Goal: Book appointment/travel/reservation

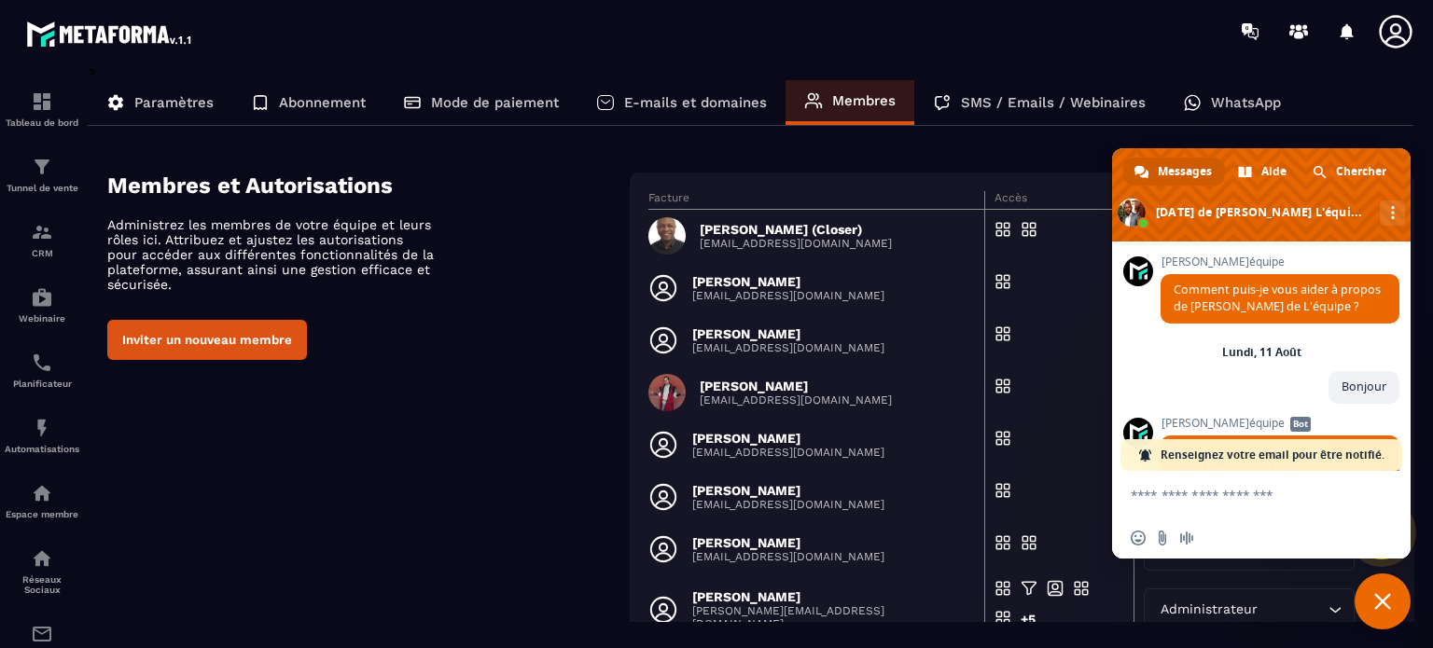
scroll to position [2182, 0]
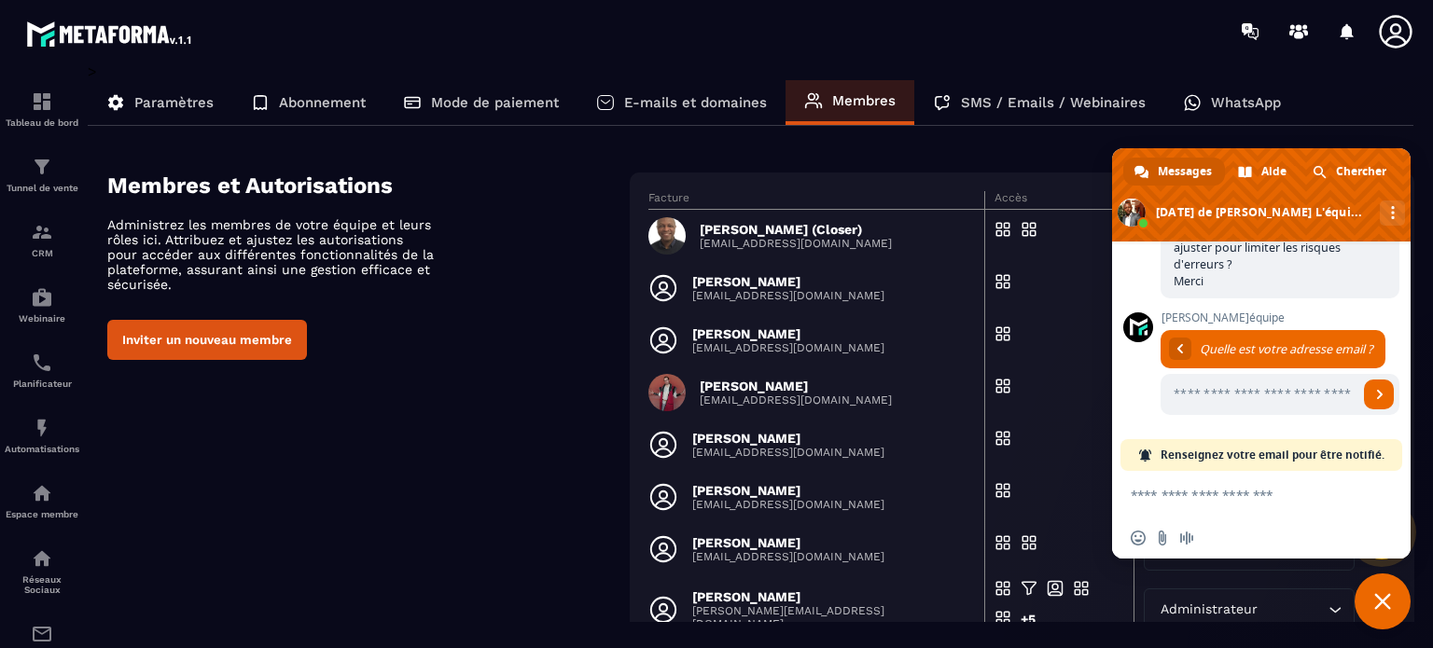
click at [793, 243] on p "[EMAIL_ADDRESS][DOMAIN_NAME]" at bounding box center [796, 243] width 192 height 13
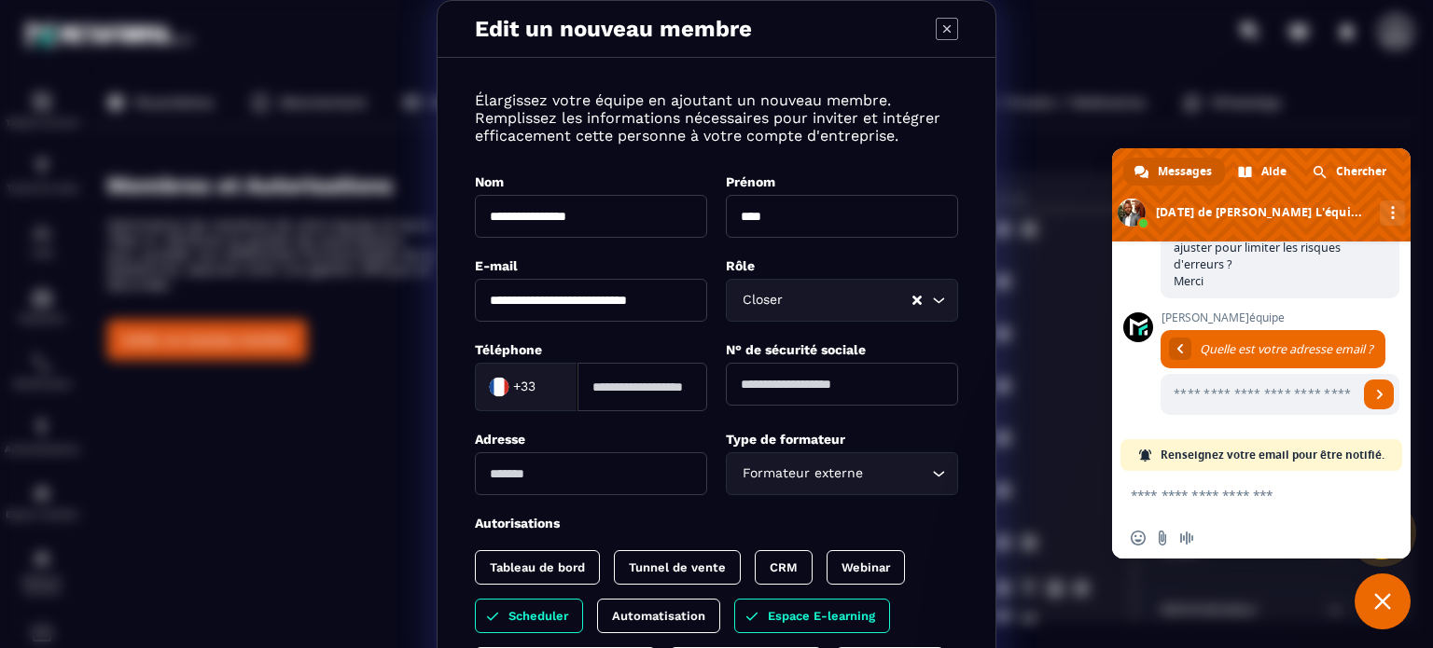
click at [943, 27] on icon "Modal window" at bounding box center [947, 29] width 22 height 22
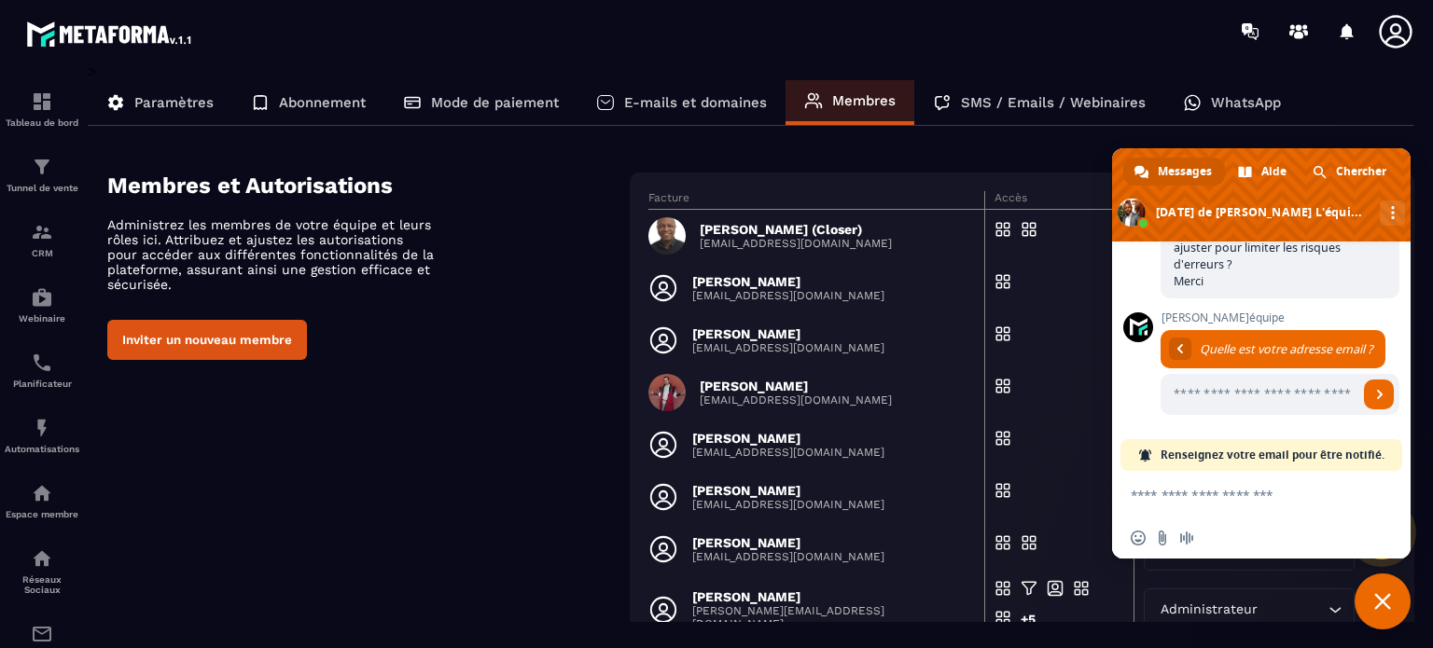
click at [1232, 494] on textarea "Entrez votre message..." at bounding box center [1243, 494] width 224 height 47
click at [1219, 504] on textarea "Entrez votre message..." at bounding box center [1243, 494] width 224 height 47
type textarea "*"
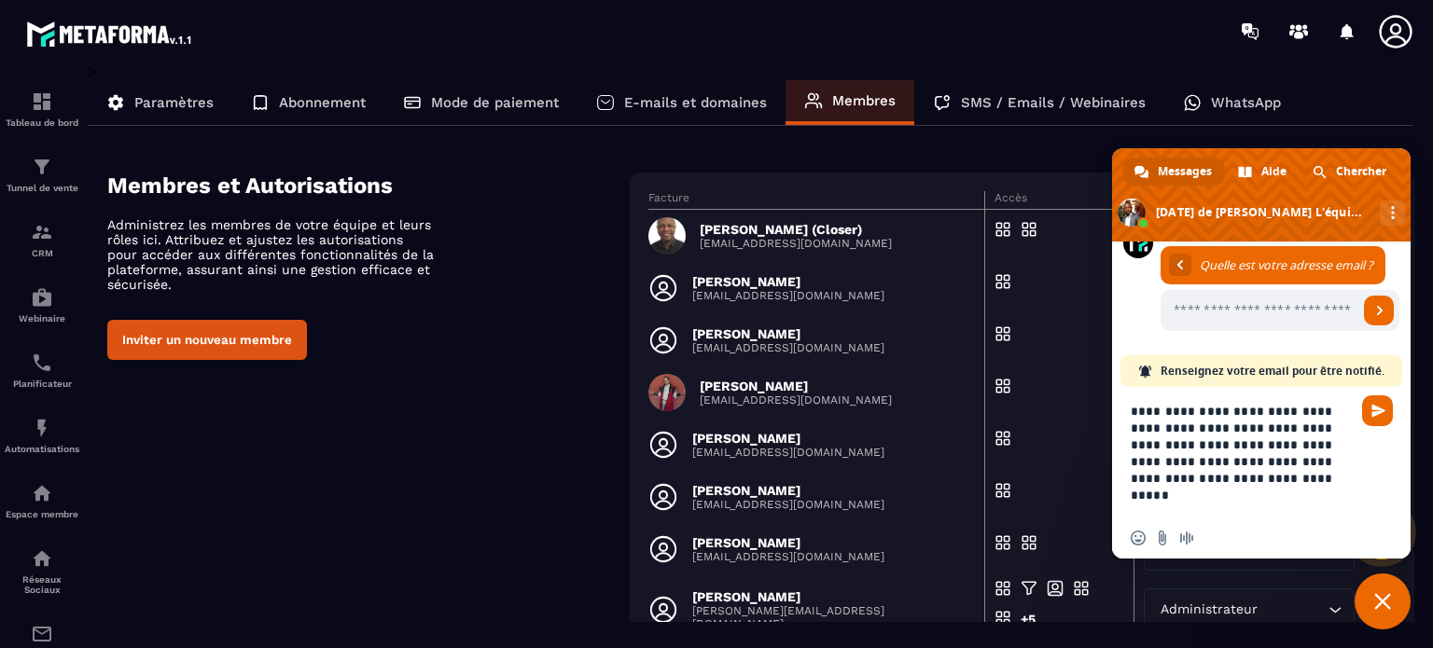
type textarea "**********"
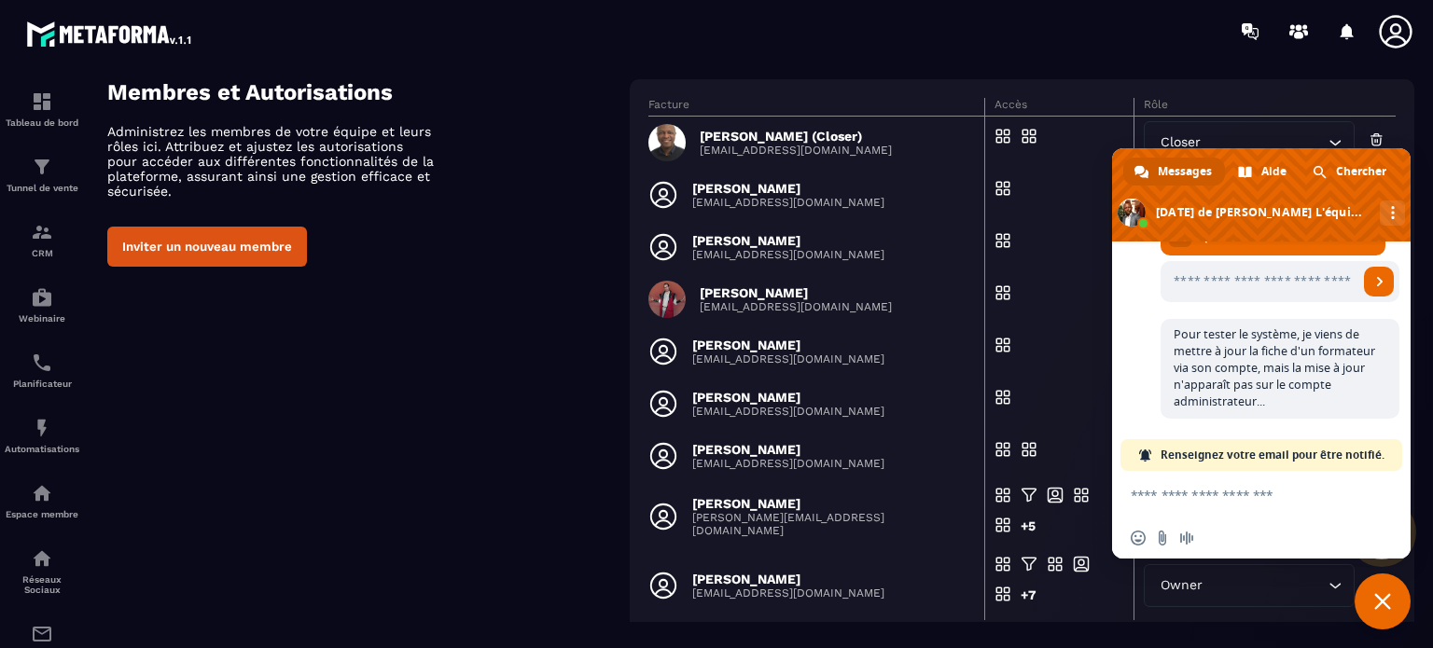
scroll to position [0, 0]
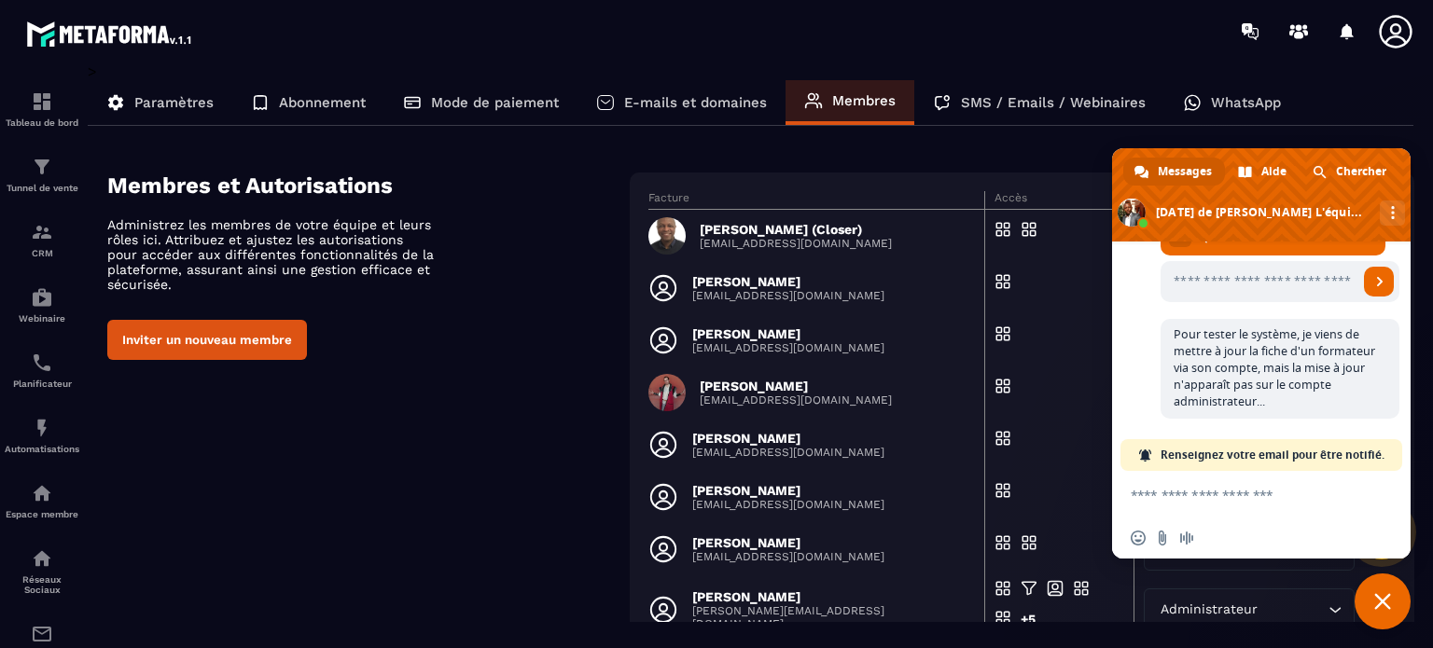
click at [1388, 608] on span "Fermer le chat" at bounding box center [1382, 601] width 17 height 17
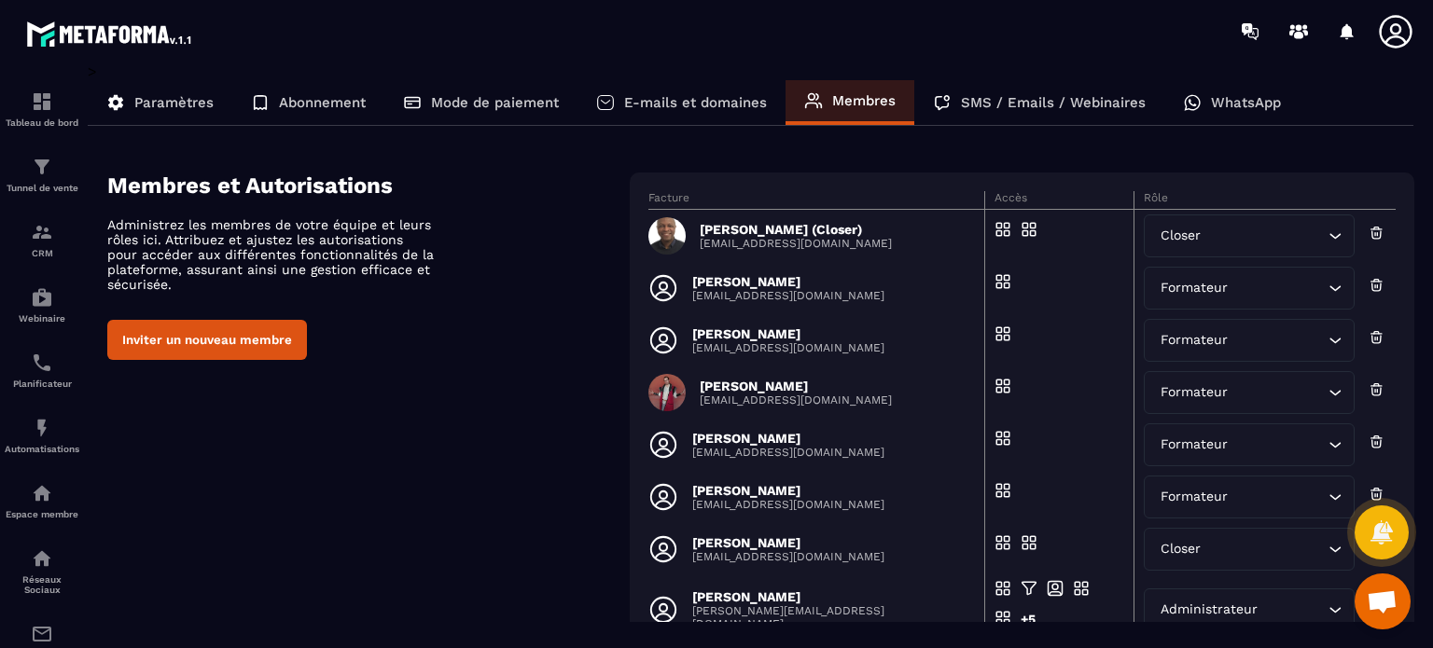
click at [1389, 33] on icon at bounding box center [1395, 31] width 37 height 37
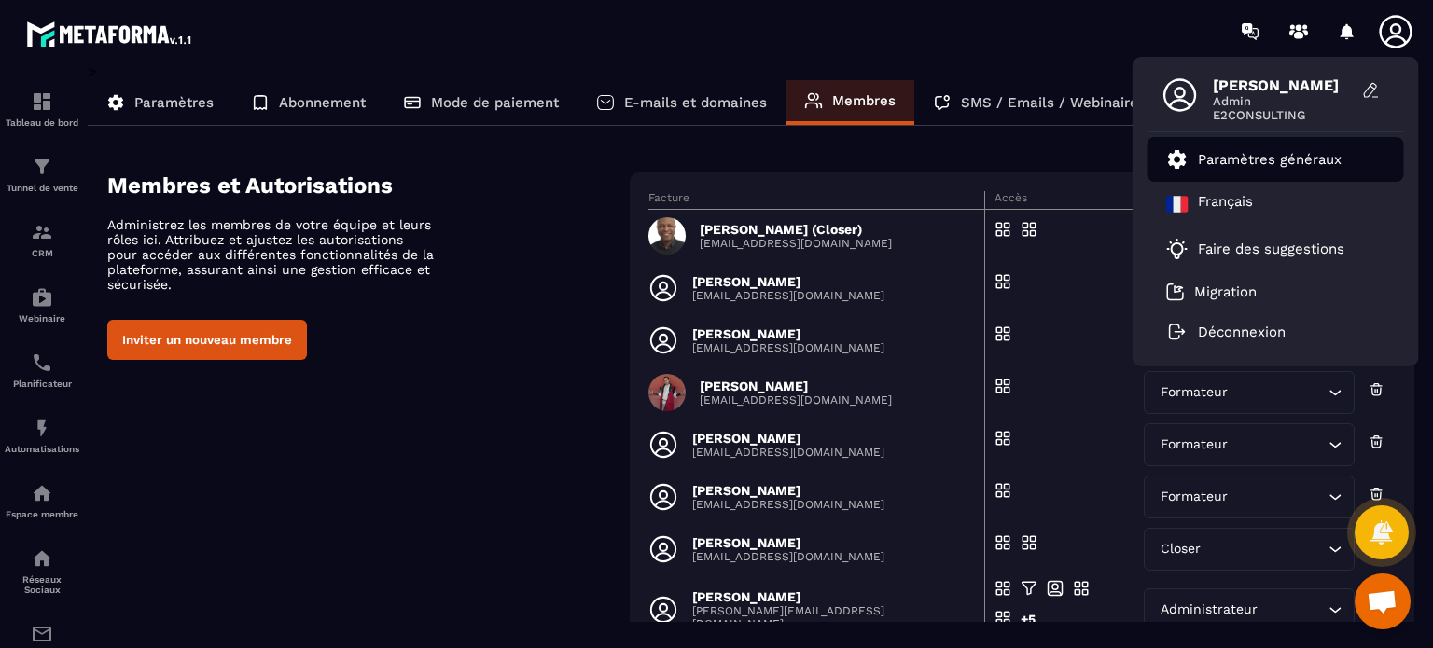
click at [1272, 163] on p "Paramètres généraux" at bounding box center [1270, 159] width 144 height 17
click at [1236, 151] on p "Paramètres généraux" at bounding box center [1270, 159] width 144 height 17
click at [878, 133] on div "> Paramètres Abonnement Mode de paiement E-mails et domaines Membres SMS / Emai…" at bounding box center [751, 439] width 1327 height 752
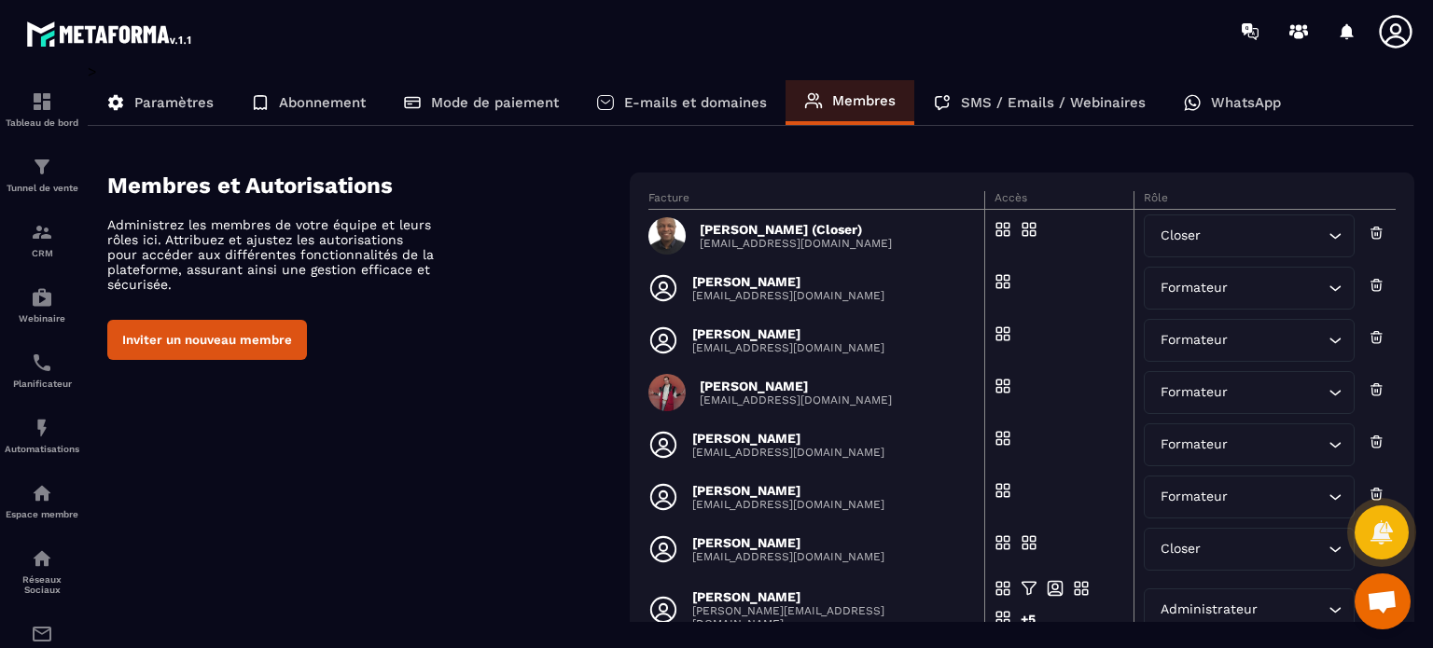
click at [856, 97] on p "Membres" at bounding box center [863, 100] width 63 height 17
click at [198, 334] on button "Inviter un nouveau membre" at bounding box center [207, 340] width 200 height 40
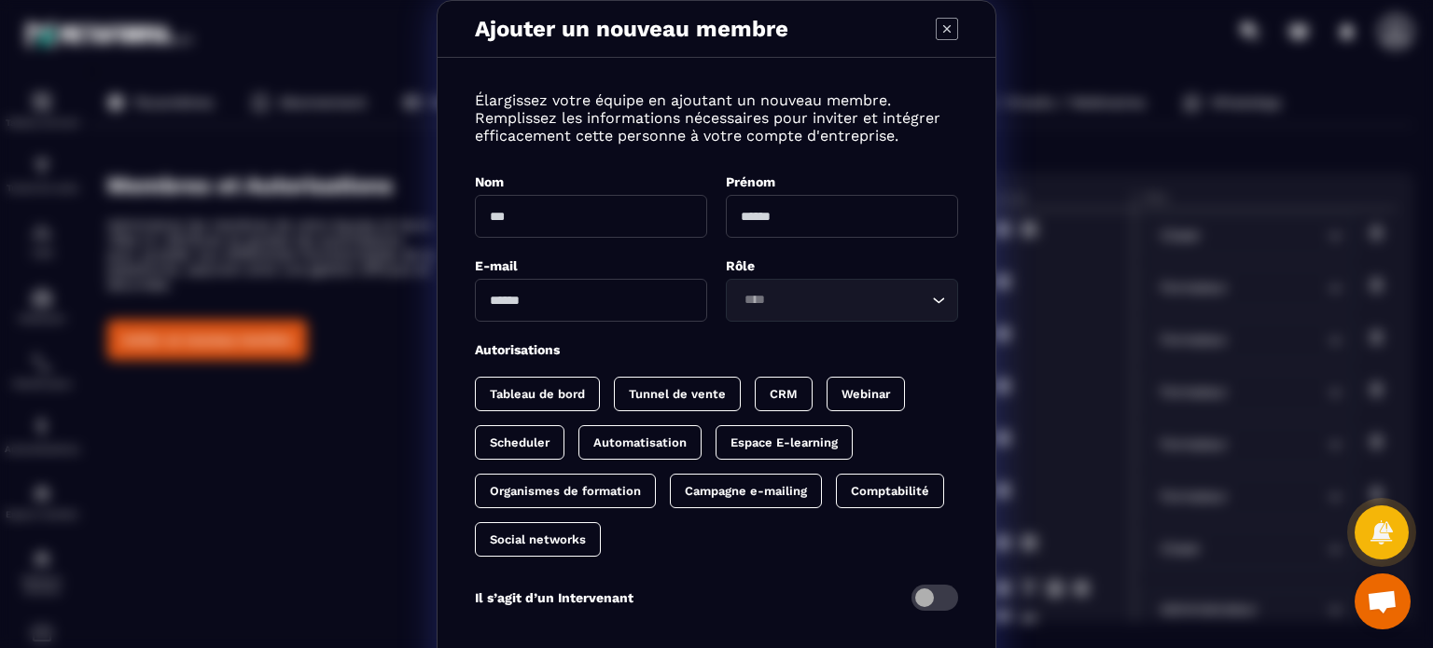
click at [537, 219] on input "Modal window" at bounding box center [591, 216] width 232 height 43
type input "*******"
click at [1070, 137] on div "Ajouter un nouveau membre Élargissez votre équipe en ajoutant un nouveau membre…" at bounding box center [716, 378] width 1433 height 756
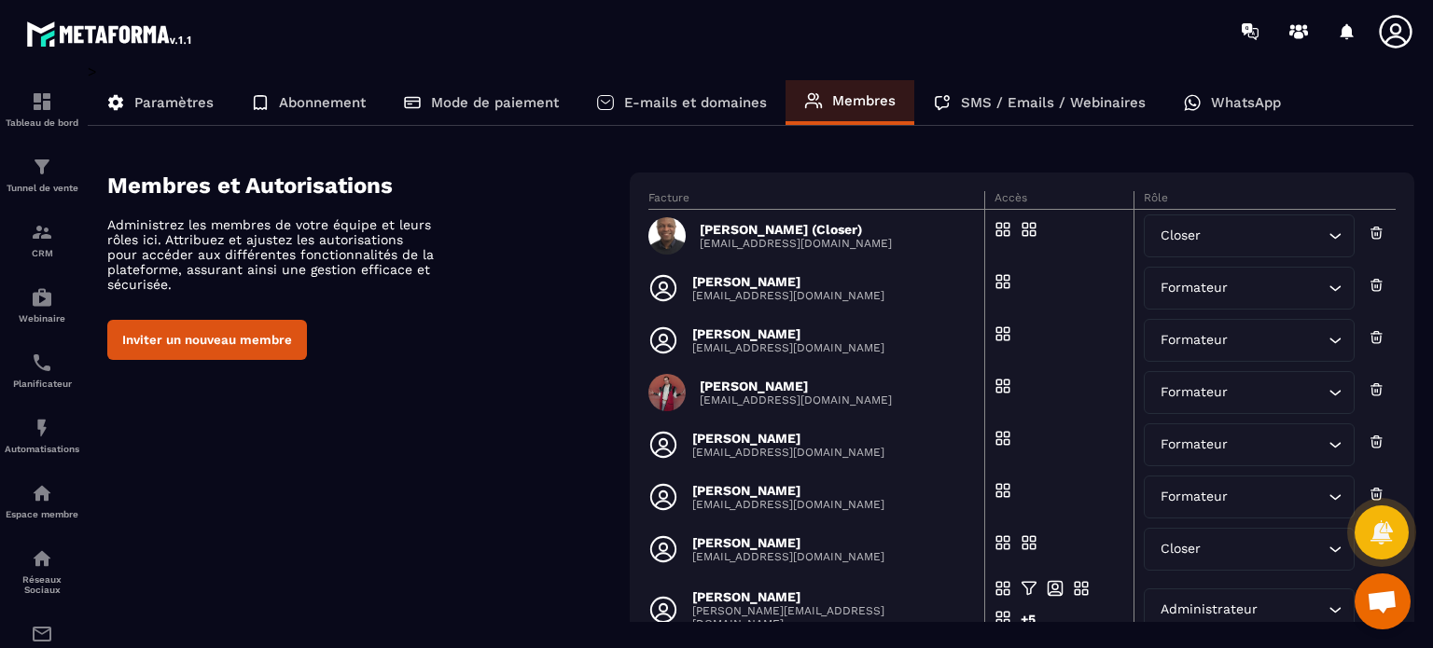
click at [205, 349] on button "Inviter un nouveau membre" at bounding box center [207, 340] width 200 height 40
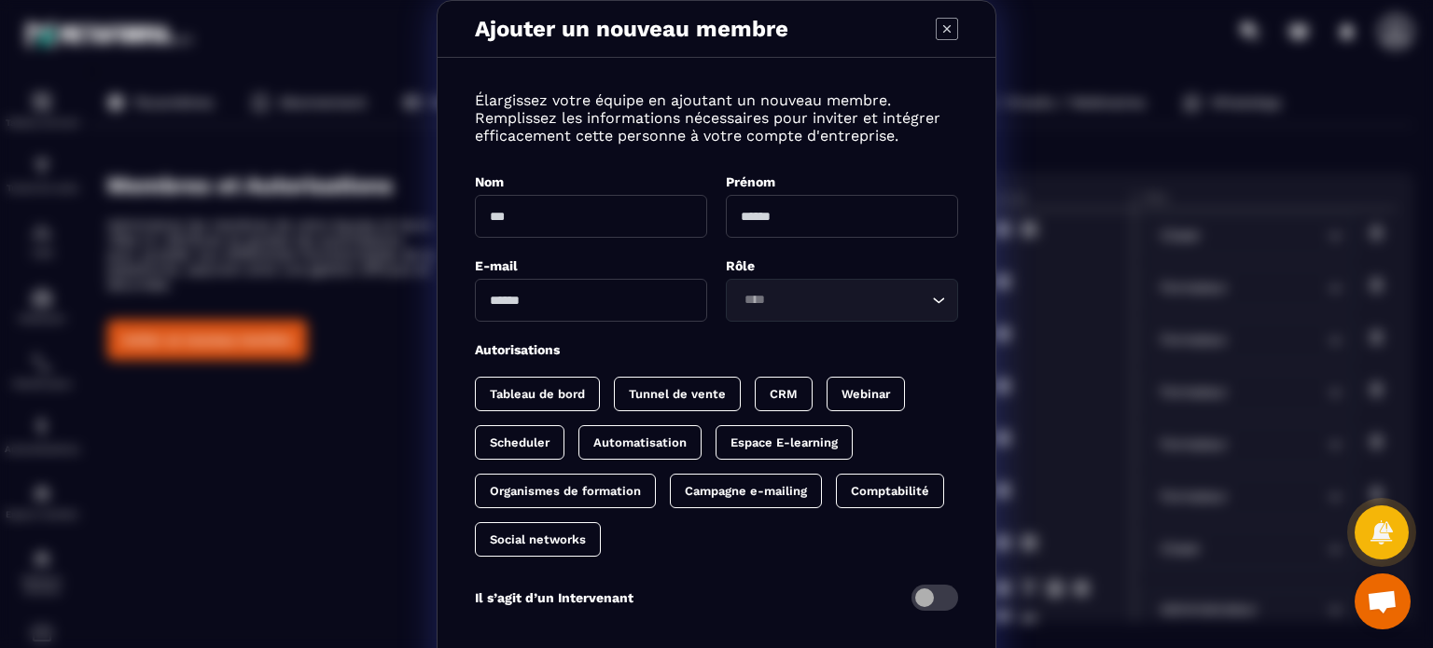
click at [567, 217] on input "Modal window" at bounding box center [591, 216] width 232 height 43
click at [597, 219] on input "*******" at bounding box center [591, 216] width 232 height 43
type input "**********"
click at [845, 216] on input "Modal window" at bounding box center [842, 216] width 232 height 43
type input "*****"
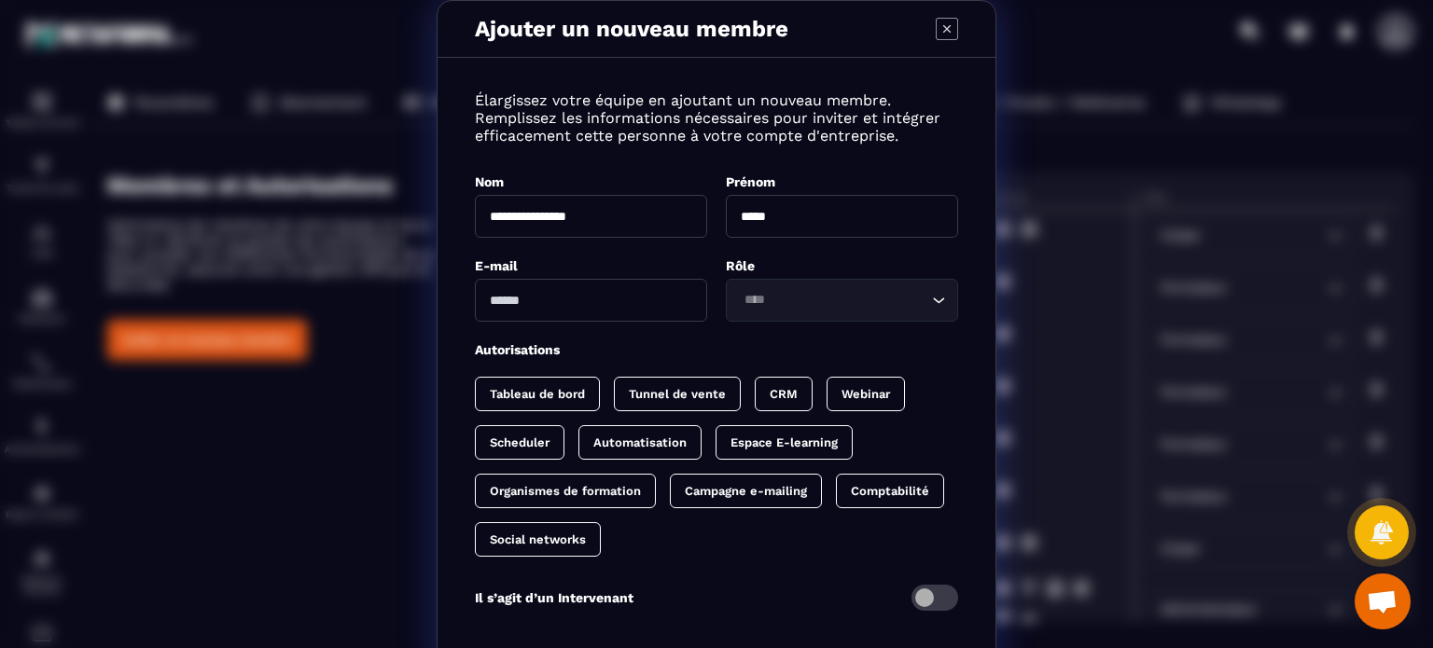
click at [787, 294] on input "Search for option" at bounding box center [832, 300] width 189 height 21
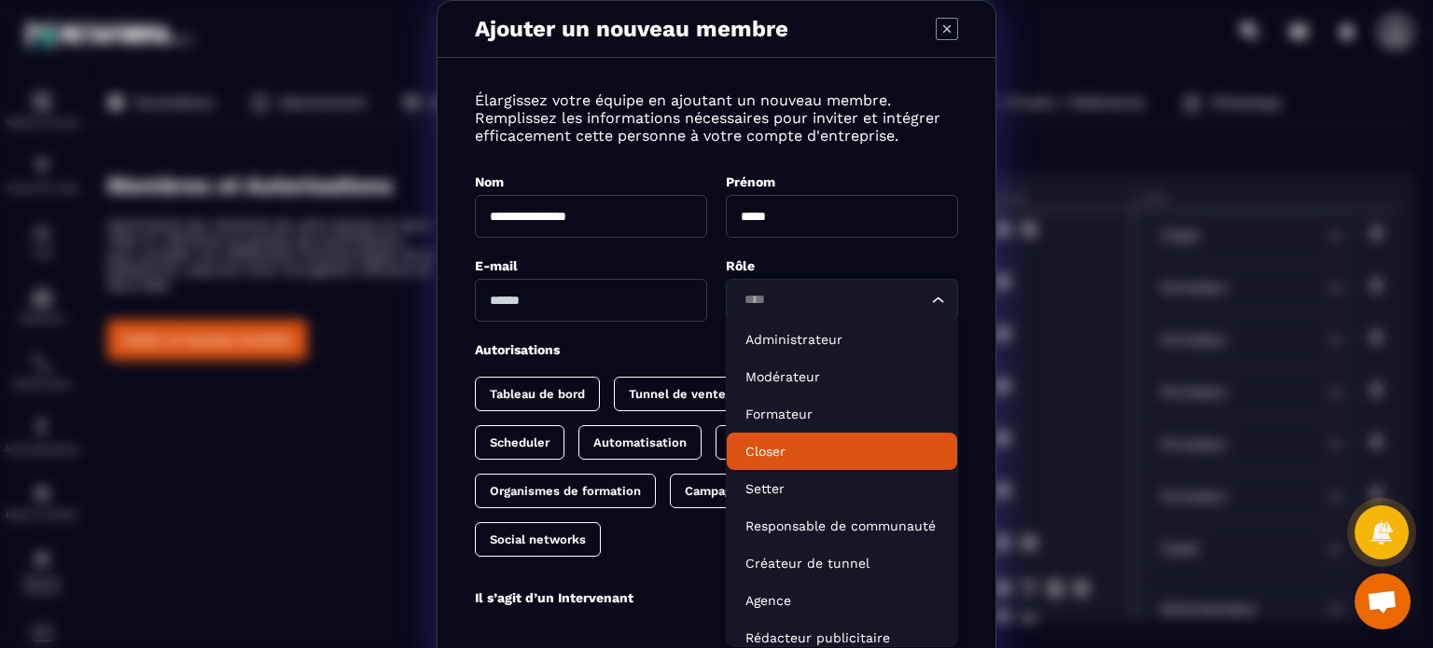
click at [813, 439] on li "Closer" at bounding box center [842, 451] width 230 height 37
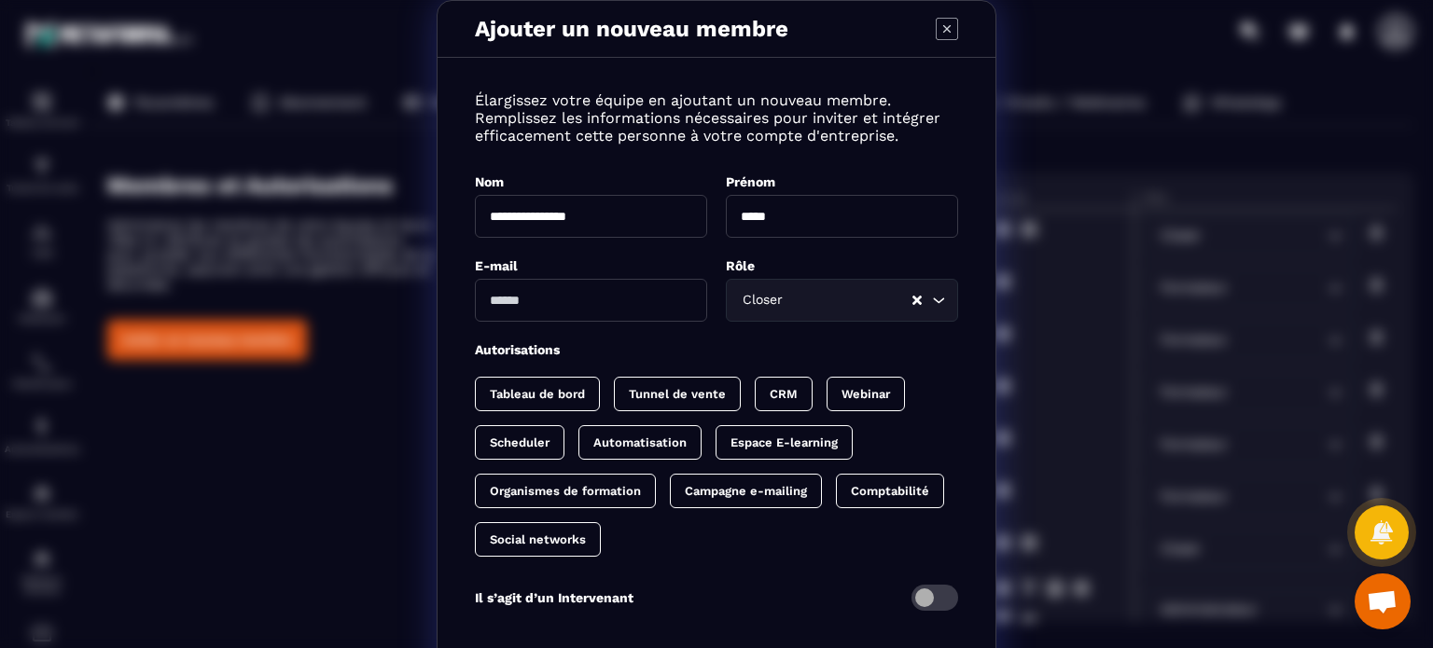
click at [602, 305] on input "Modal window" at bounding box center [591, 300] width 232 height 43
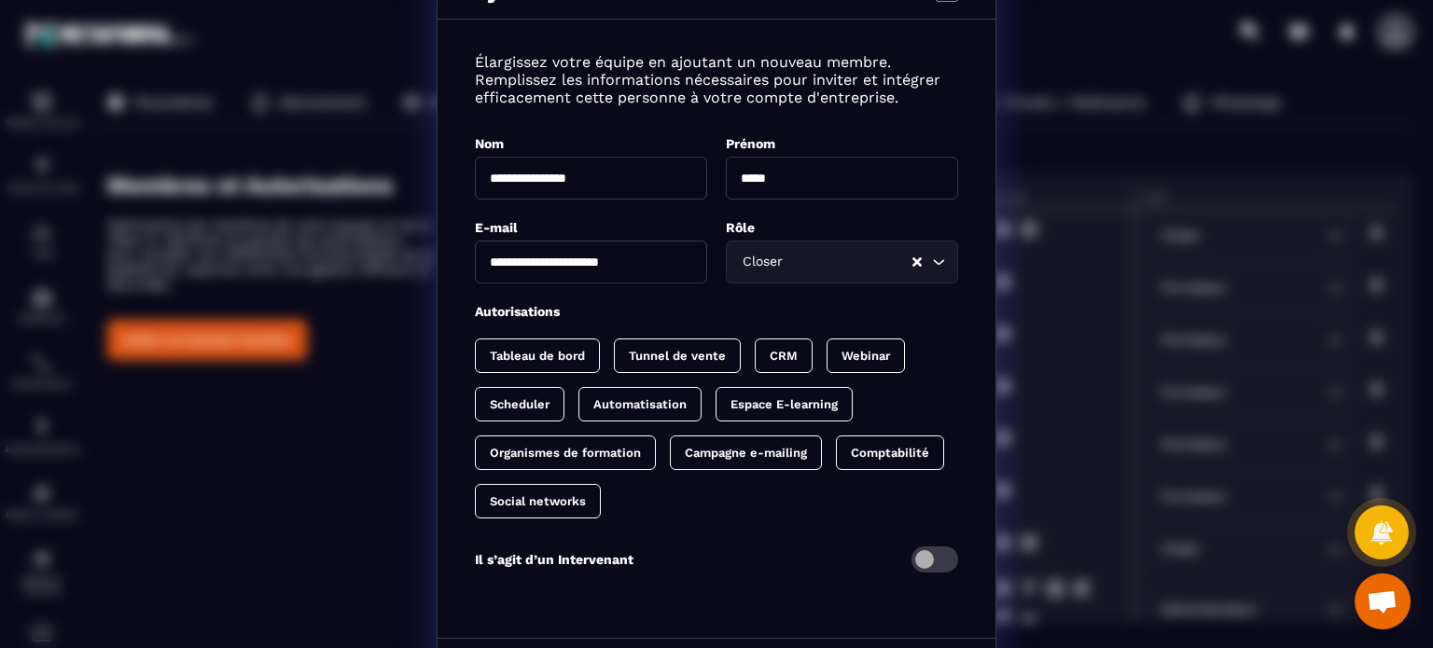
scroll to position [93, 0]
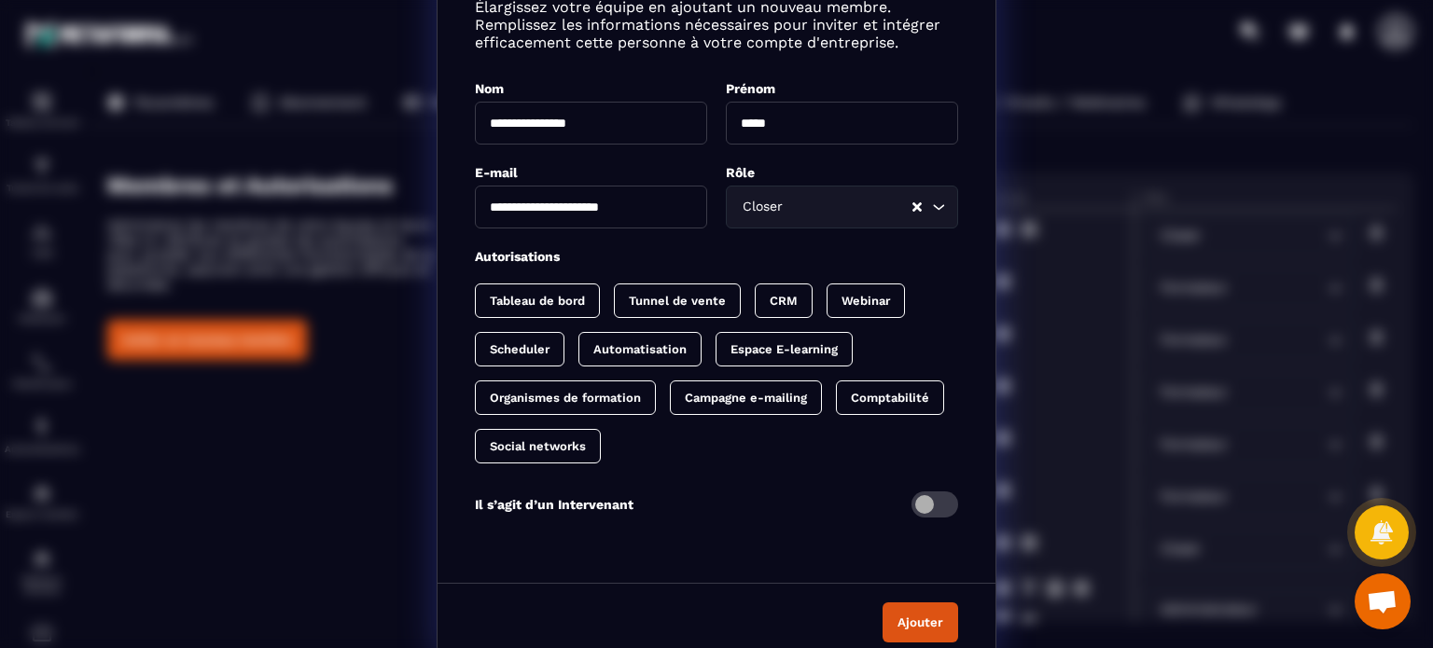
type input "**********"
drag, startPoint x: 537, startPoint y: 307, endPoint x: 611, endPoint y: 298, distance: 74.3
click at [537, 306] on p "Tableau de bord" at bounding box center [537, 301] width 95 height 14
click at [612, 298] on div "Tableau de bord Tunnel de vente CRM Webinar Scheduler Automatisation Espace E-l…" at bounding box center [716, 374] width 483 height 180
click at [727, 299] on p "Tunnel de vente" at bounding box center [696, 301] width 97 height 14
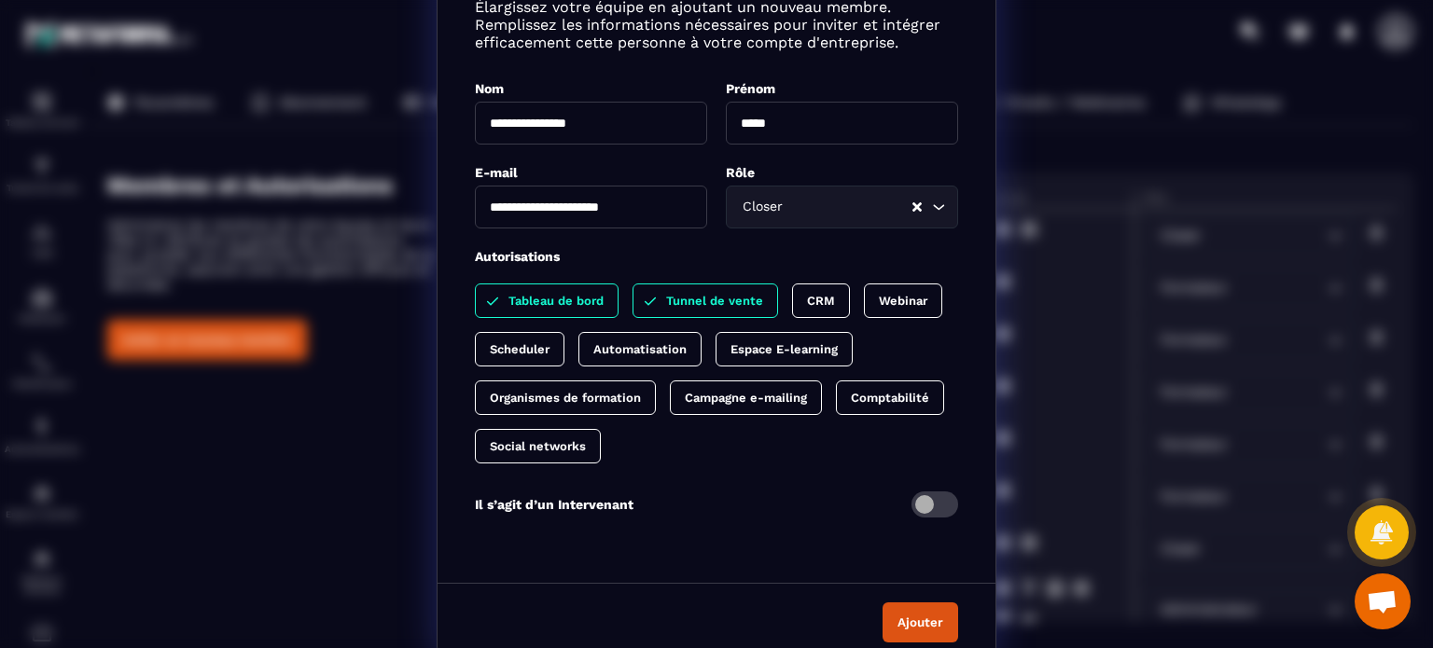
click at [807, 300] on p "CRM" at bounding box center [821, 301] width 28 height 14
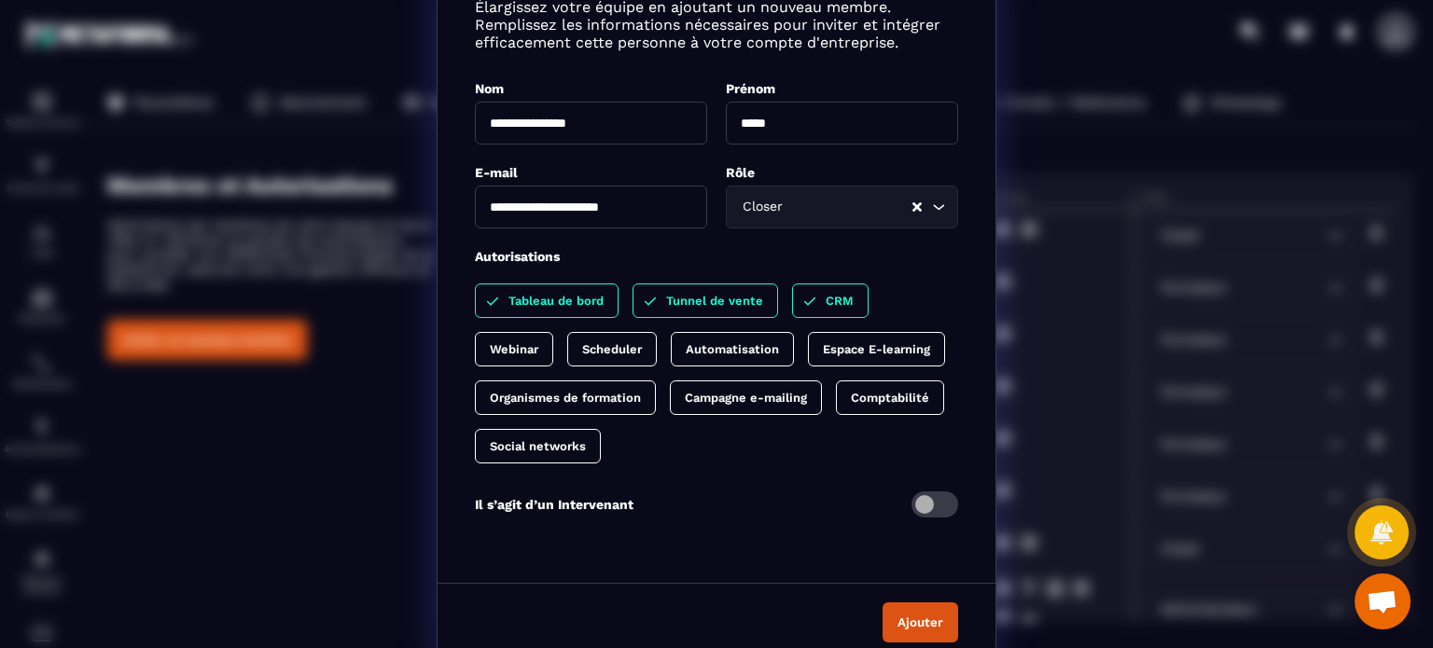
click at [538, 342] on p "Webinar" at bounding box center [514, 349] width 49 height 14
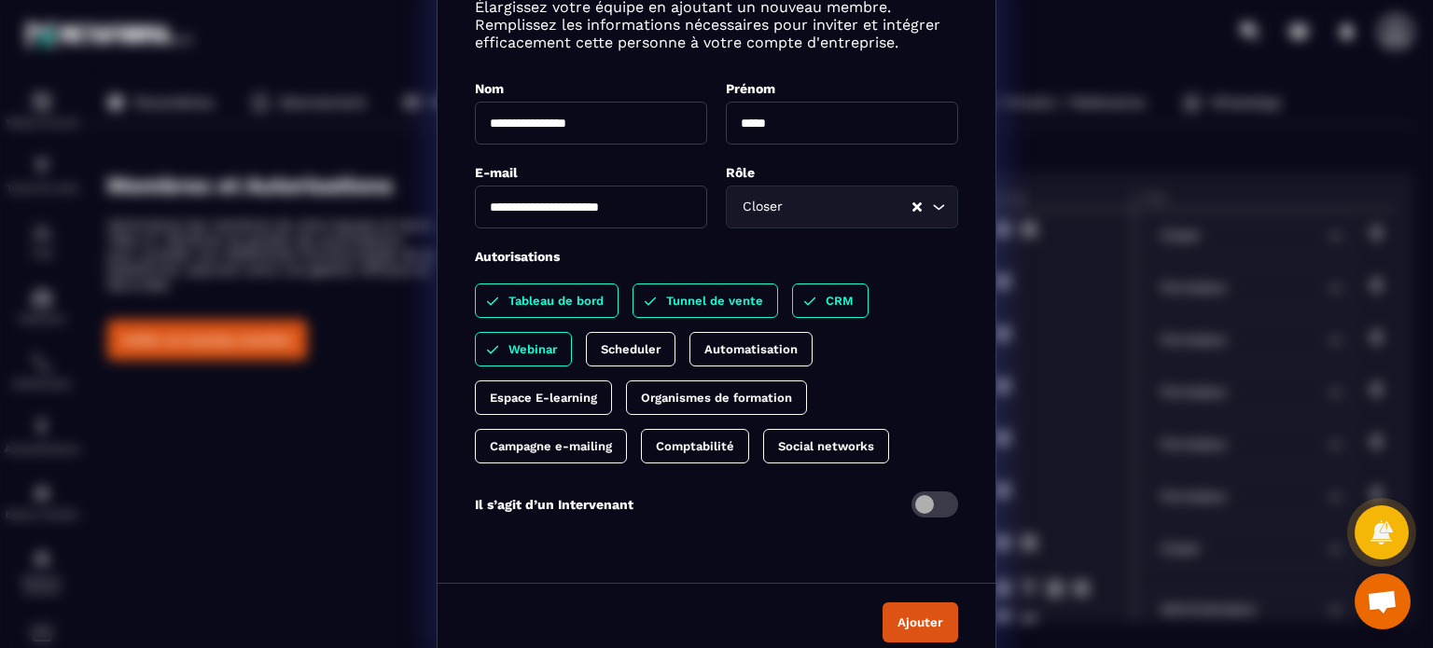
click at [746, 345] on p "Automatisation" at bounding box center [750, 349] width 93 height 14
drag, startPoint x: 627, startPoint y: 343, endPoint x: 564, endPoint y: 339, distance: 63.6
click at [626, 343] on p "Scheduler" at bounding box center [631, 349] width 60 height 14
click at [785, 346] on p "Automatisation" at bounding box center [788, 349] width 93 height 14
click at [572, 332] on div "CRM" at bounding box center [523, 349] width 97 height 35
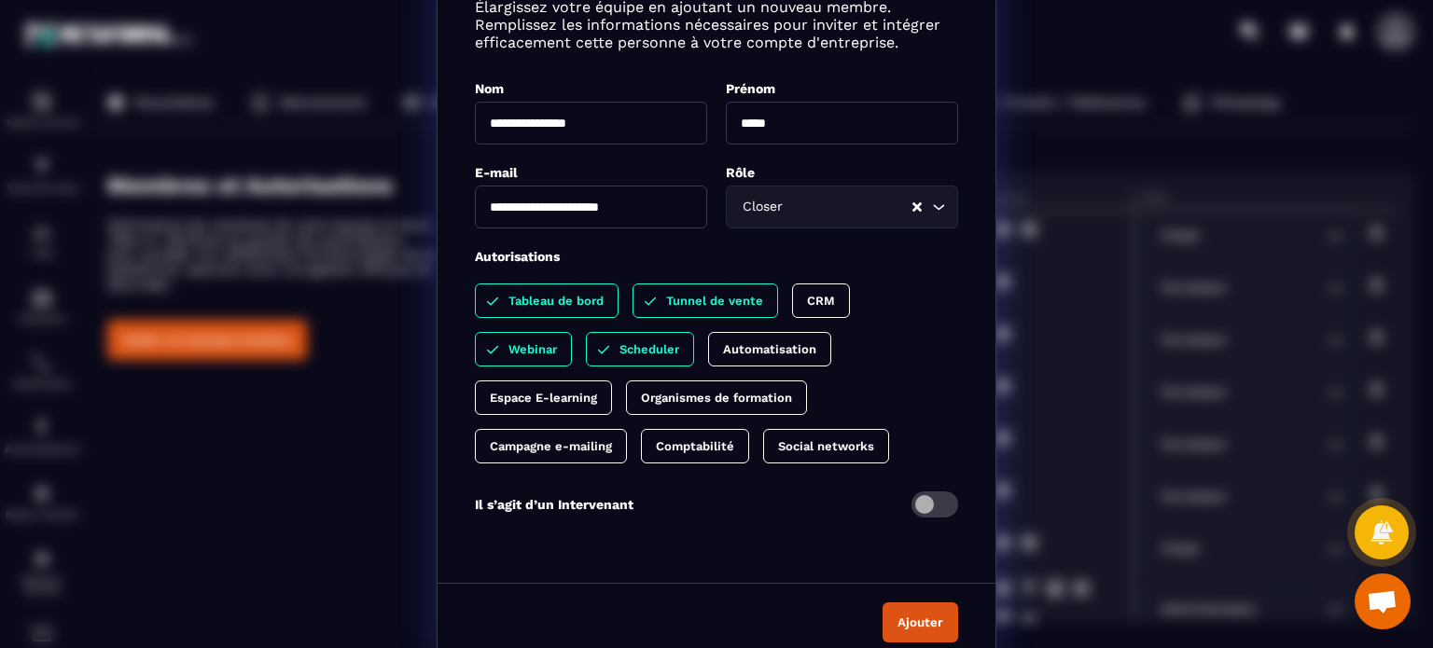
click at [707, 294] on p "Tunnel de vente" at bounding box center [714, 301] width 97 height 14
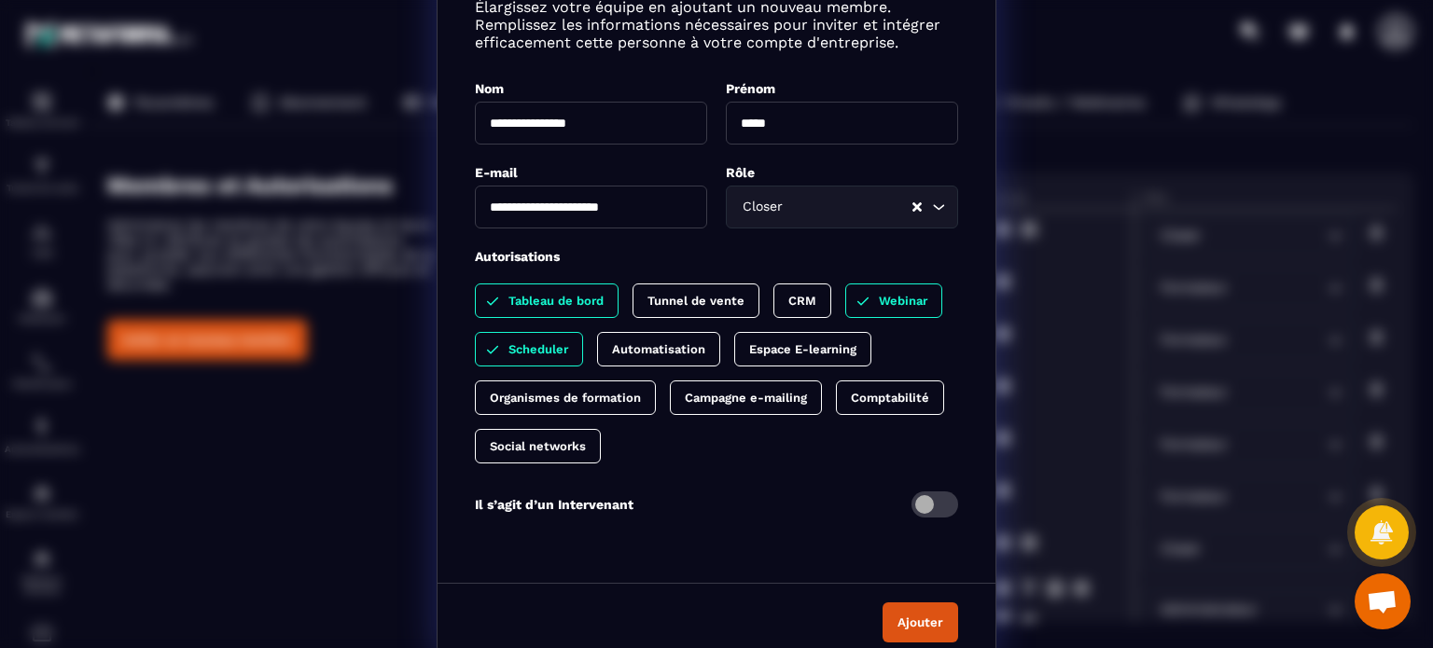
click at [545, 289] on div "Tableau de bord" at bounding box center [547, 301] width 144 height 35
click at [533, 335] on div "Scheduler" at bounding box center [529, 349] width 108 height 35
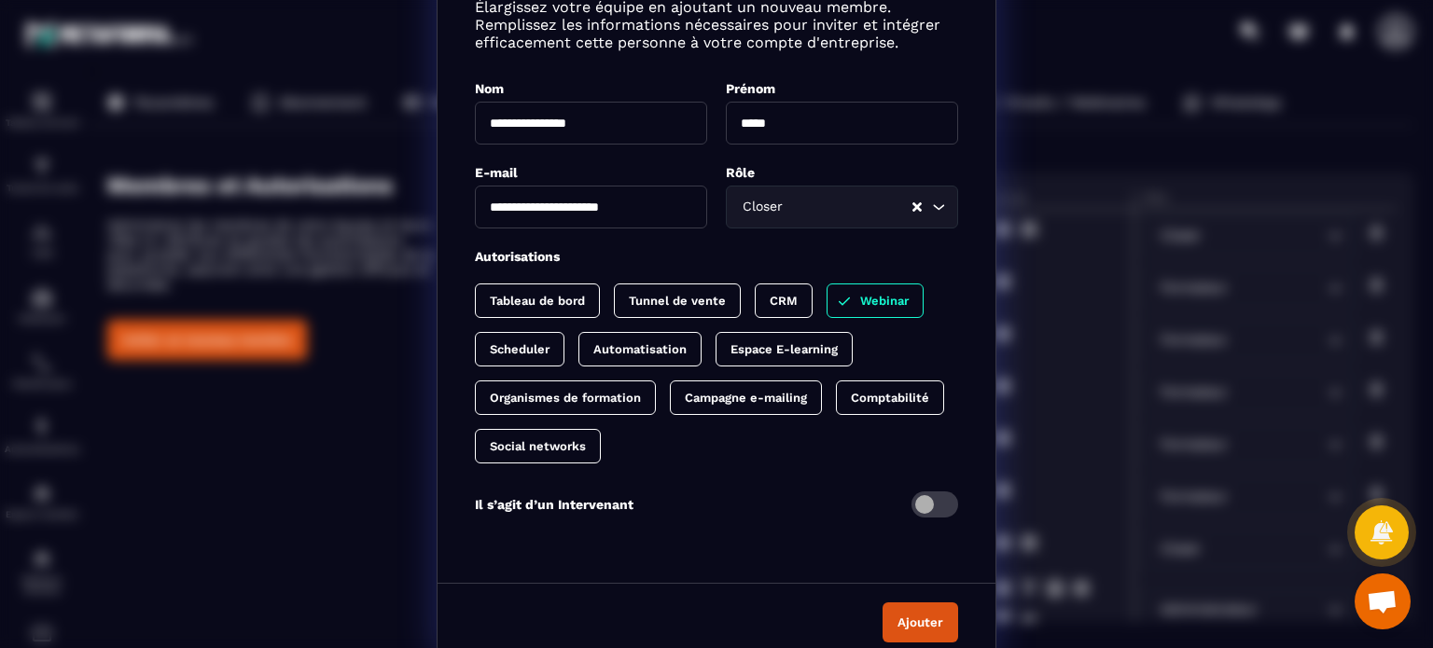
click at [873, 297] on p "Webinar" at bounding box center [884, 301] width 49 height 14
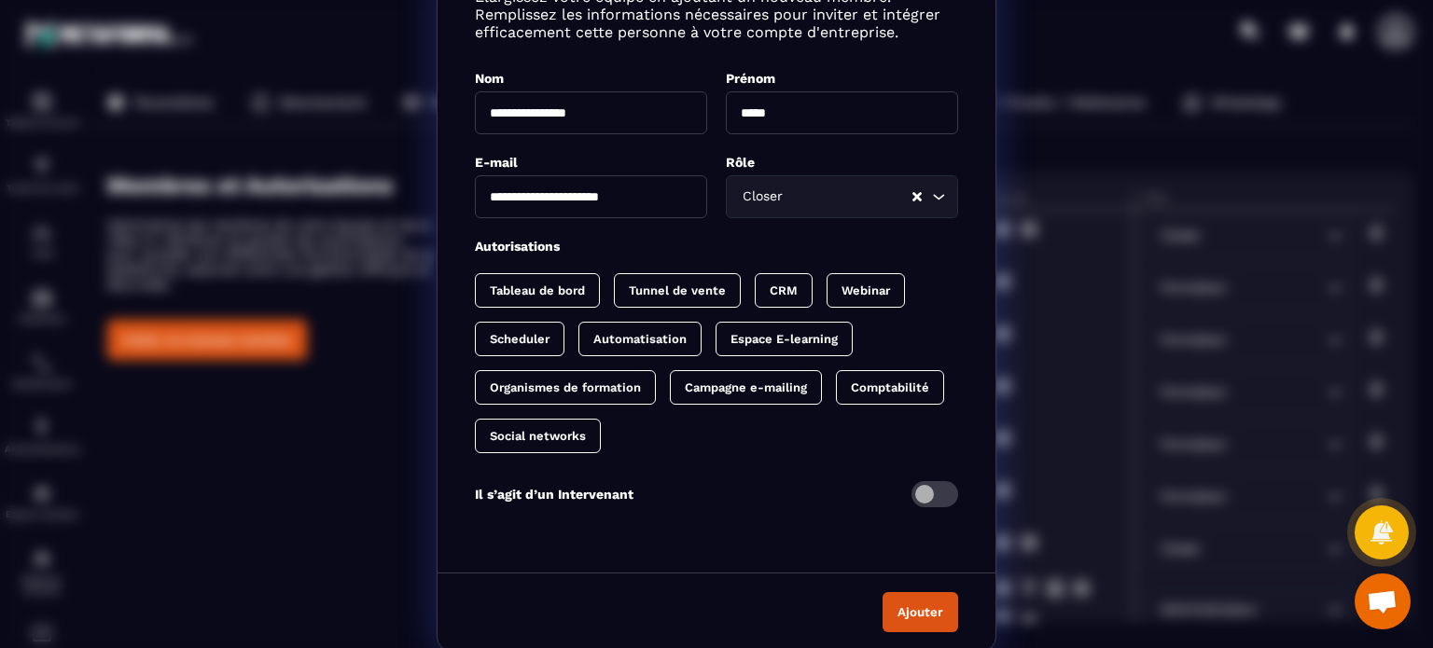
scroll to position [106, 0]
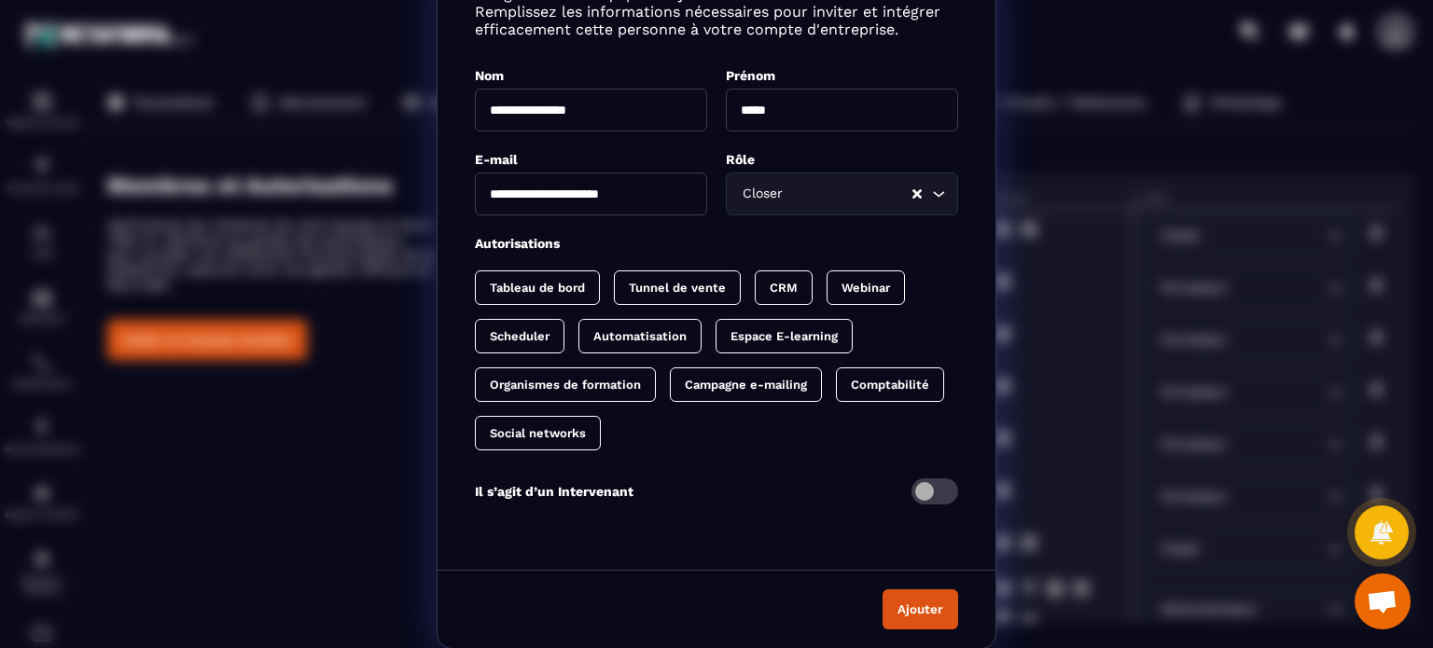
click at [936, 488] on span "Modal window" at bounding box center [935, 492] width 47 height 26
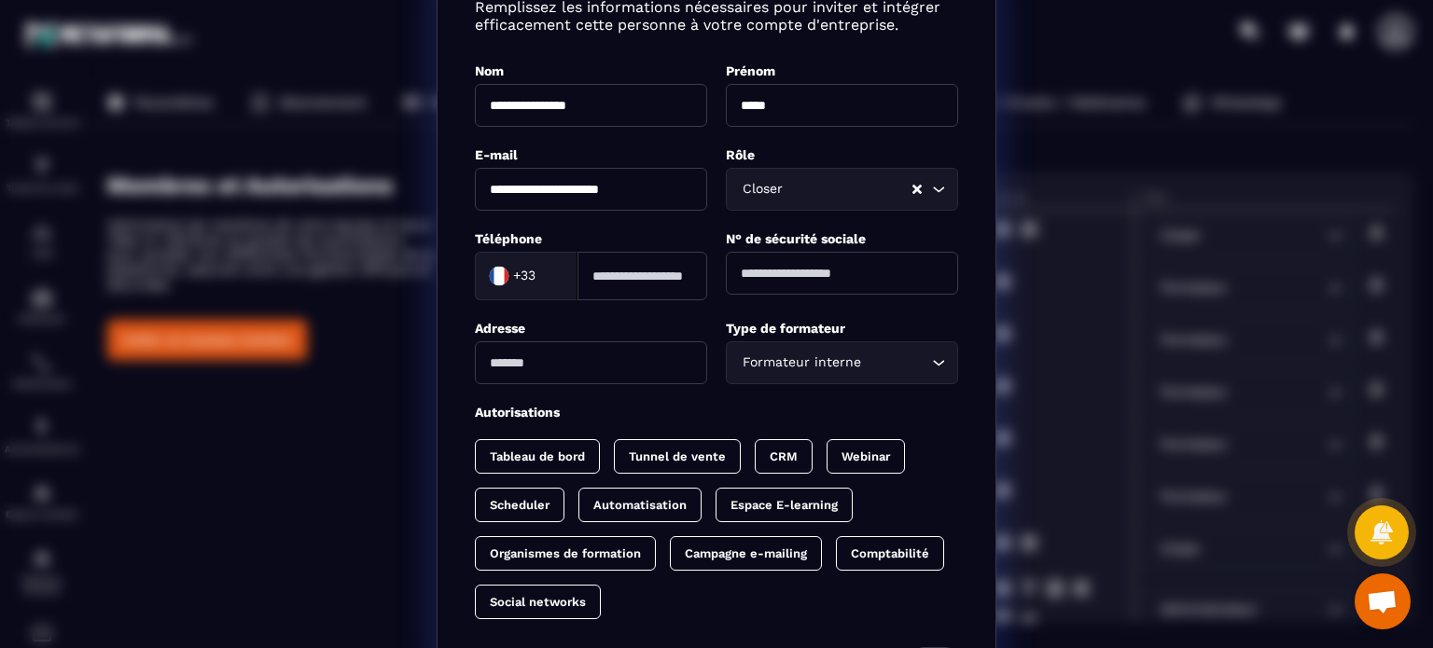
scroll to position [93, 0]
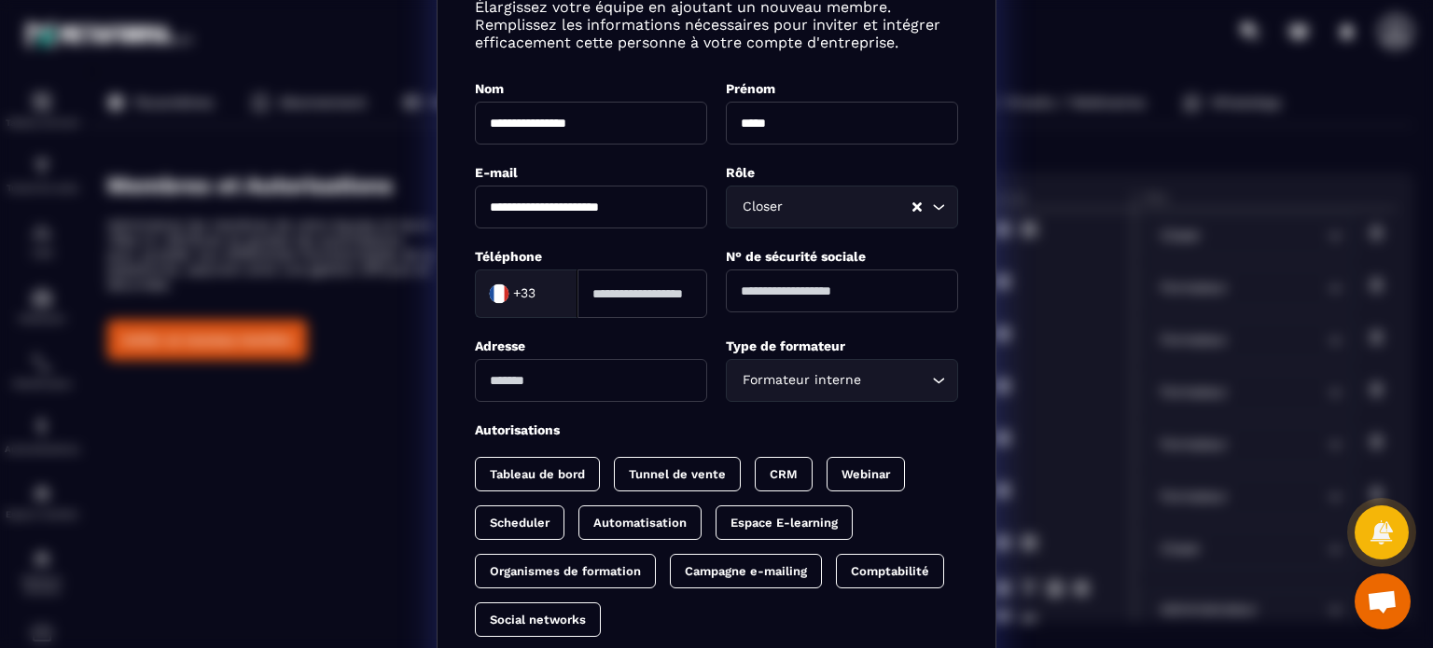
click at [526, 522] on p "Scheduler" at bounding box center [520, 523] width 60 height 14
click at [776, 525] on p "Espace E-learning" at bounding box center [802, 523] width 107 height 14
click at [624, 299] on input "Modal window" at bounding box center [643, 294] width 130 height 49
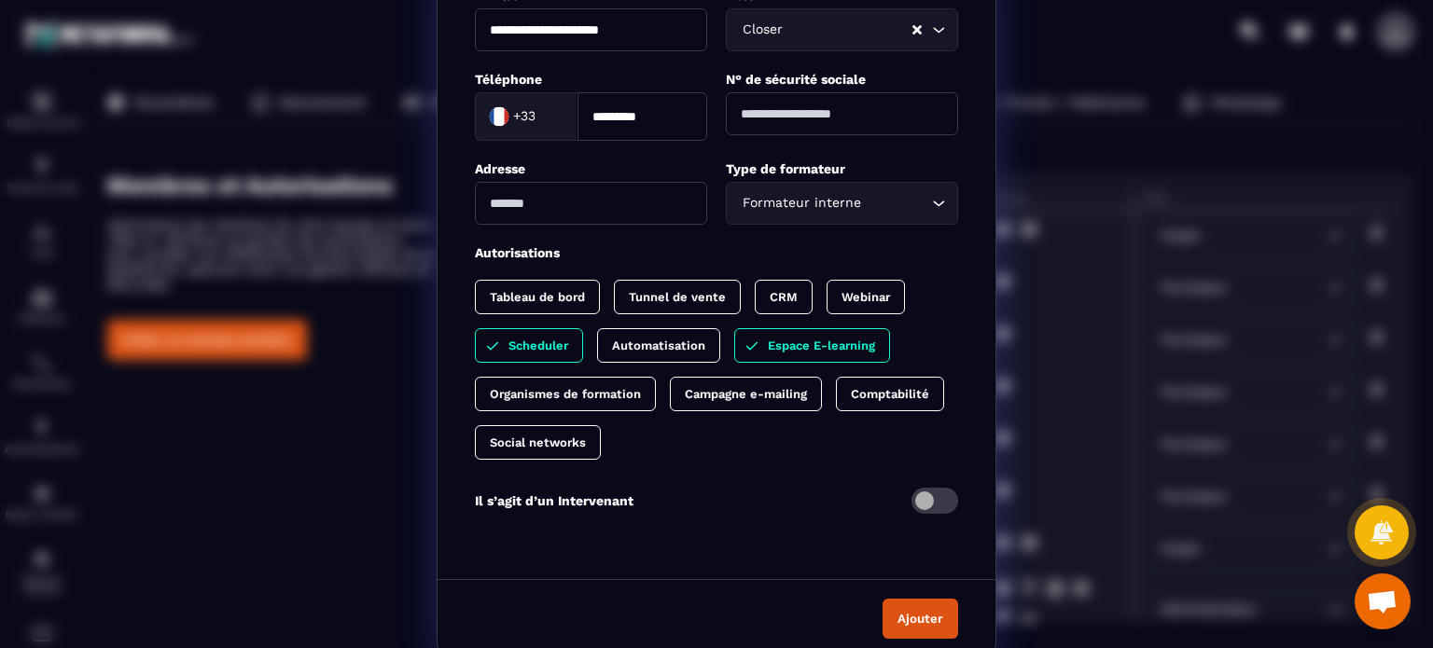
scroll to position [280, 0]
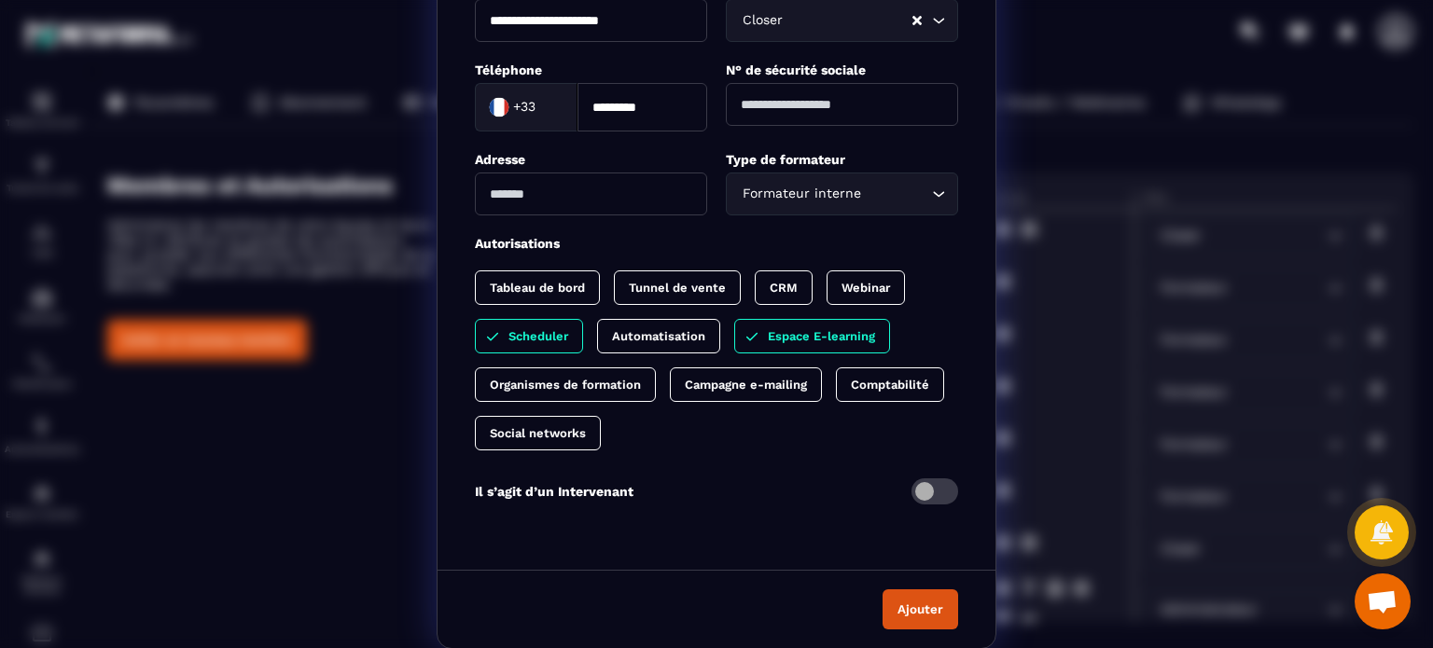
type input "*********"
click at [902, 606] on button "Ajouter" at bounding box center [921, 610] width 76 height 40
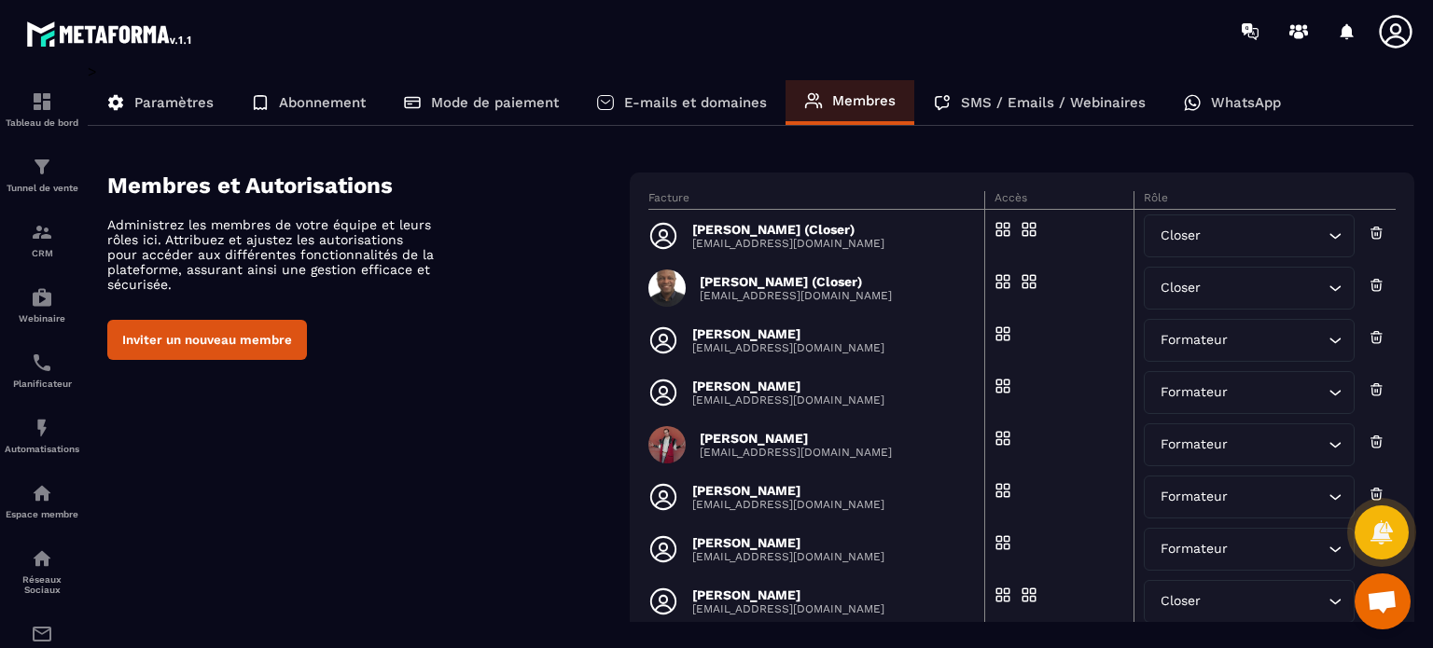
click at [776, 238] on p "[EMAIL_ADDRESS][DOMAIN_NAME]" at bounding box center [788, 243] width 192 height 13
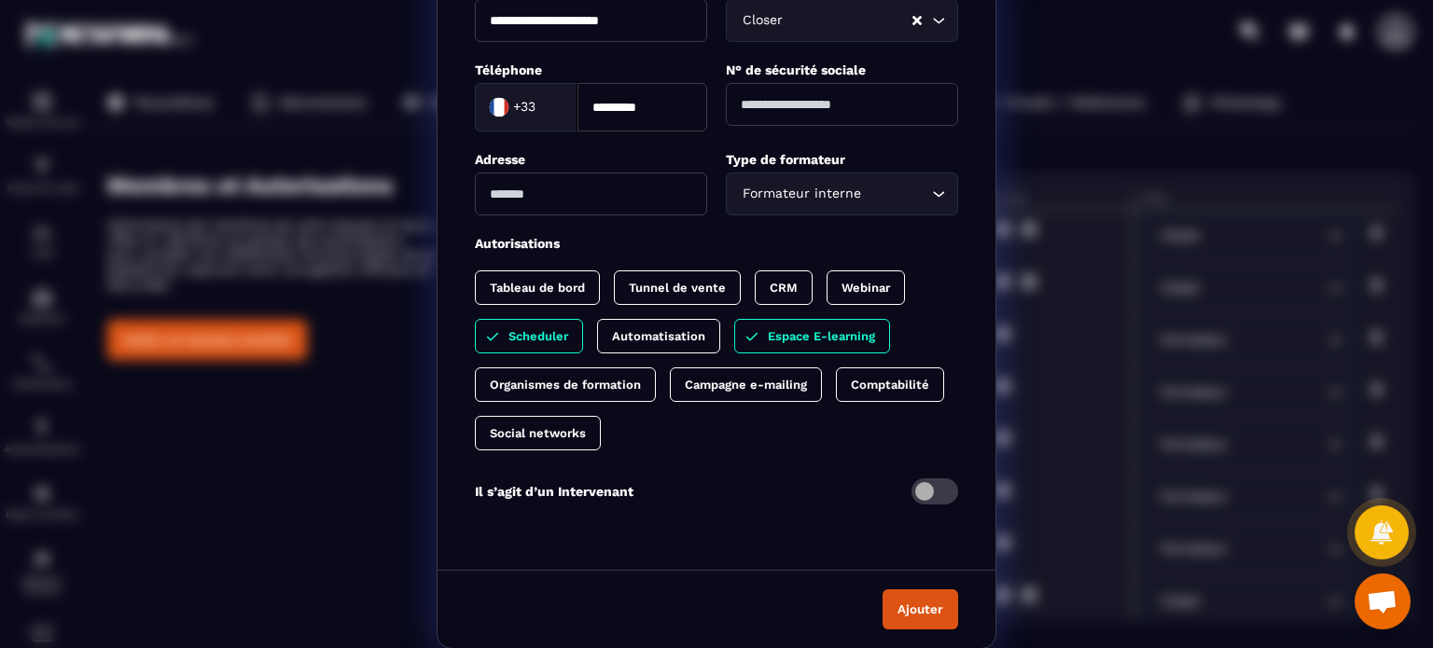
click at [927, 605] on button "Ajouter" at bounding box center [921, 610] width 76 height 40
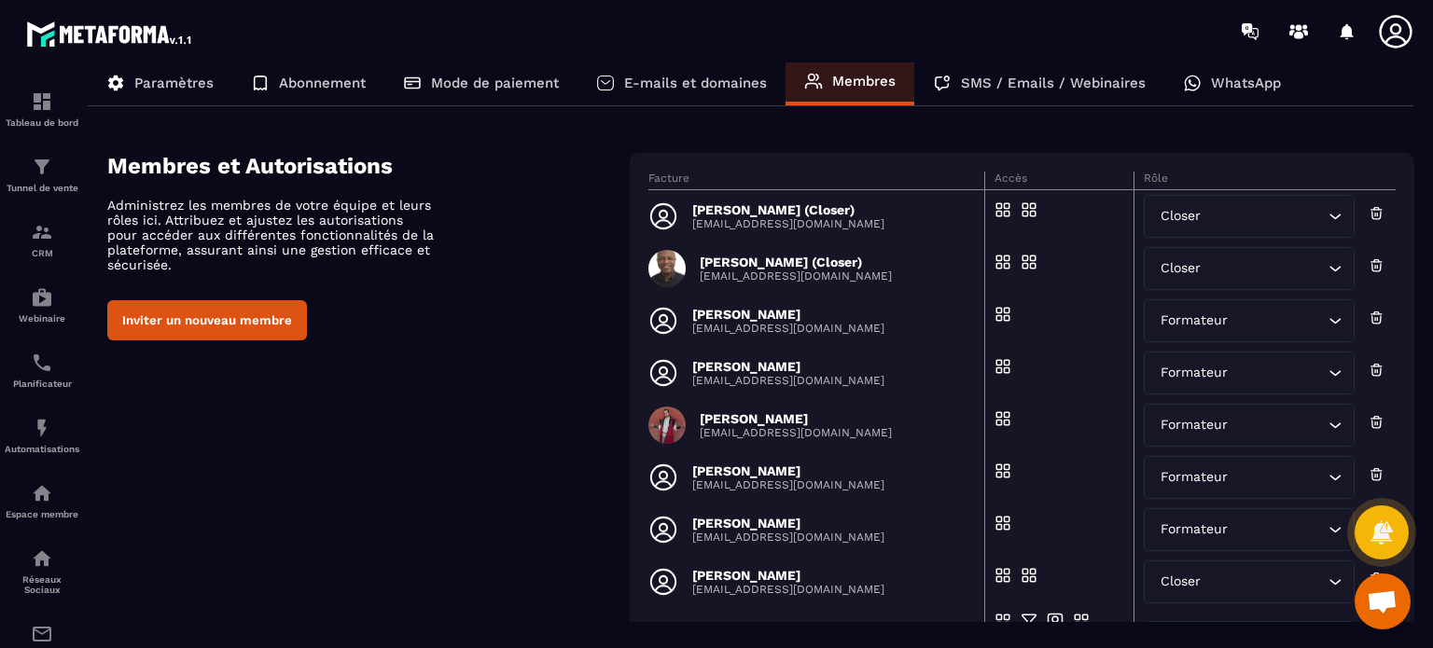
scroll to position [0, 0]
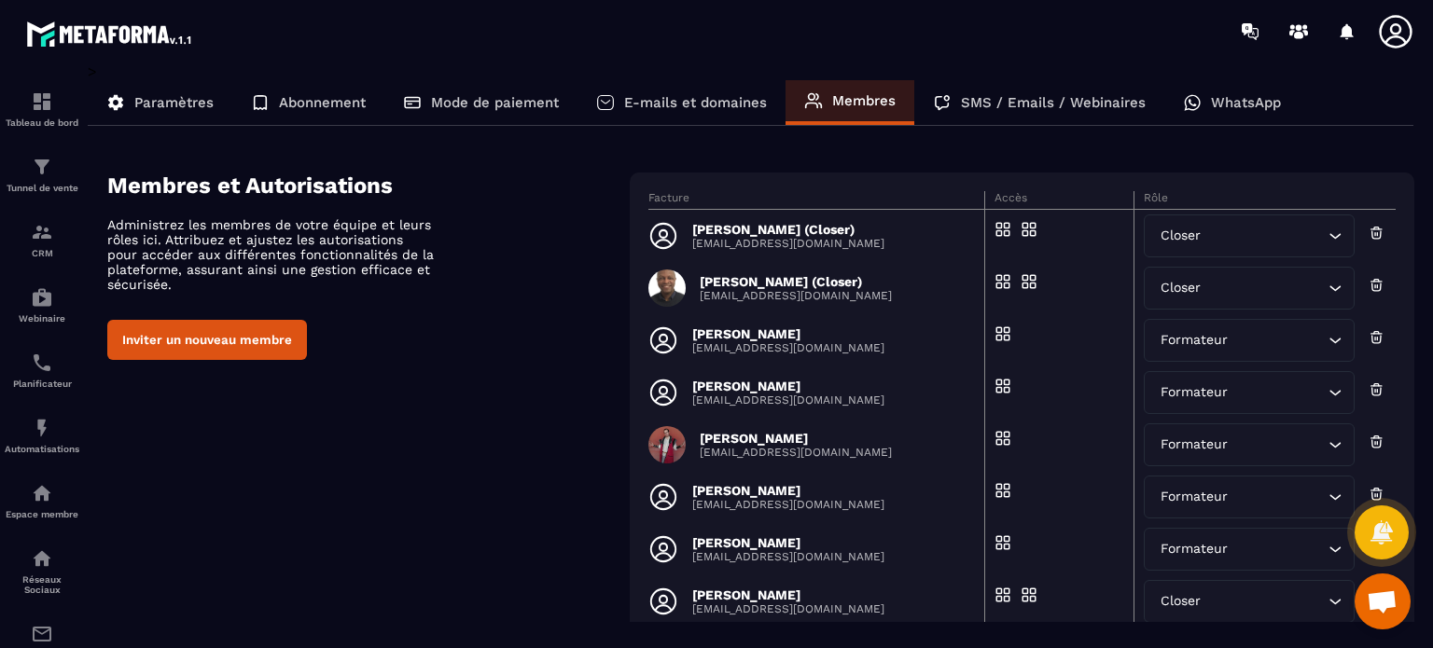
click at [705, 106] on p "E-mails et domaines" at bounding box center [695, 102] width 143 height 17
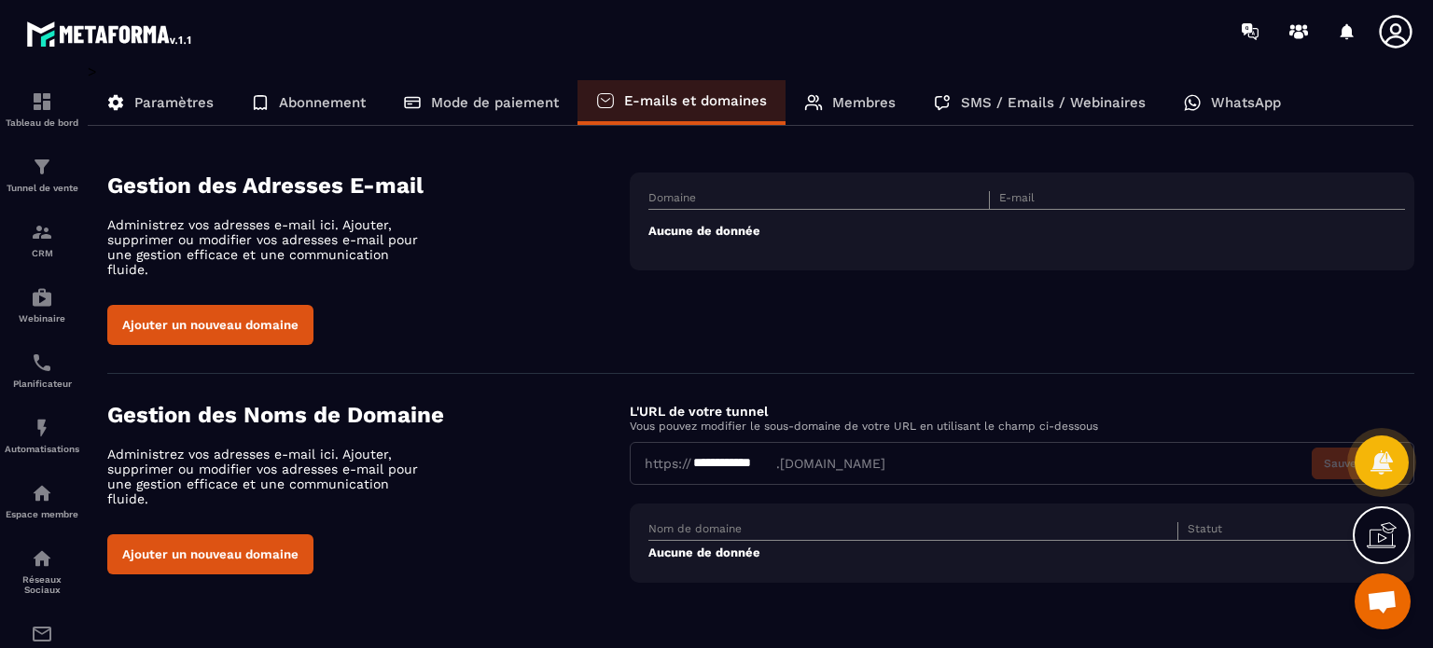
click at [258, 305] on button "Ajouter un nouveau domaine" at bounding box center [210, 325] width 206 height 40
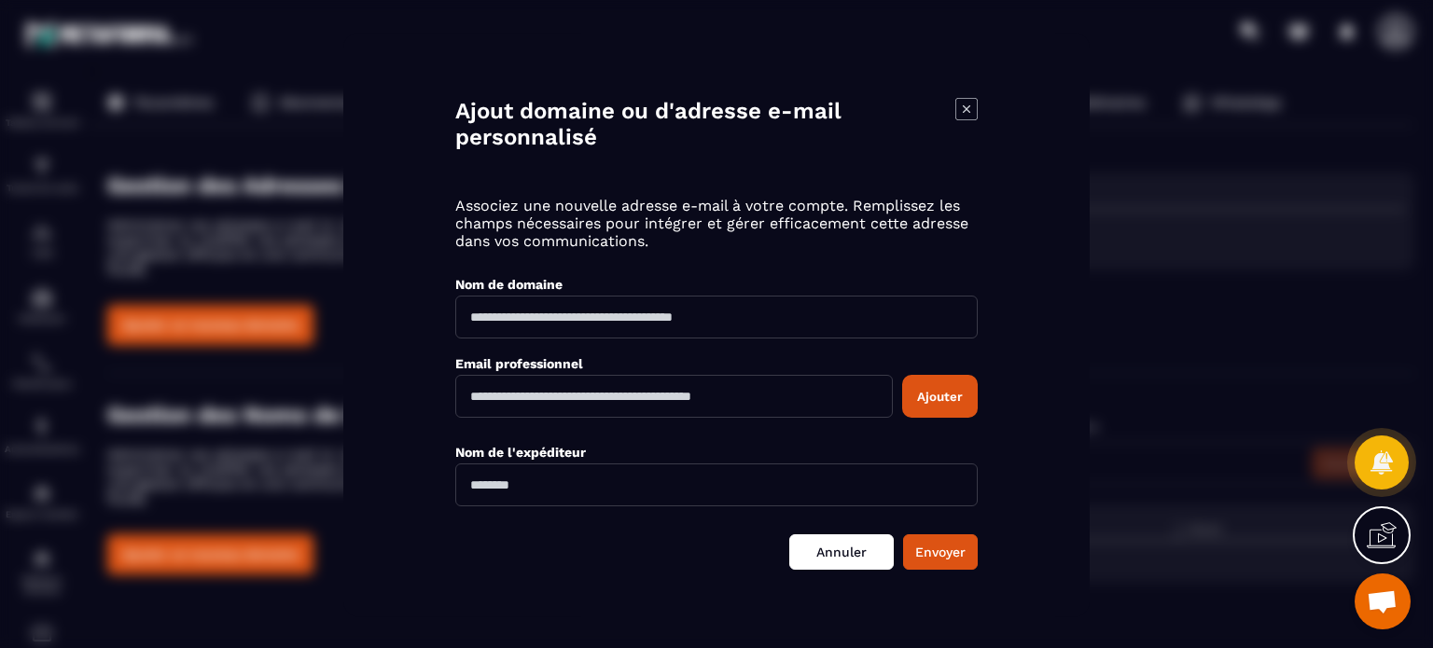
click at [842, 549] on link "Annuler" at bounding box center [841, 552] width 105 height 35
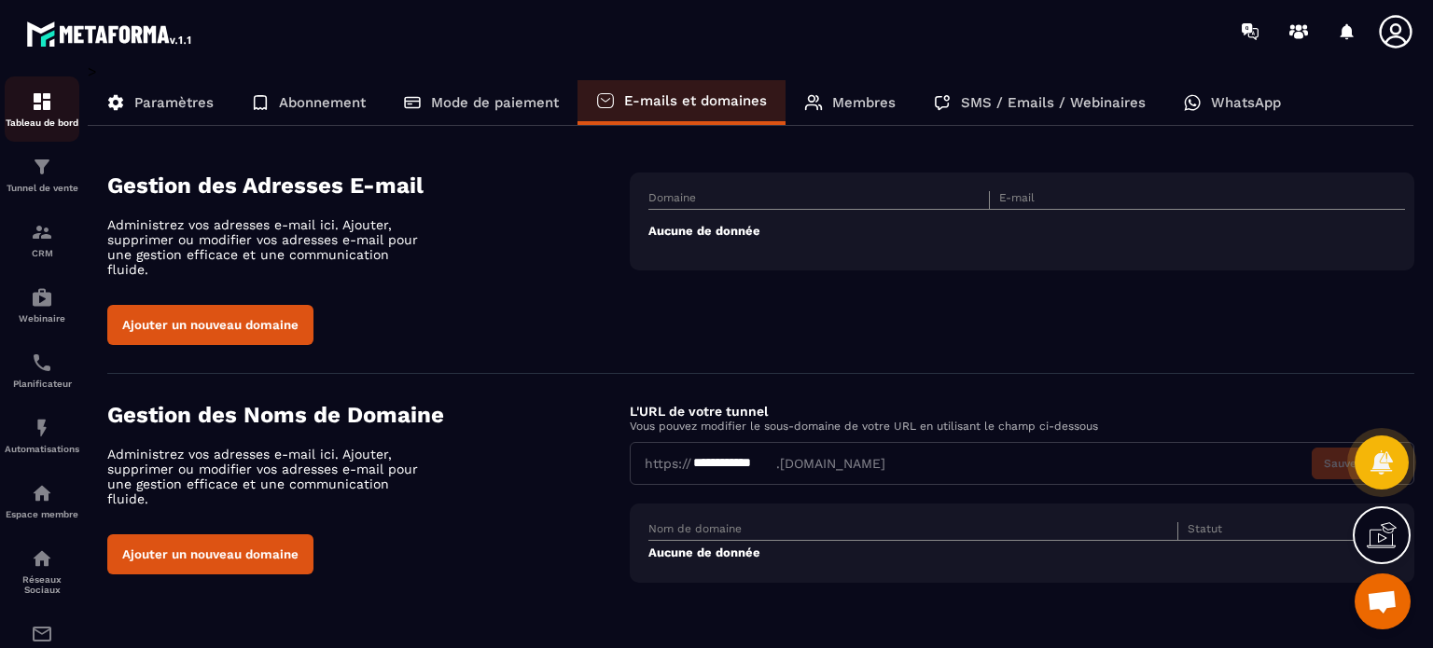
click at [32, 104] on img at bounding box center [42, 102] width 22 height 22
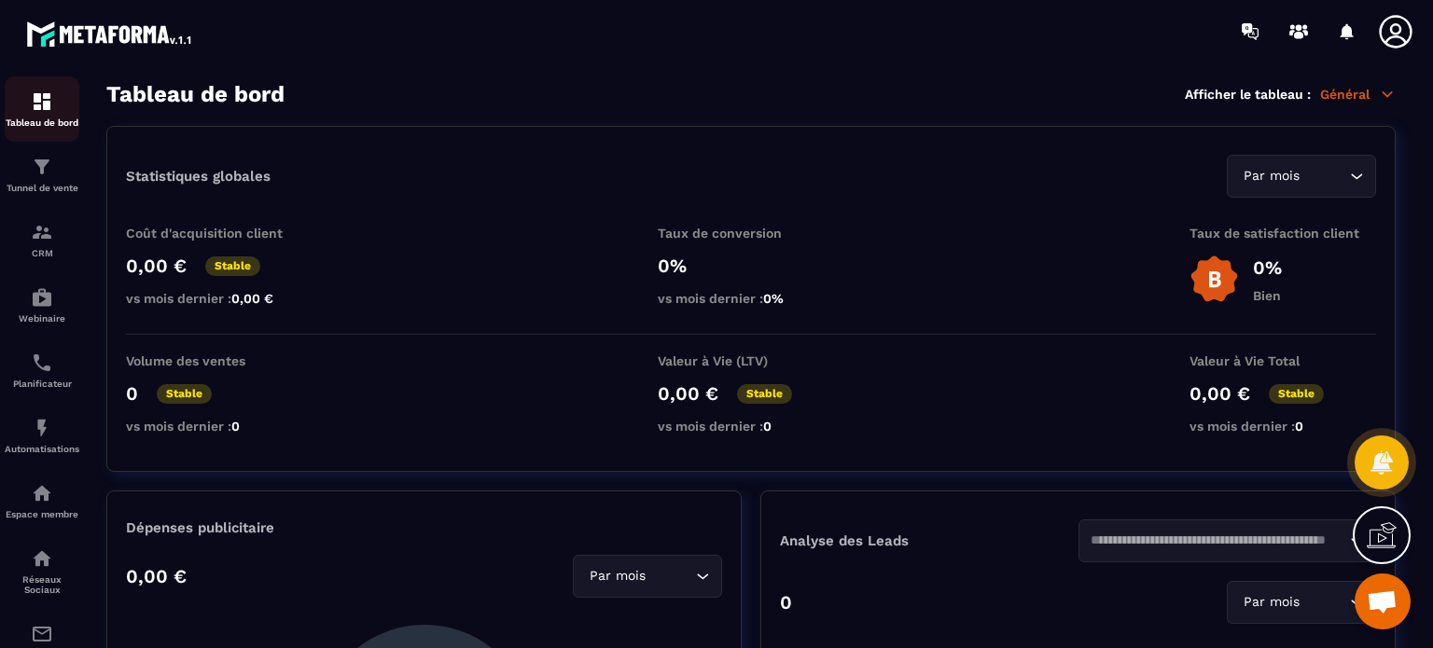
click at [60, 120] on p "Tableau de bord" at bounding box center [42, 123] width 75 height 10
click at [41, 179] on div "Tunnel de vente" at bounding box center [42, 174] width 75 height 37
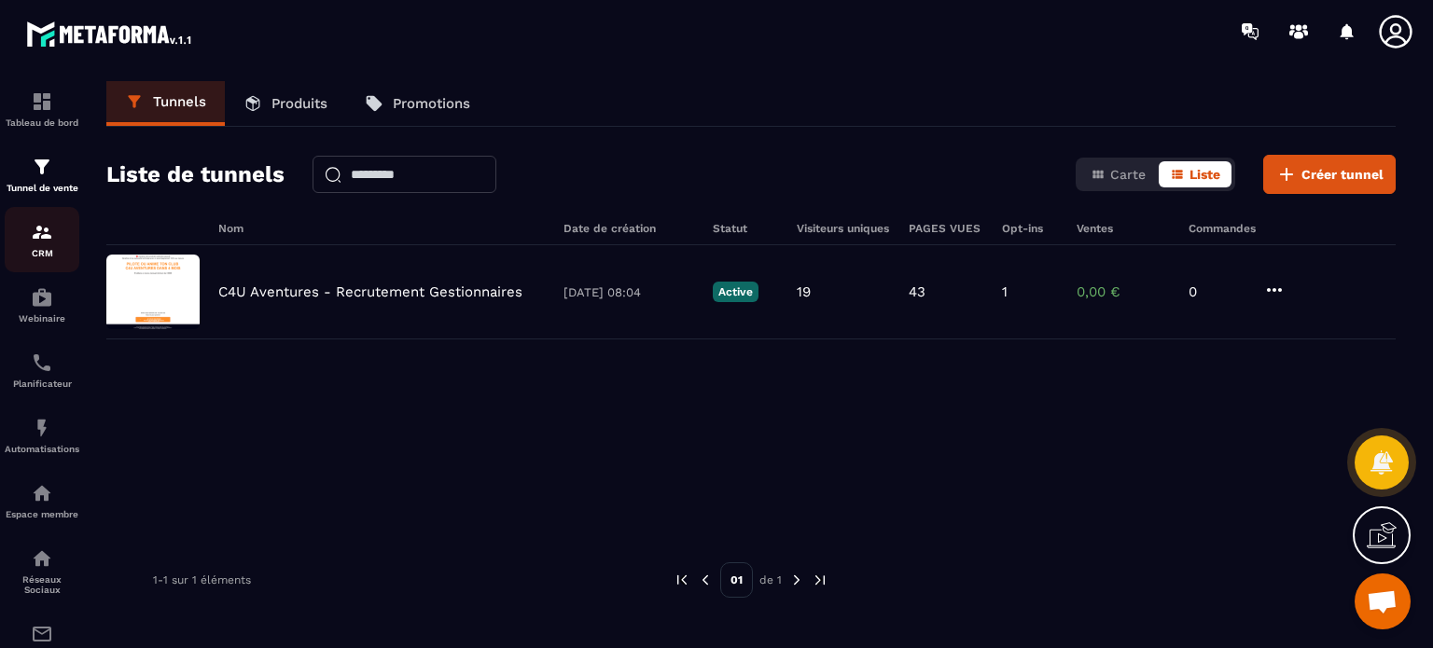
click at [45, 249] on p "CRM" at bounding box center [42, 253] width 75 height 10
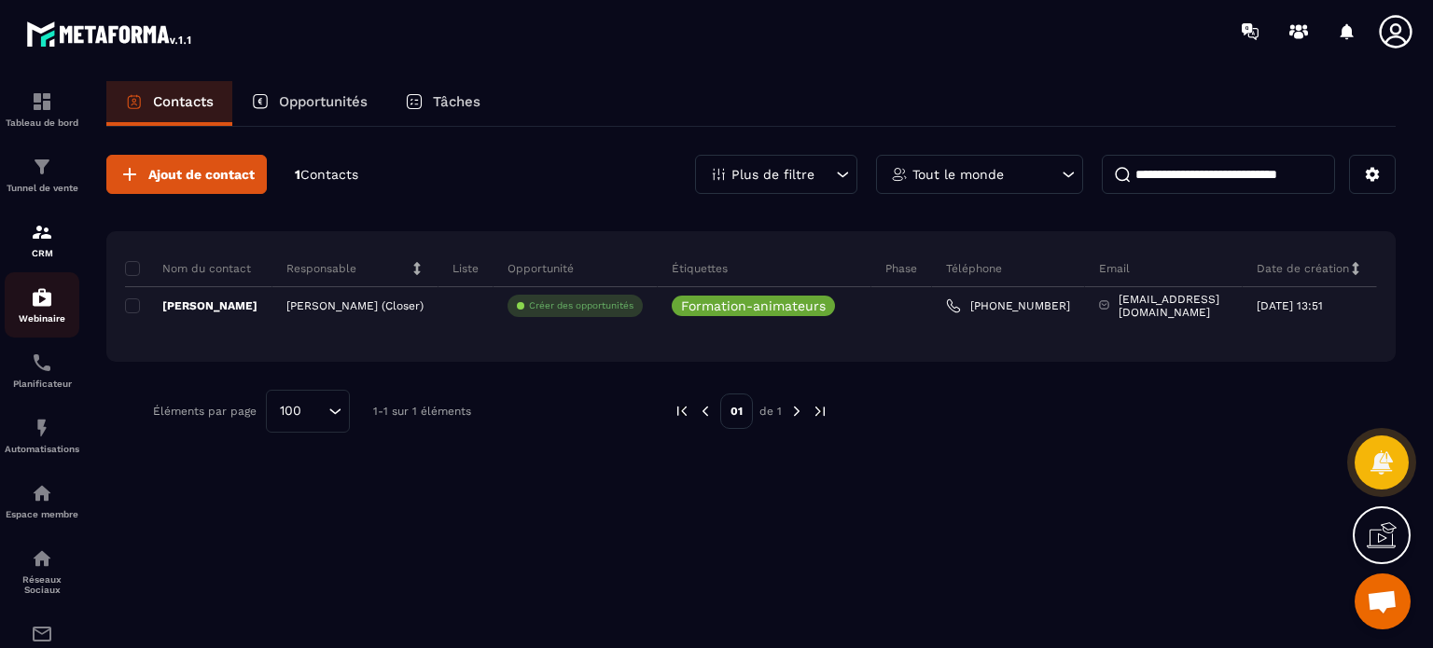
click at [35, 309] on img at bounding box center [42, 297] width 22 height 22
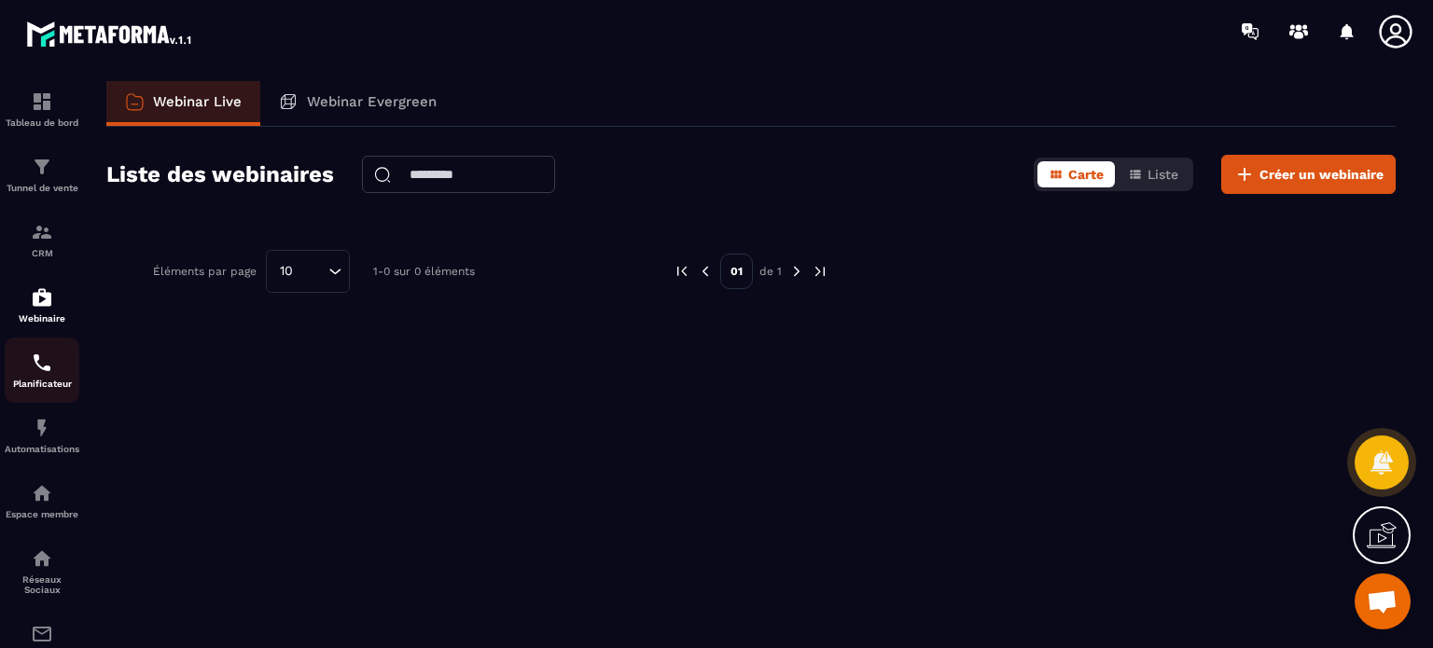
click at [36, 374] on img at bounding box center [42, 363] width 22 height 22
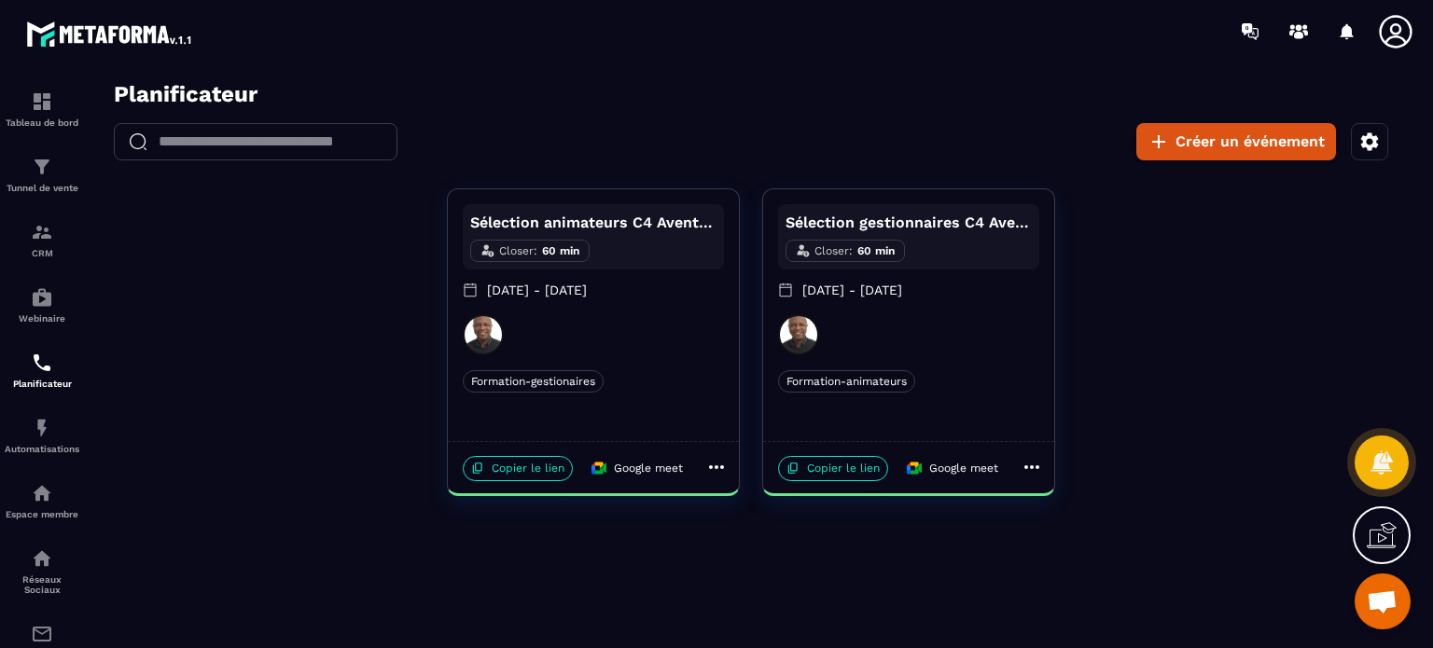
click at [664, 358] on div "Sélection animateurs C4 Aventures Closer : 60 min [DATE] - [DATE] Formation-ges…" at bounding box center [593, 315] width 291 height 252
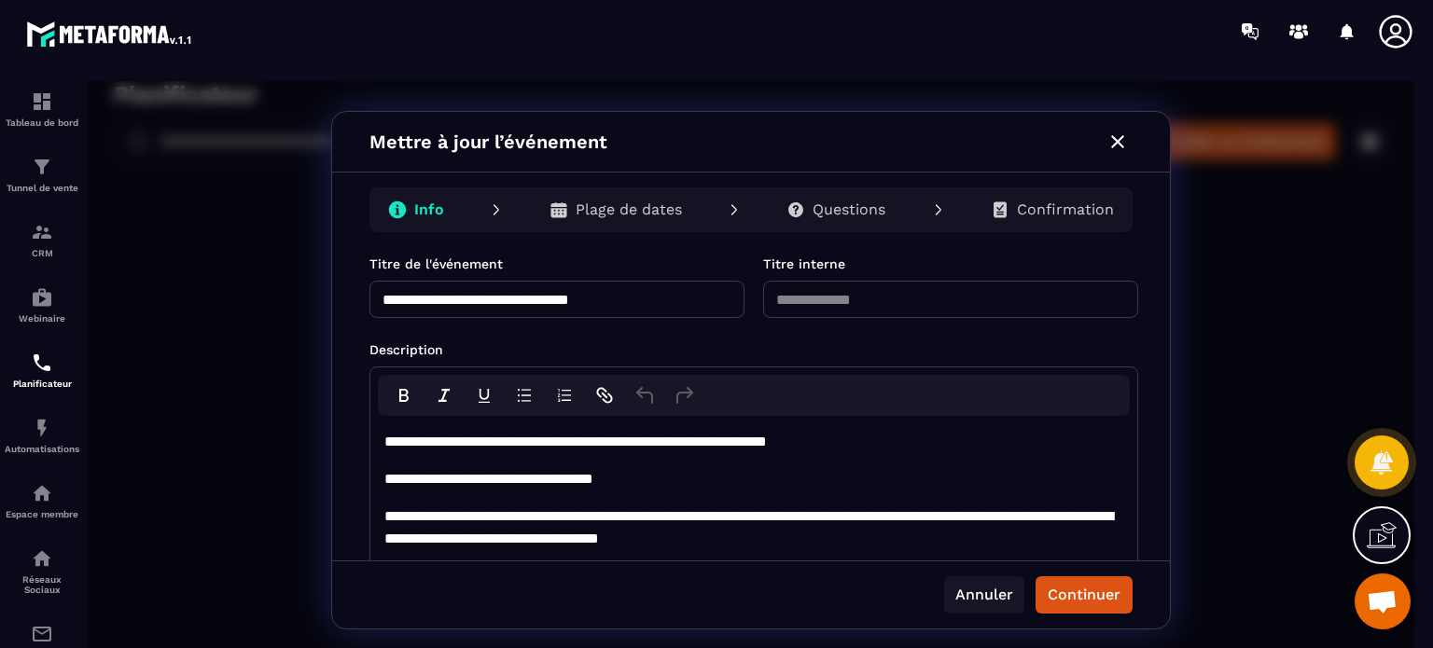
click at [990, 589] on button "Annuler" at bounding box center [984, 595] width 80 height 37
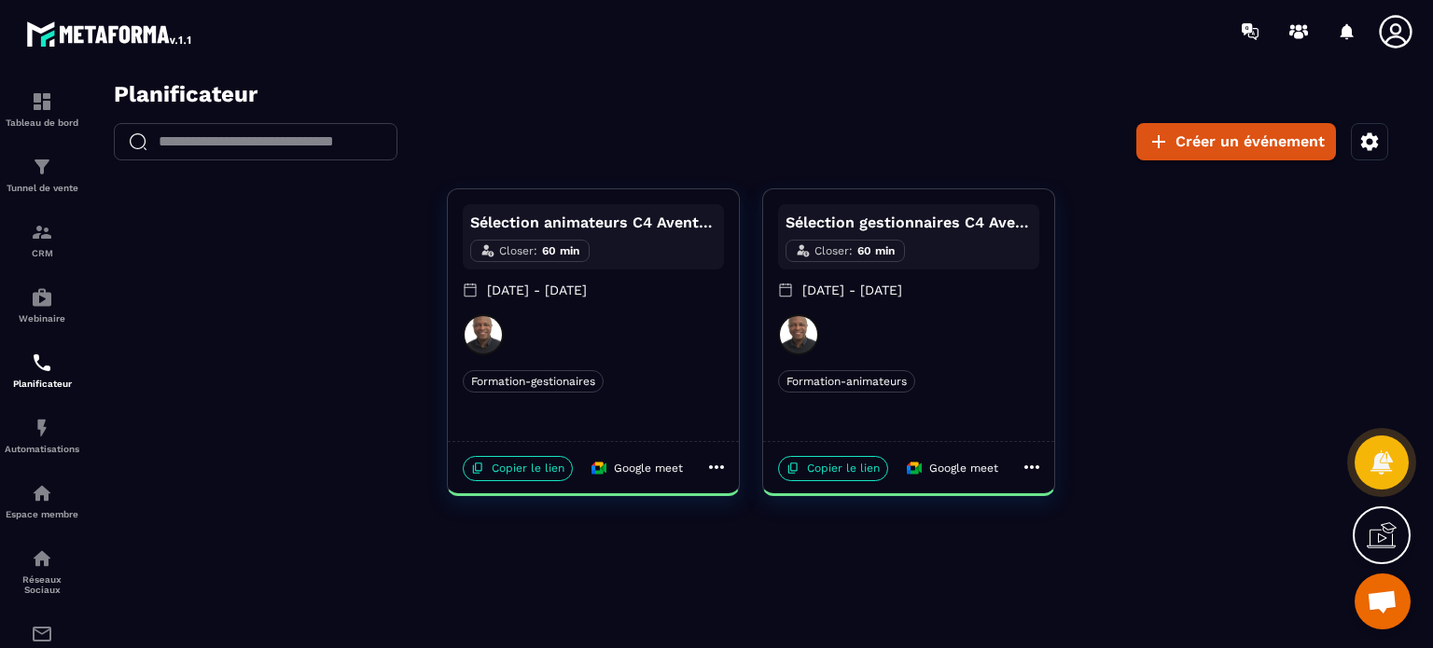
click at [710, 466] on icon at bounding box center [716, 468] width 15 height 4
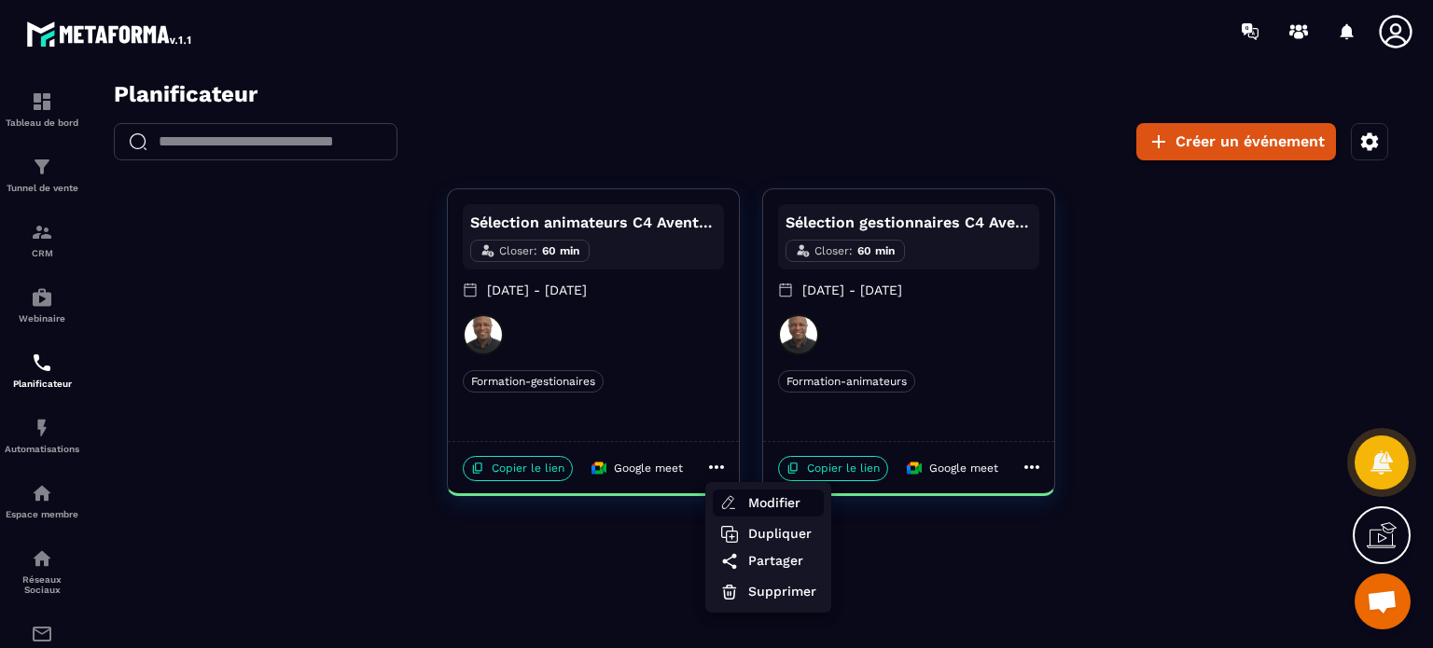
click at [766, 495] on span "Modifier" at bounding box center [782, 504] width 68 height 20
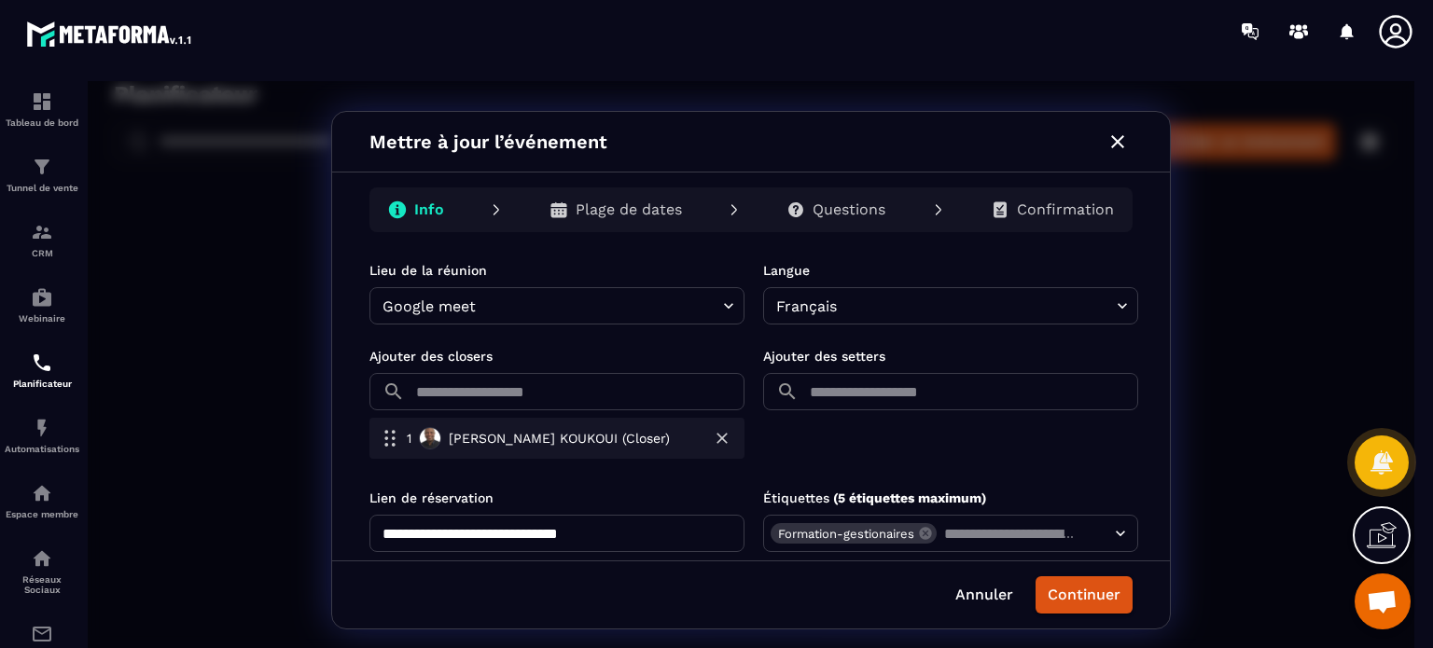
scroll to position [532, 0]
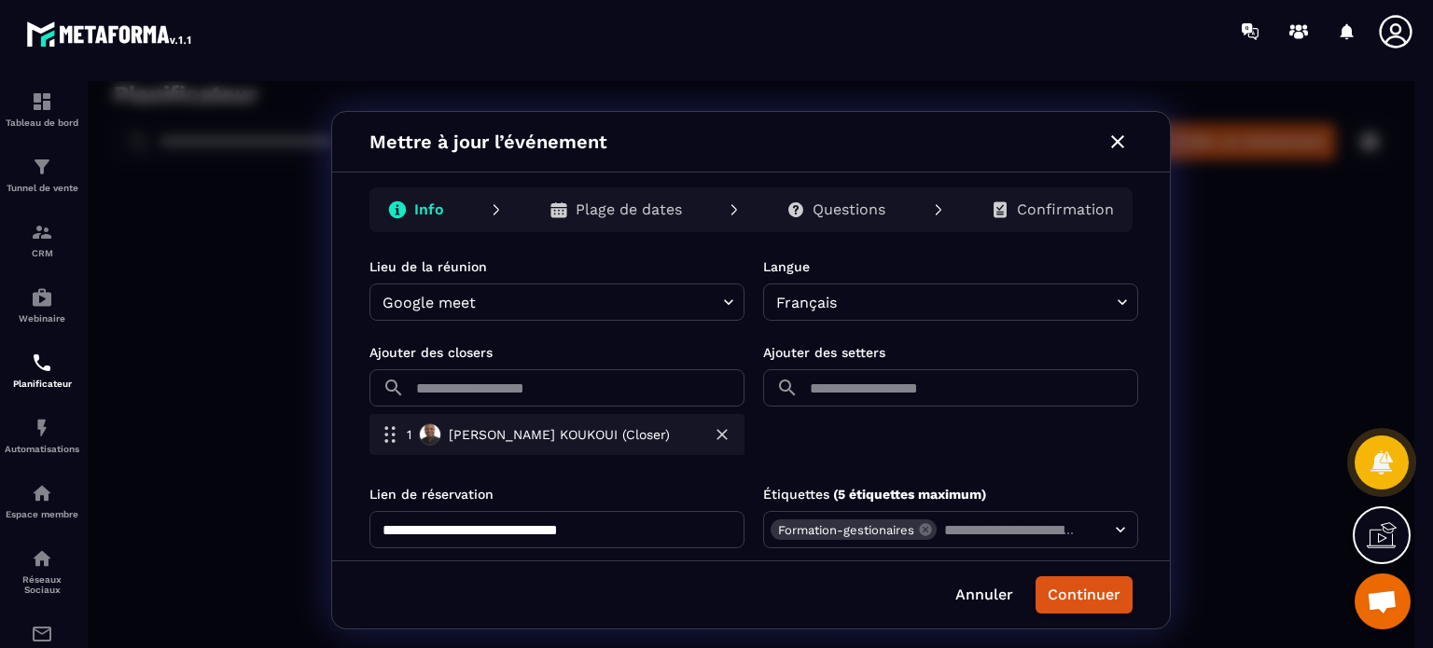
click at [586, 391] on input "text" at bounding box center [578, 388] width 332 height 37
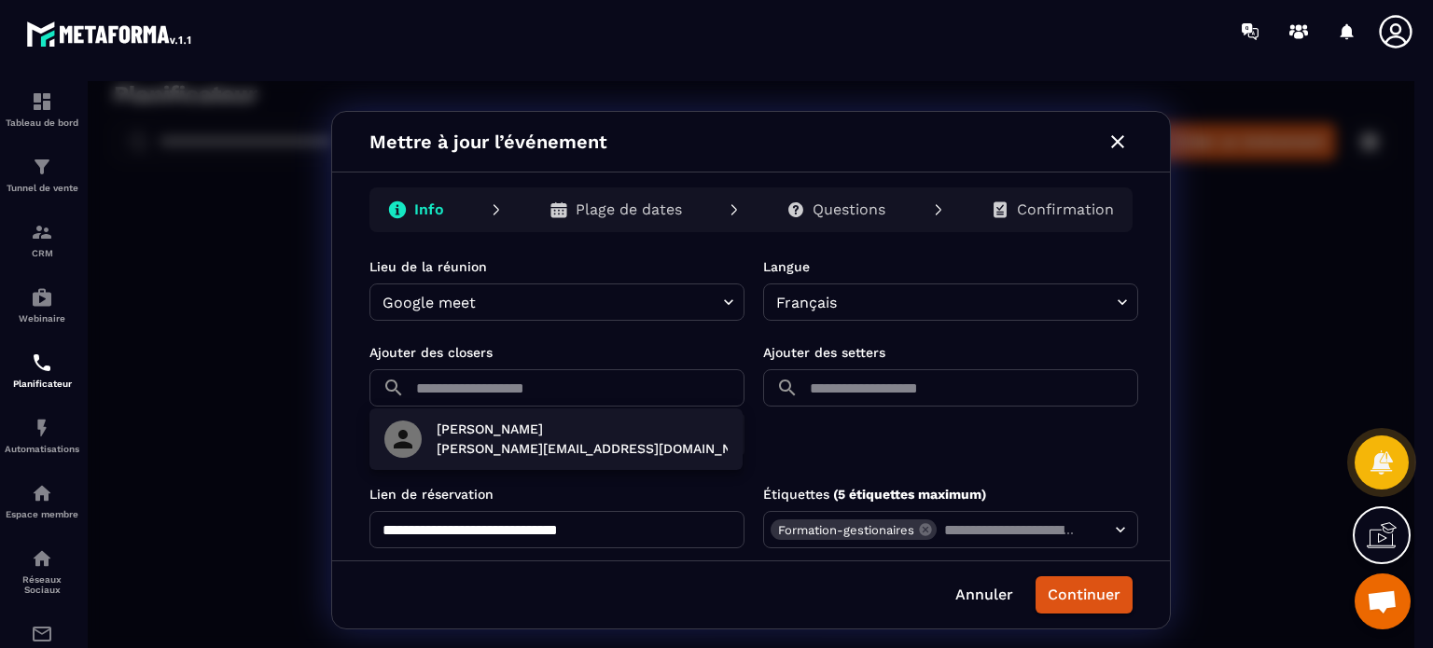
click at [586, 391] on div at bounding box center [751, 370] width 1327 height 579
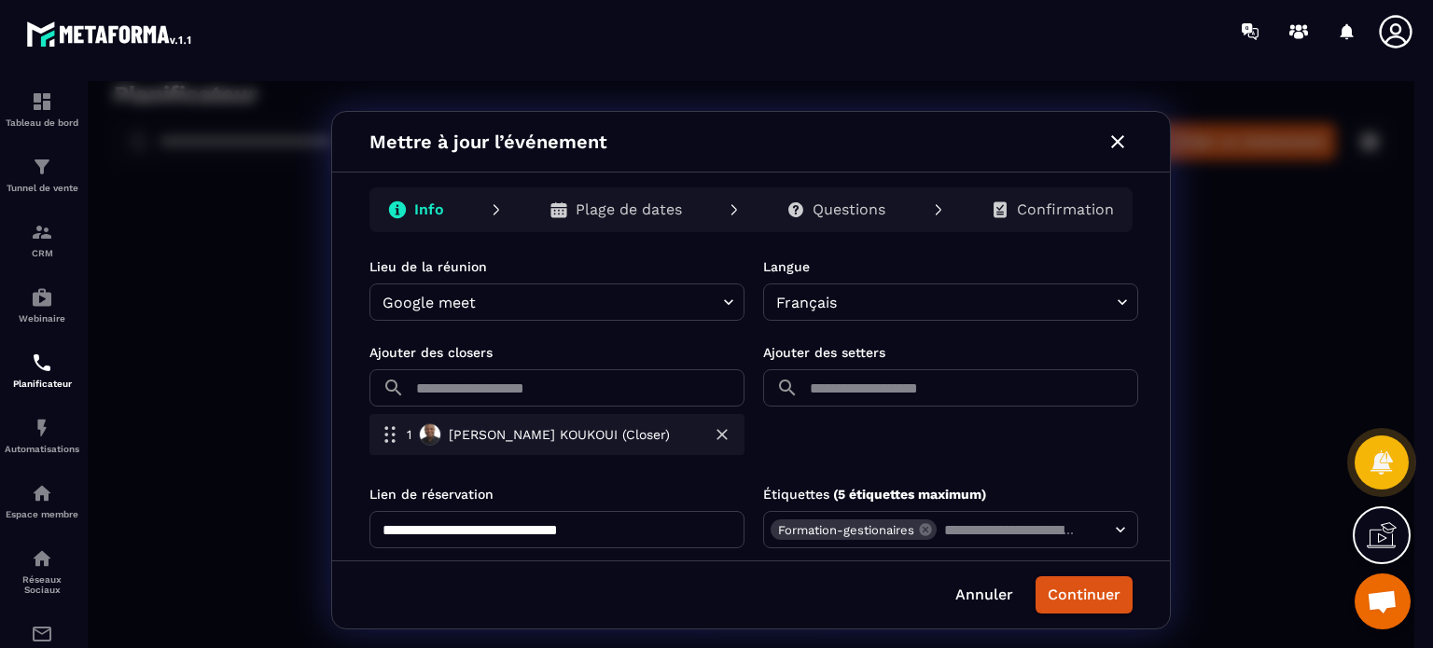
click at [631, 374] on input "text" at bounding box center [578, 388] width 332 height 37
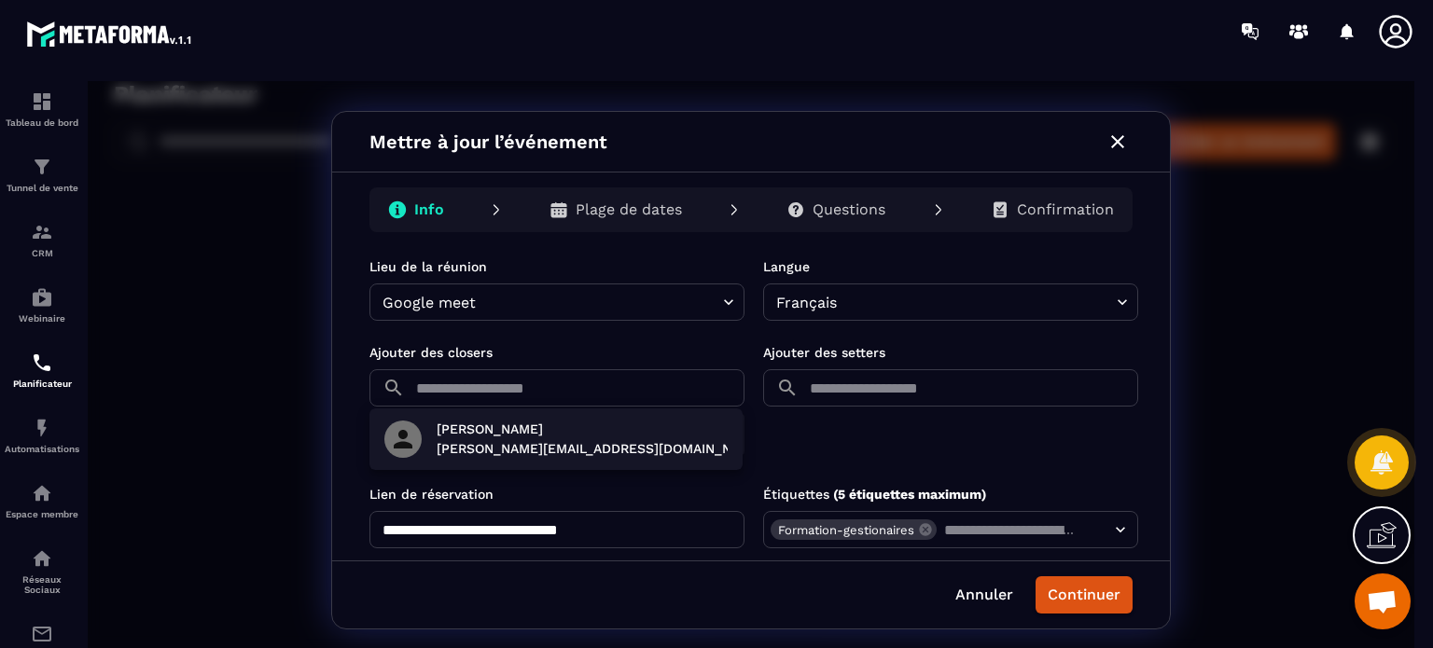
click at [631, 374] on div at bounding box center [751, 370] width 1327 height 579
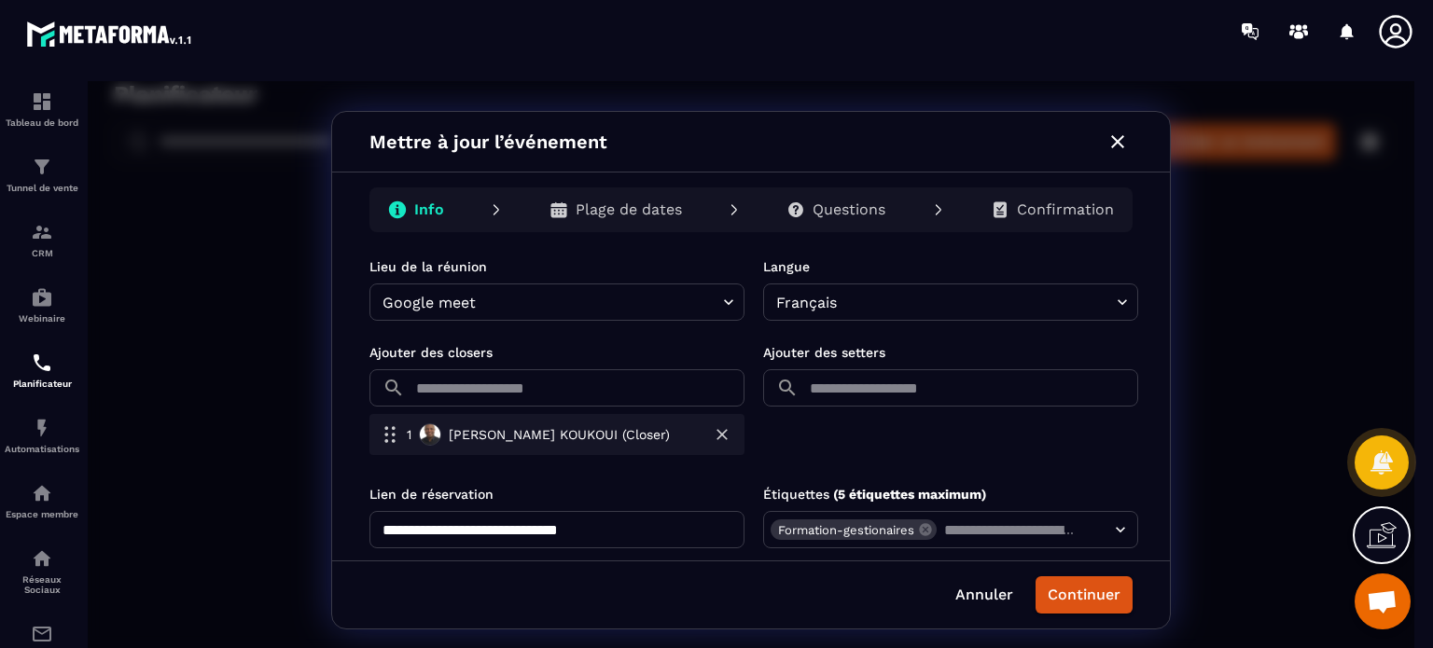
click at [899, 393] on input "text" at bounding box center [972, 388] width 332 height 37
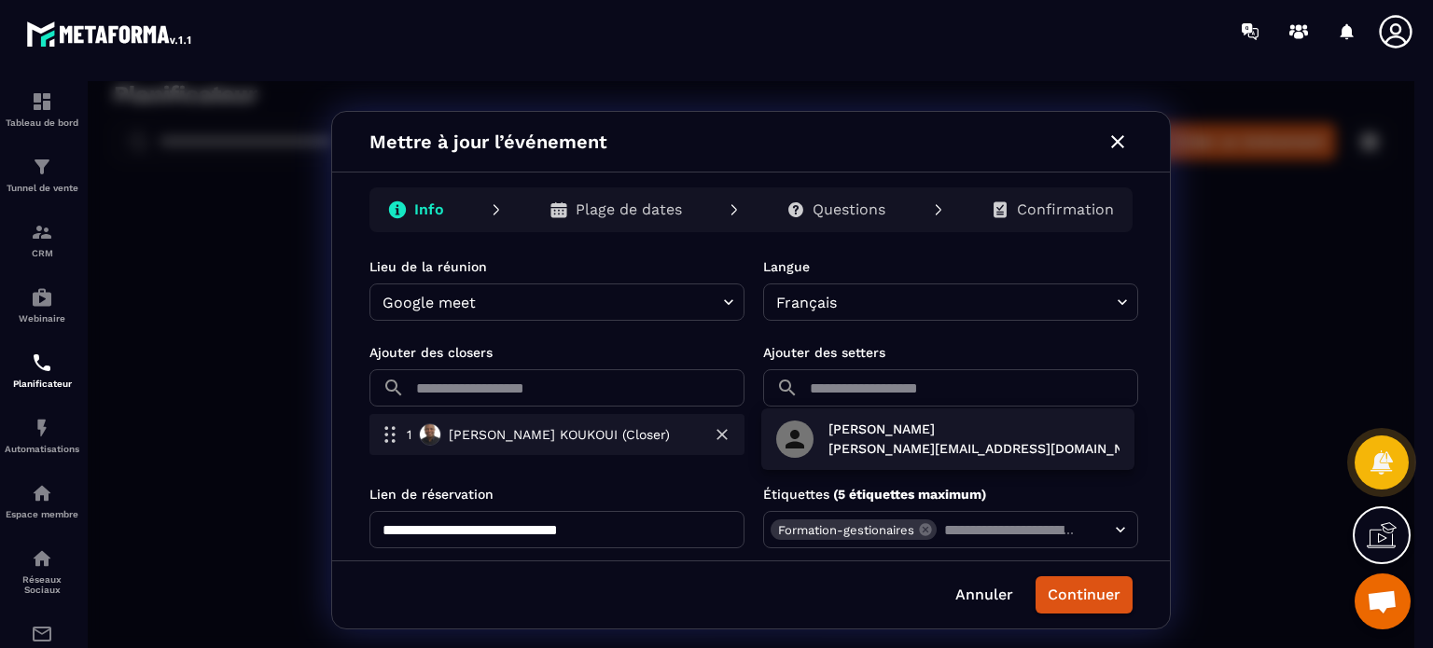
click at [664, 381] on div at bounding box center [751, 370] width 1327 height 579
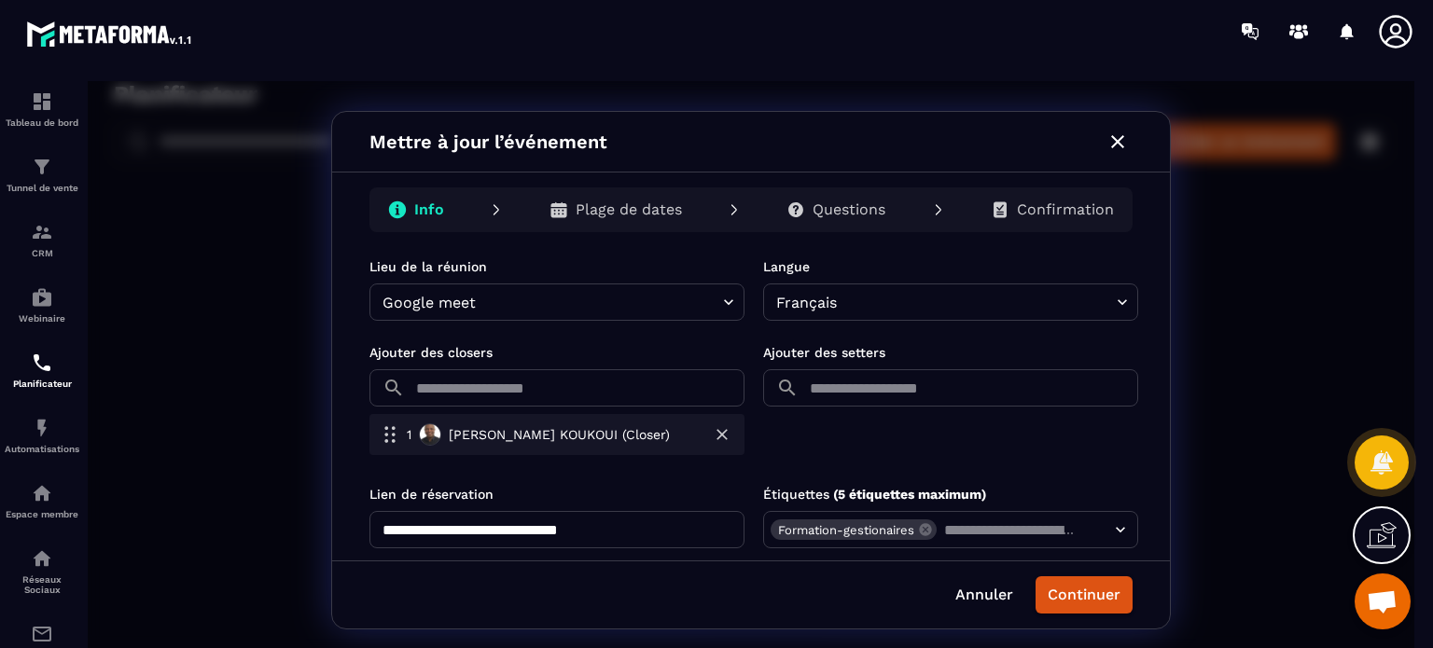
scroll to position [562, 0]
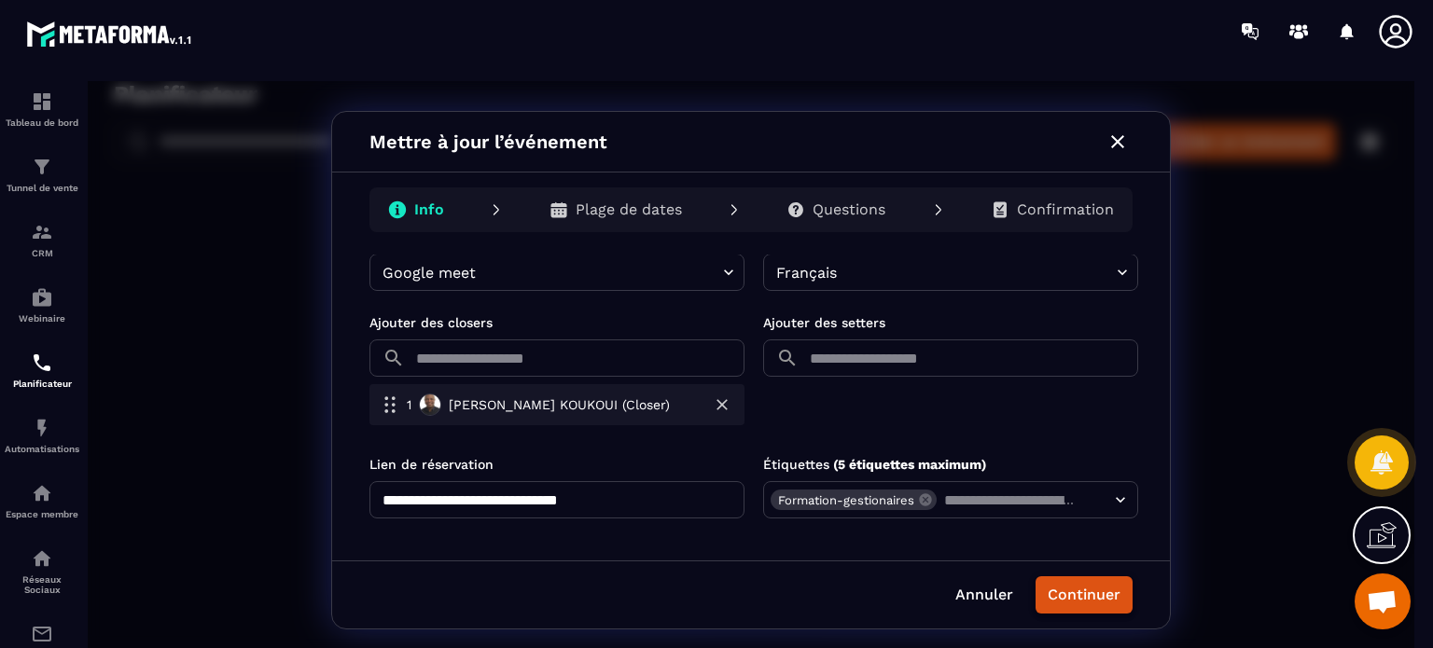
click at [1096, 595] on button "Continuer" at bounding box center [1084, 595] width 97 height 37
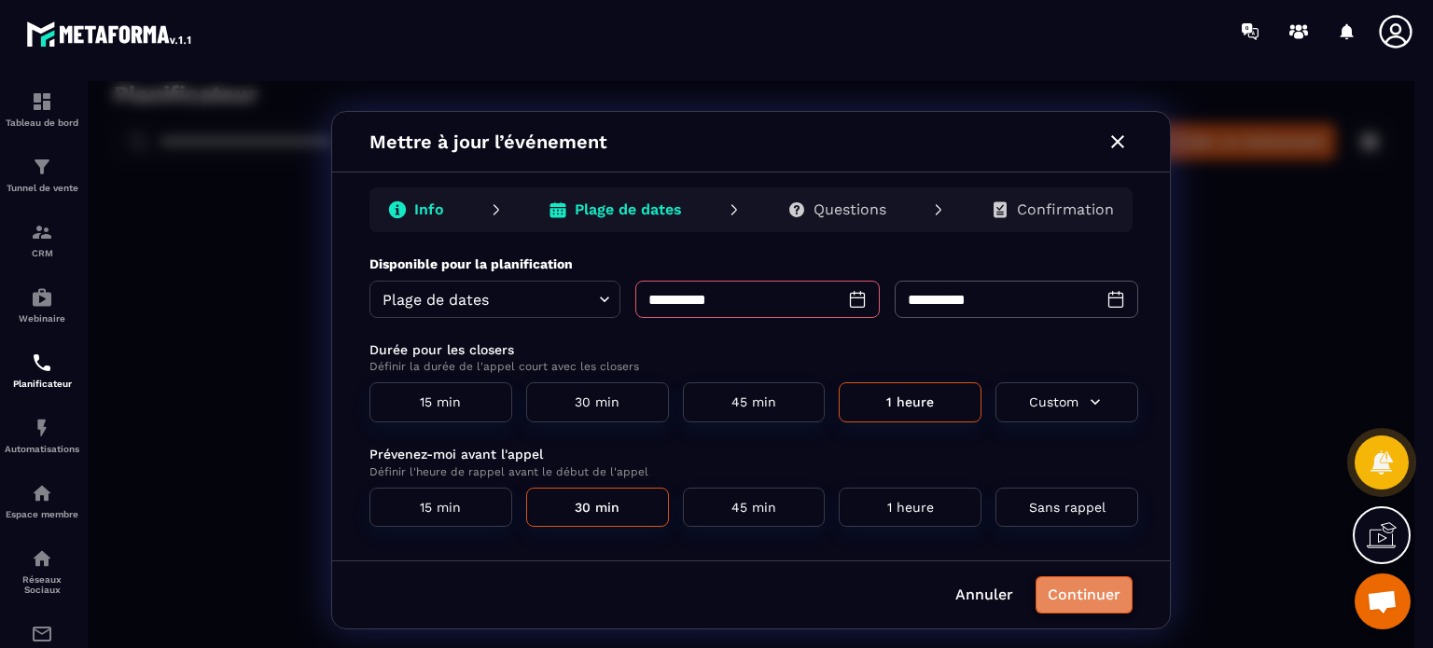
click at [1096, 595] on button "Continuer" at bounding box center [1084, 595] width 97 height 37
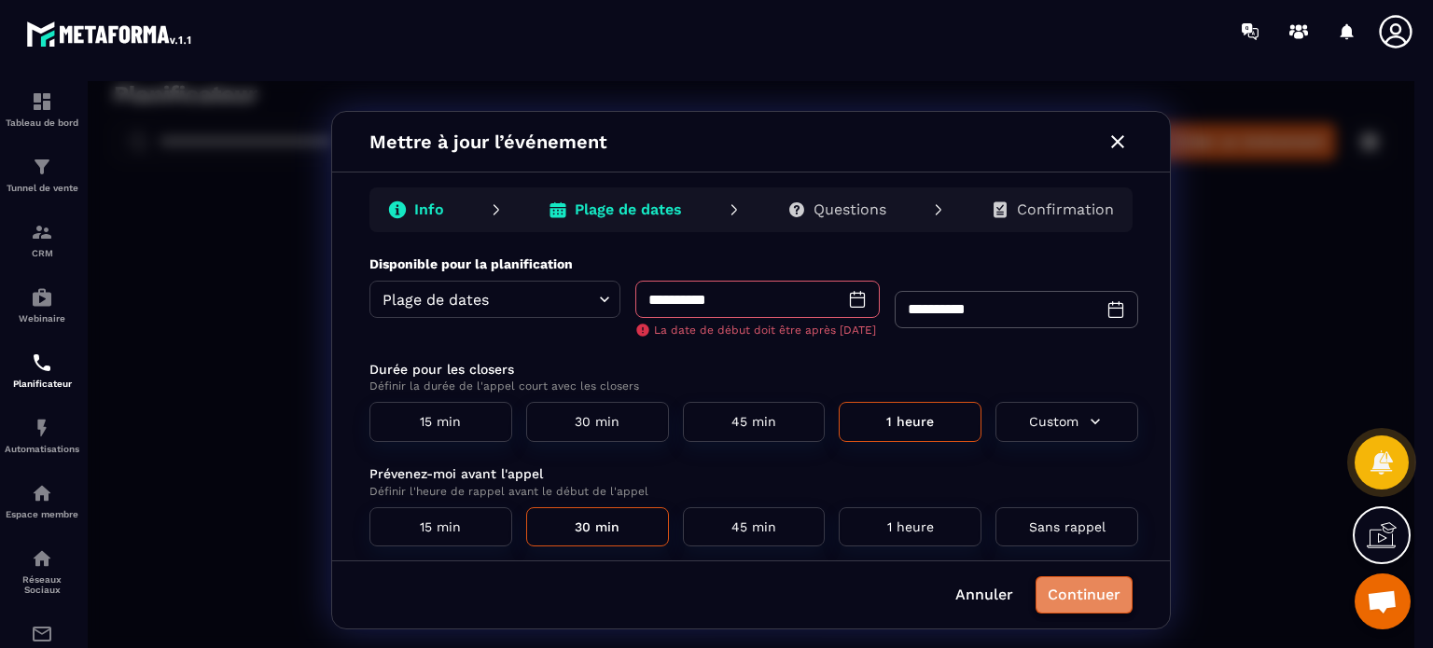
click at [1096, 595] on button "Continuer" at bounding box center [1084, 595] width 97 height 37
click at [854, 300] on icon at bounding box center [857, 299] width 19 height 19
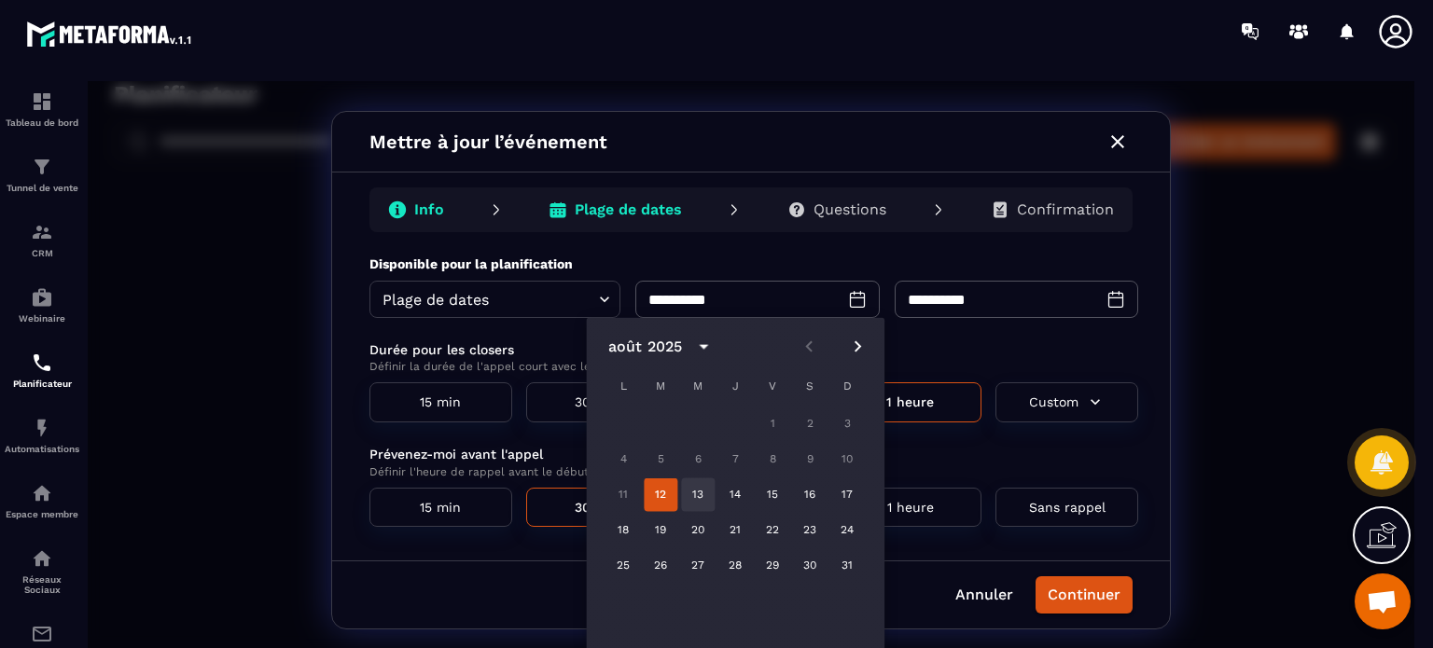
click at [694, 494] on button "13" at bounding box center [698, 496] width 34 height 34
type input "**********"
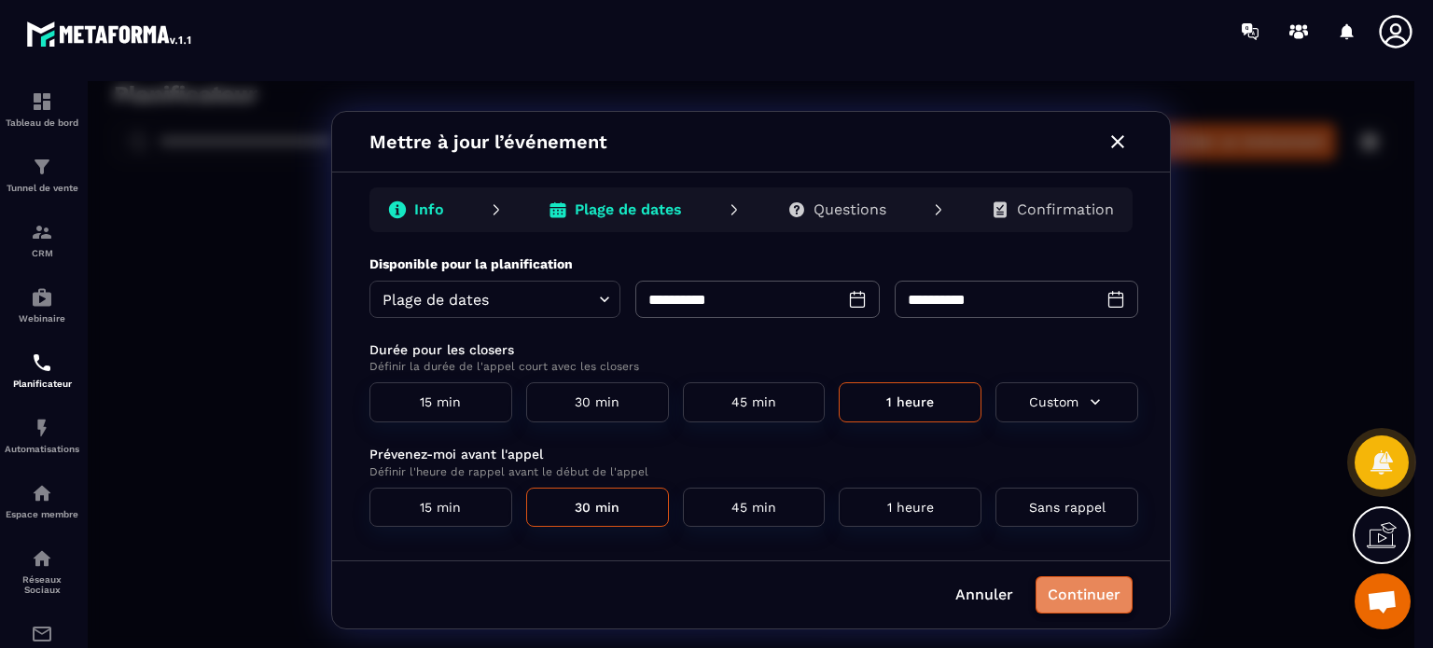
click at [1065, 588] on button "Continuer" at bounding box center [1084, 595] width 97 height 37
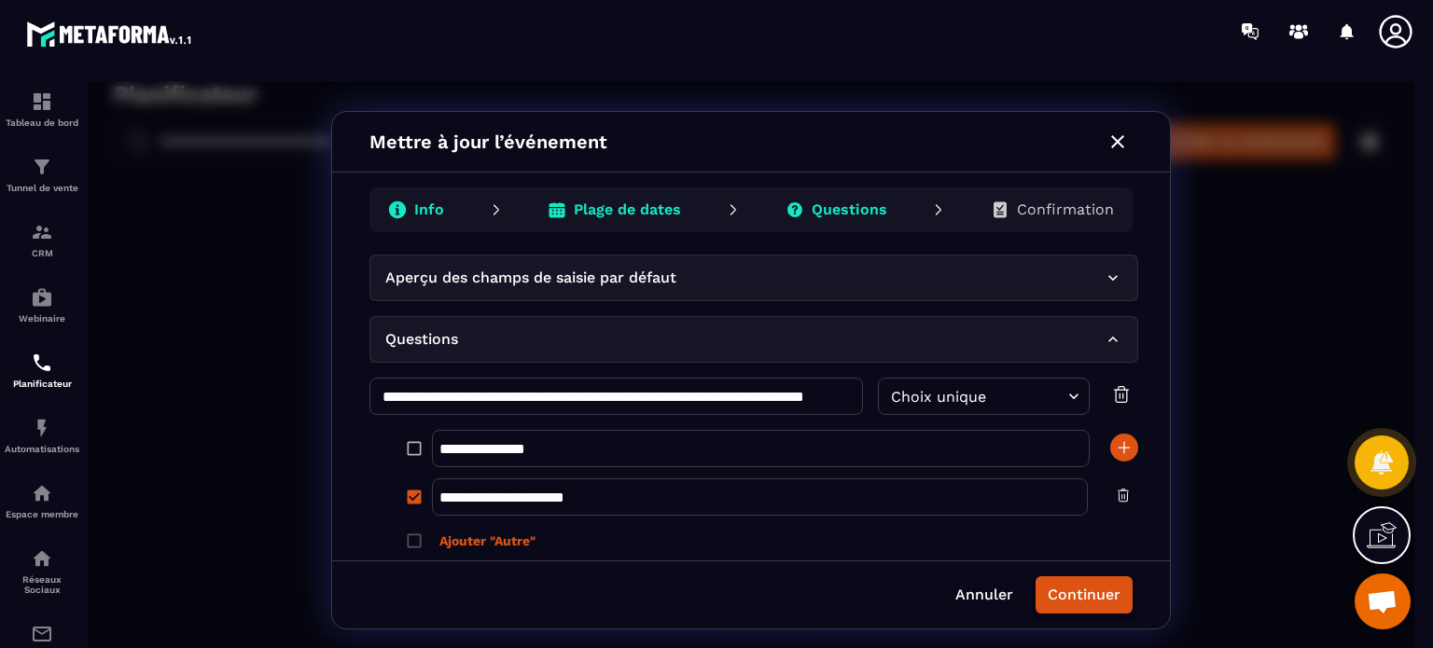
click at [1082, 591] on button "Continuer" at bounding box center [1084, 595] width 97 height 37
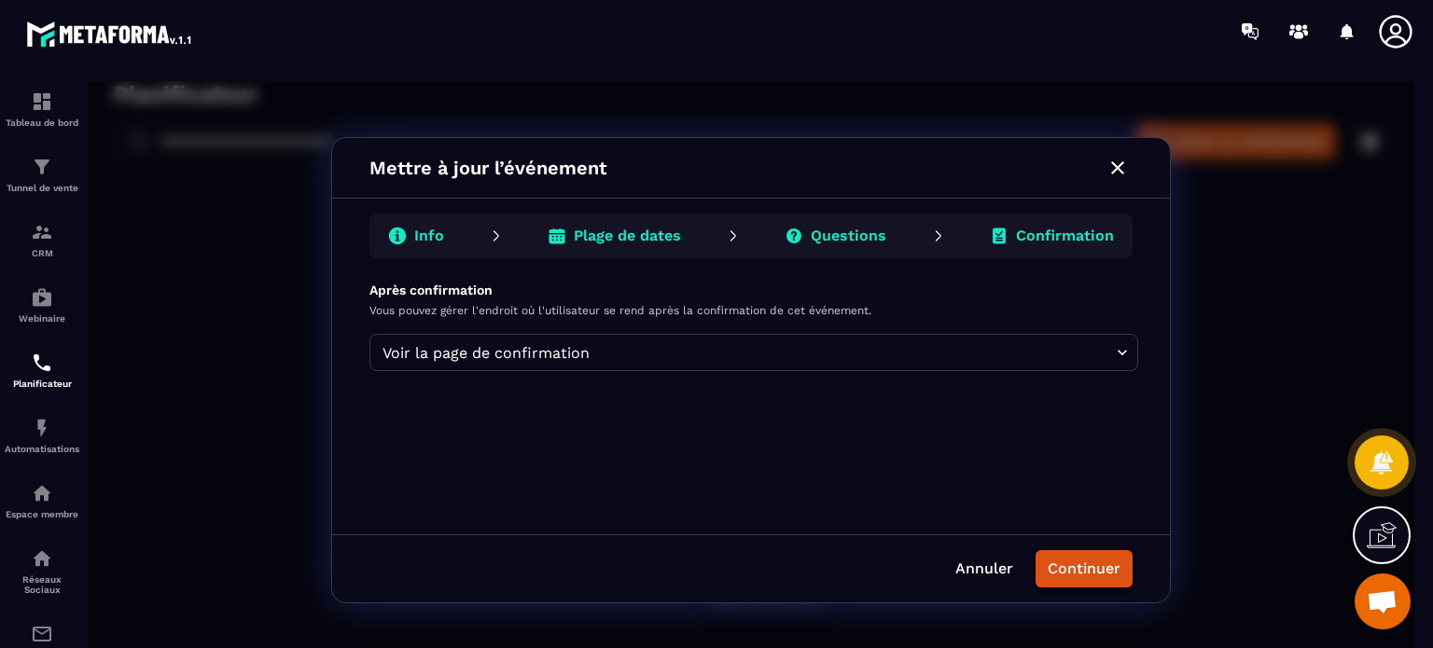
click at [1086, 582] on button "Continuer" at bounding box center [1084, 569] width 97 height 37
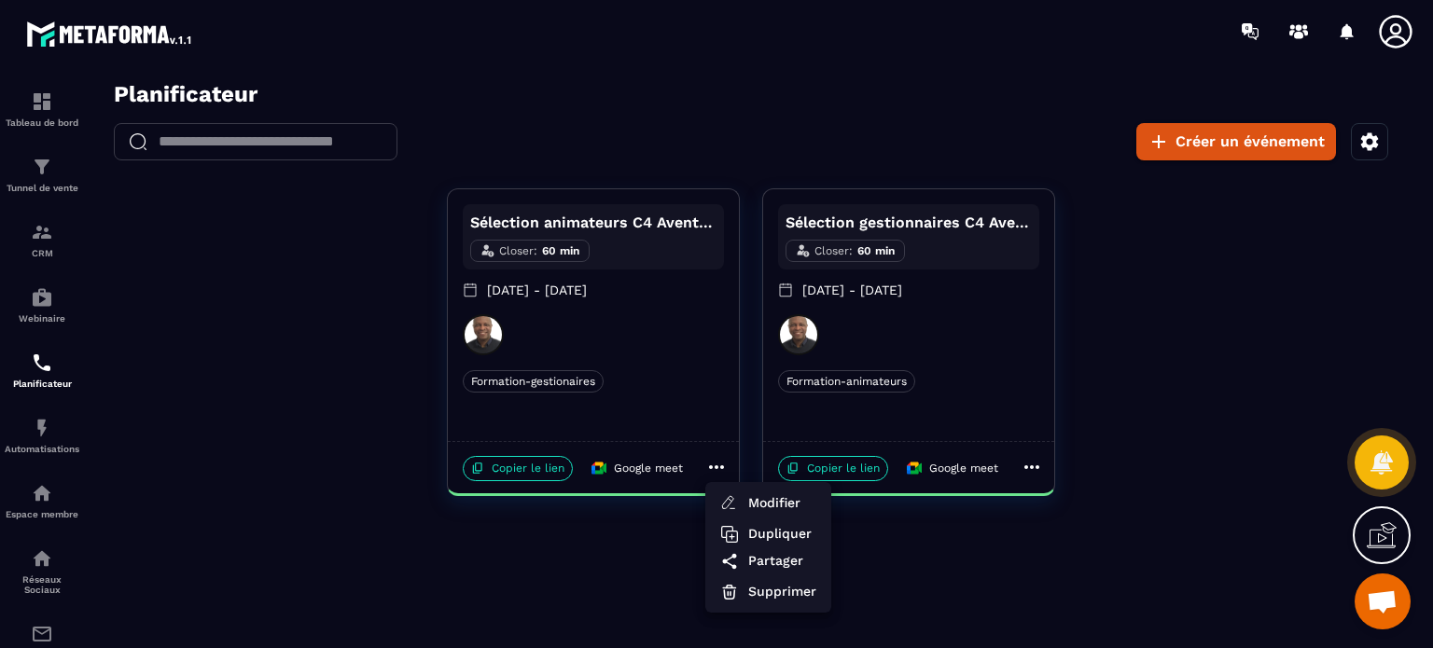
click at [350, 249] on div at bounding box center [751, 370] width 1327 height 579
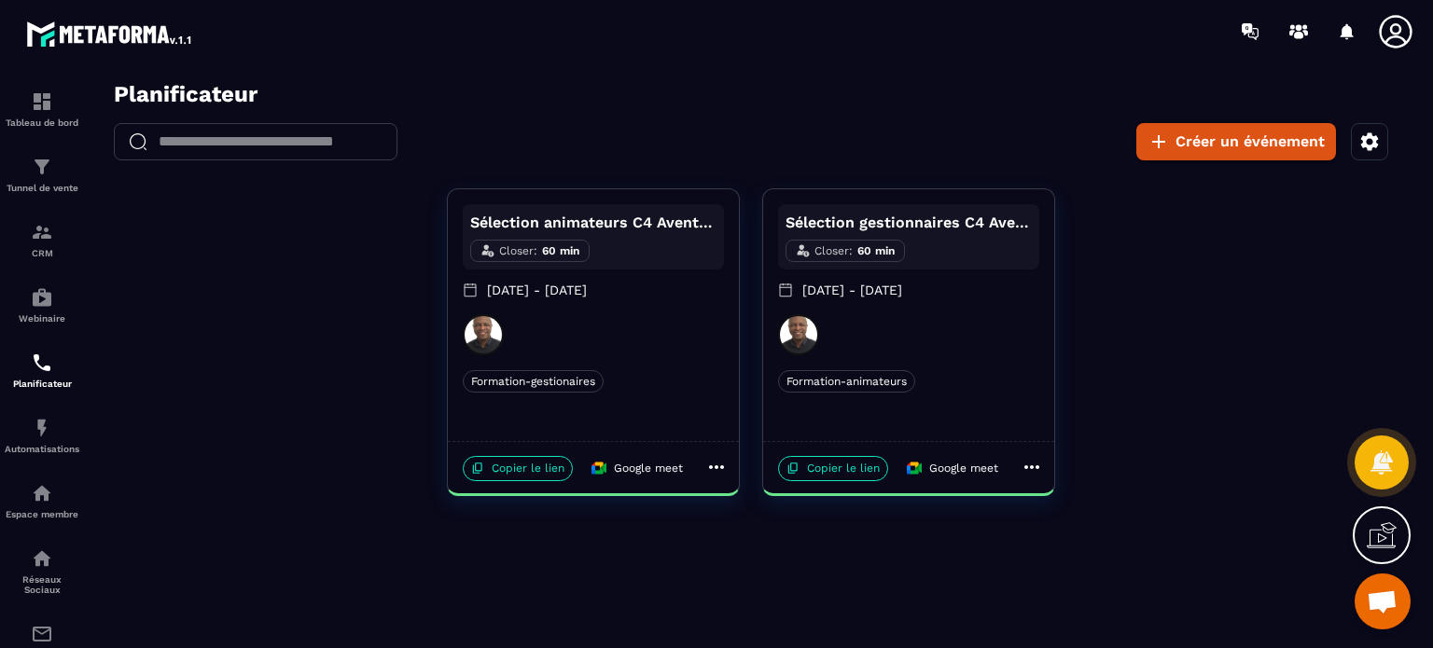
click at [635, 361] on div "Sélection animateurs C4 Aventures Closer : 60 min [DATE] - [DATE] Formation-ges…" at bounding box center [593, 315] width 291 height 252
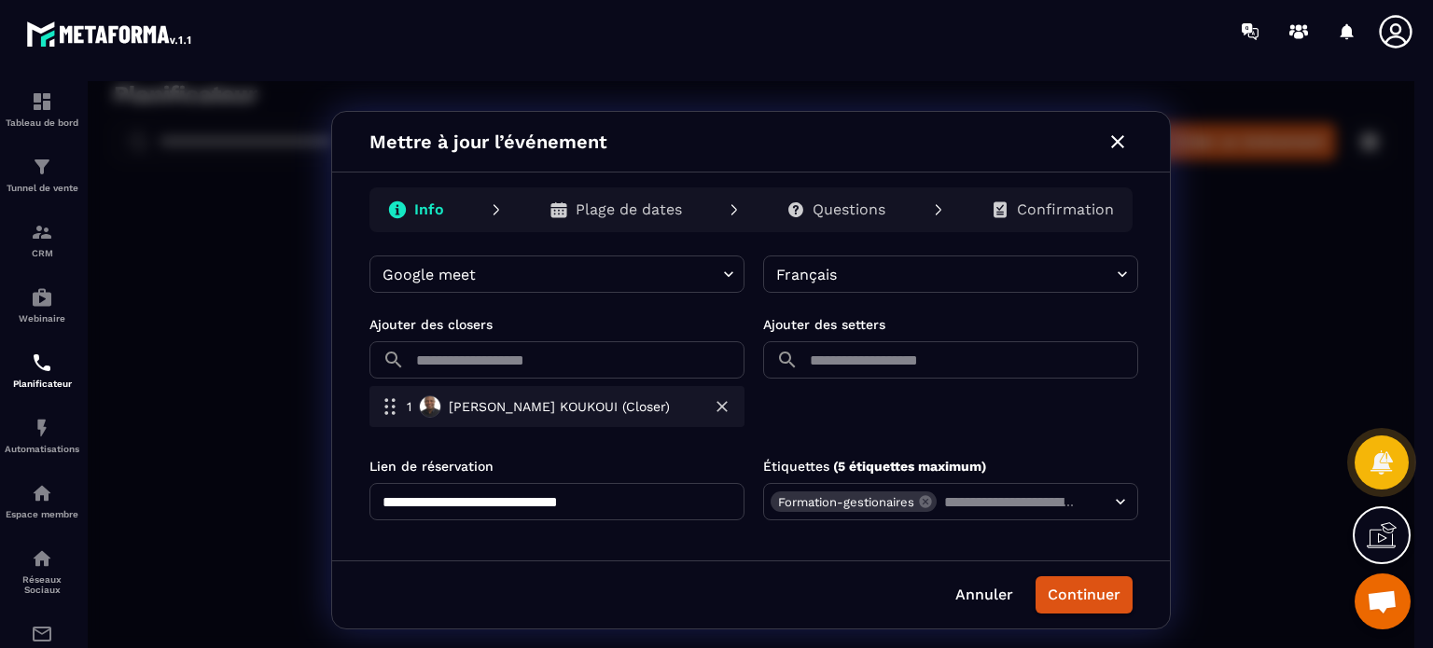
scroll to position [562, 0]
click at [619, 363] on input "text" at bounding box center [578, 358] width 332 height 37
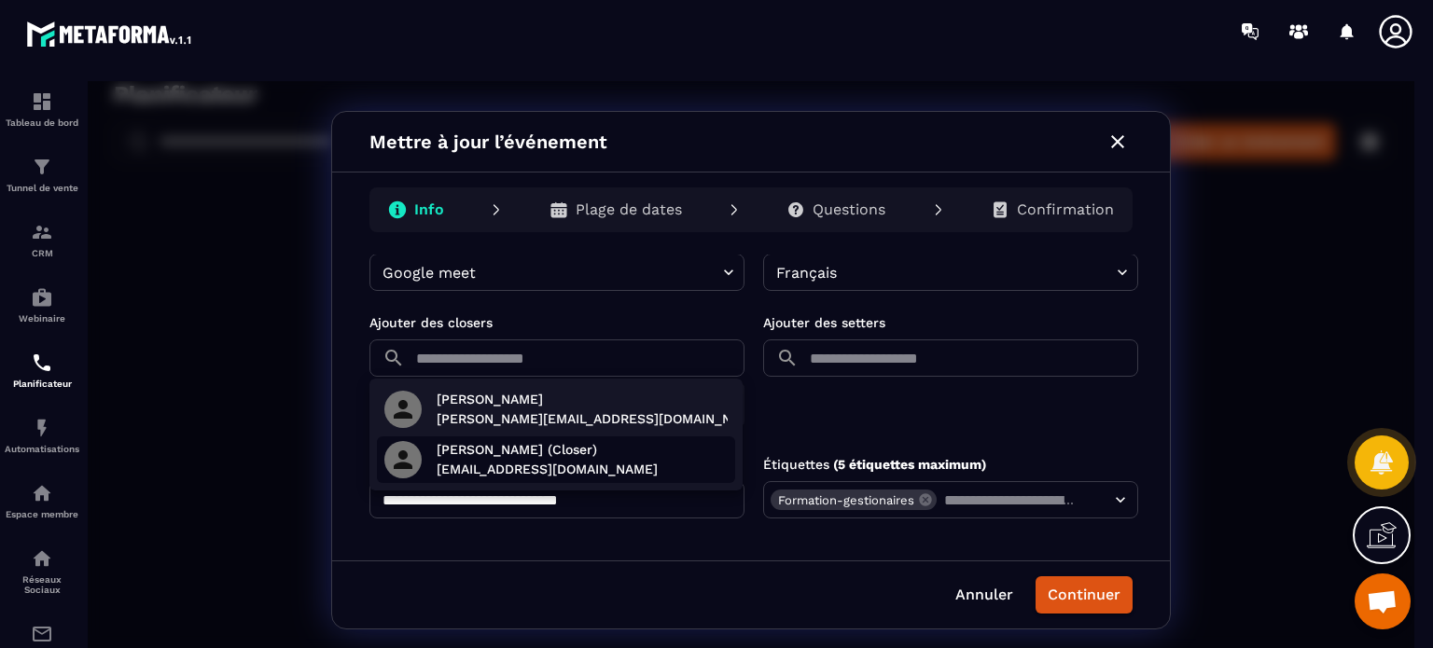
click at [590, 453] on p "[PERSON_NAME] (Closer)" at bounding box center [547, 450] width 221 height 20
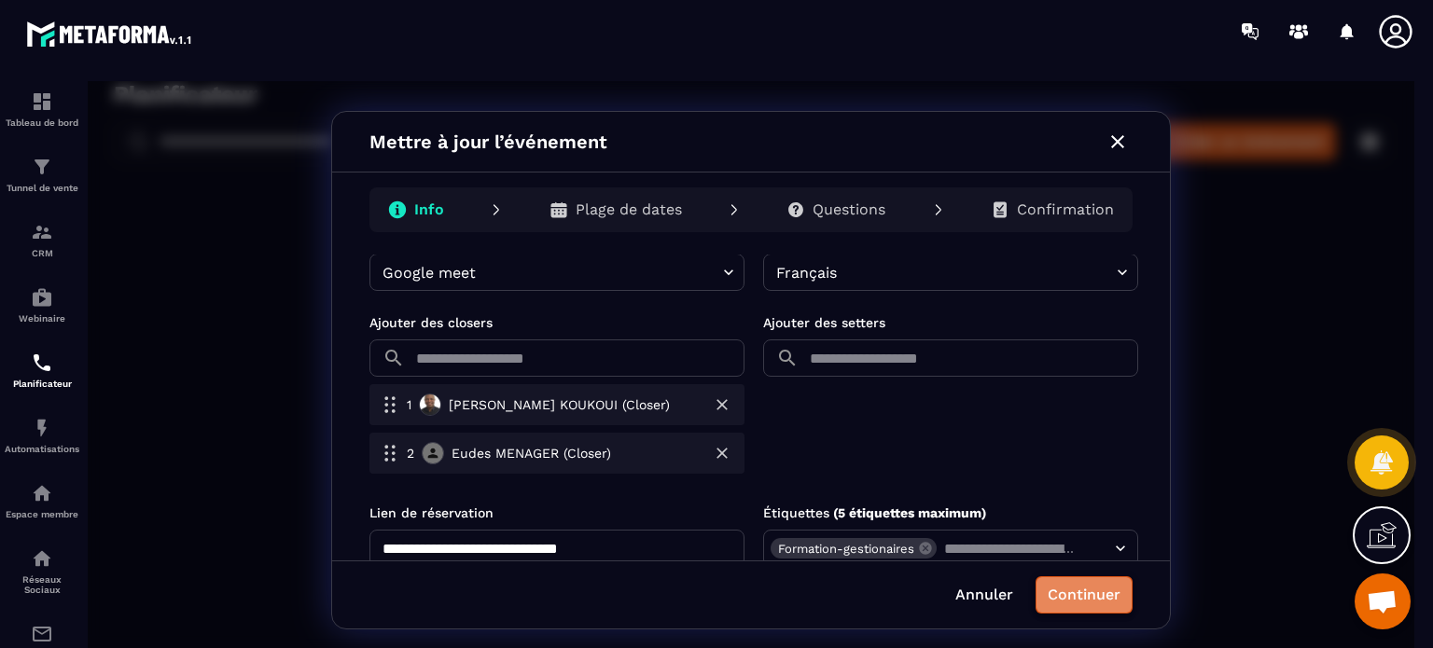
click at [1091, 597] on button "Continuer" at bounding box center [1084, 595] width 97 height 37
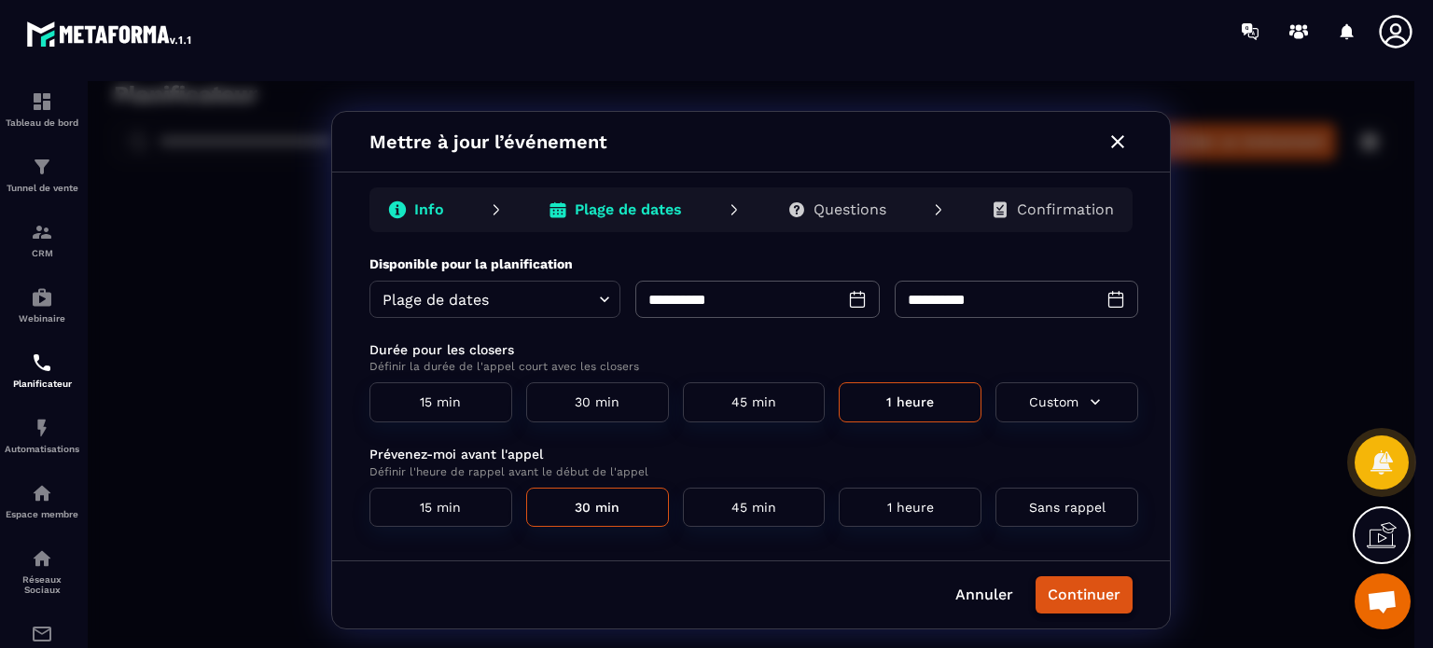
click at [1091, 597] on button "Continuer" at bounding box center [1084, 595] width 97 height 37
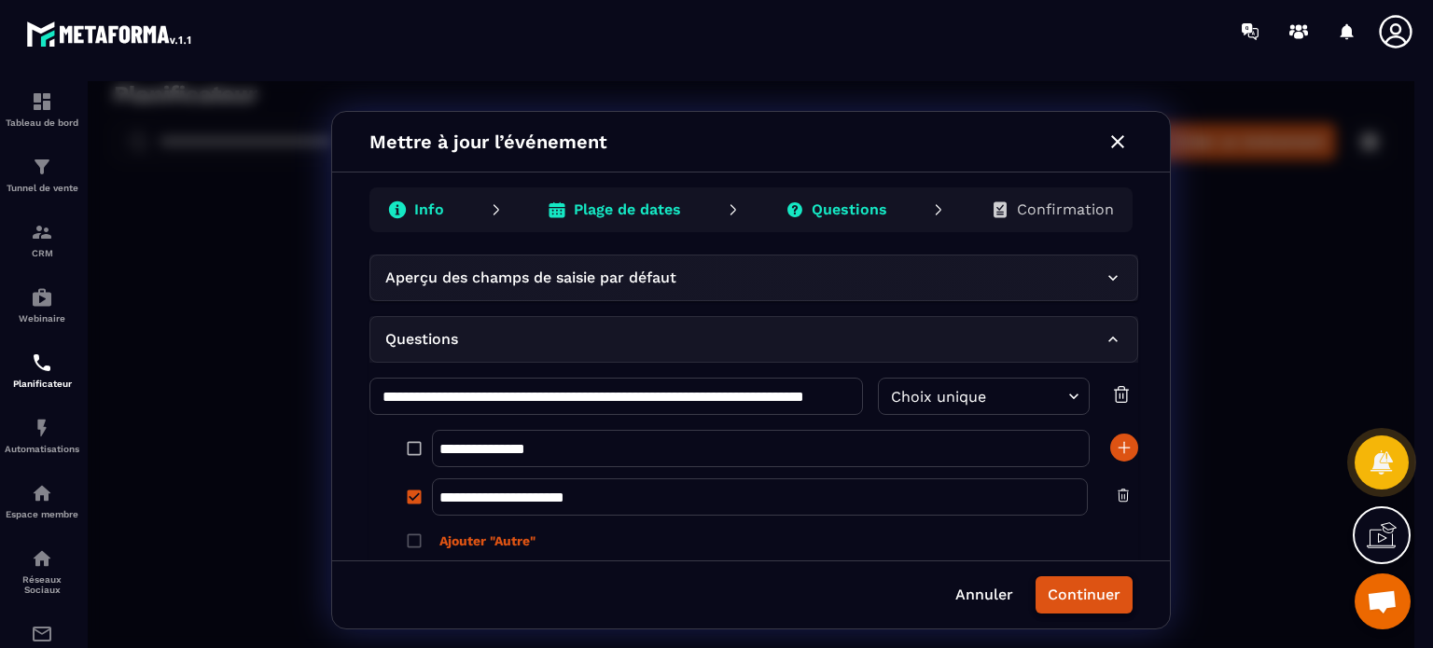
click at [1105, 603] on button "Continuer" at bounding box center [1084, 595] width 97 height 37
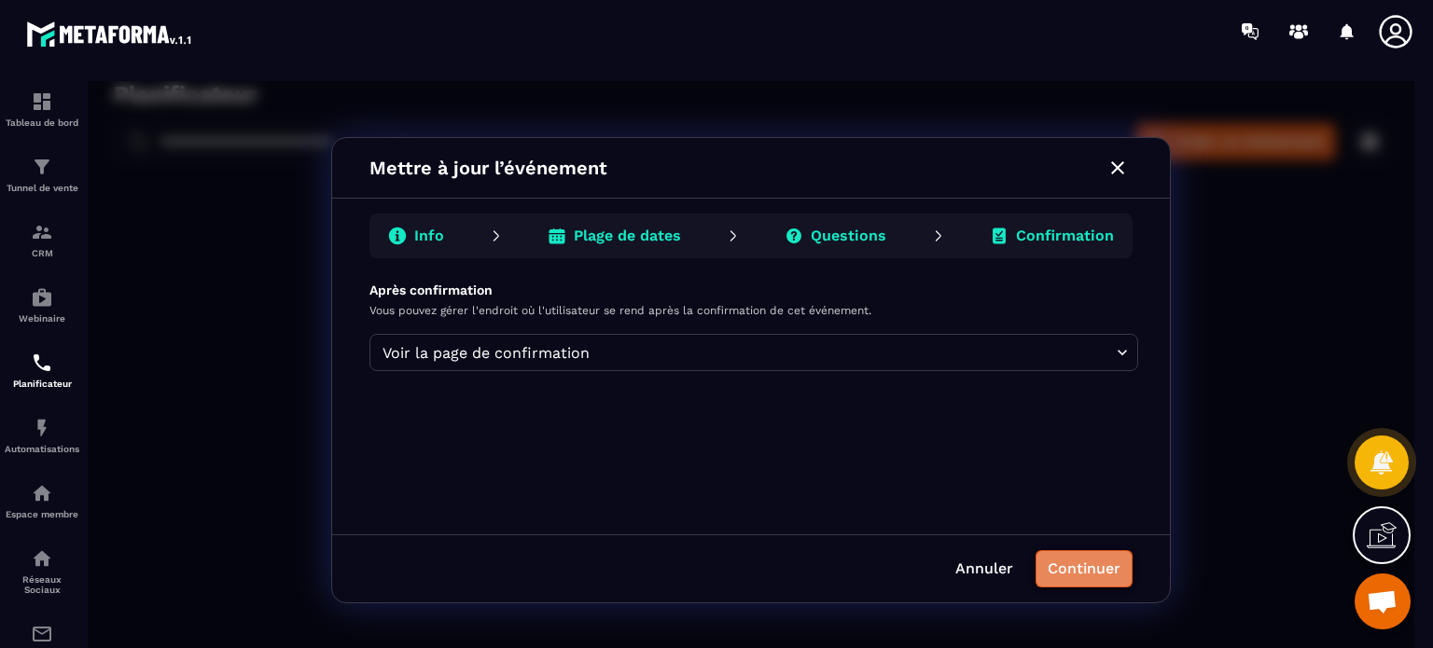
click at [1100, 575] on button "Continuer" at bounding box center [1084, 569] width 97 height 37
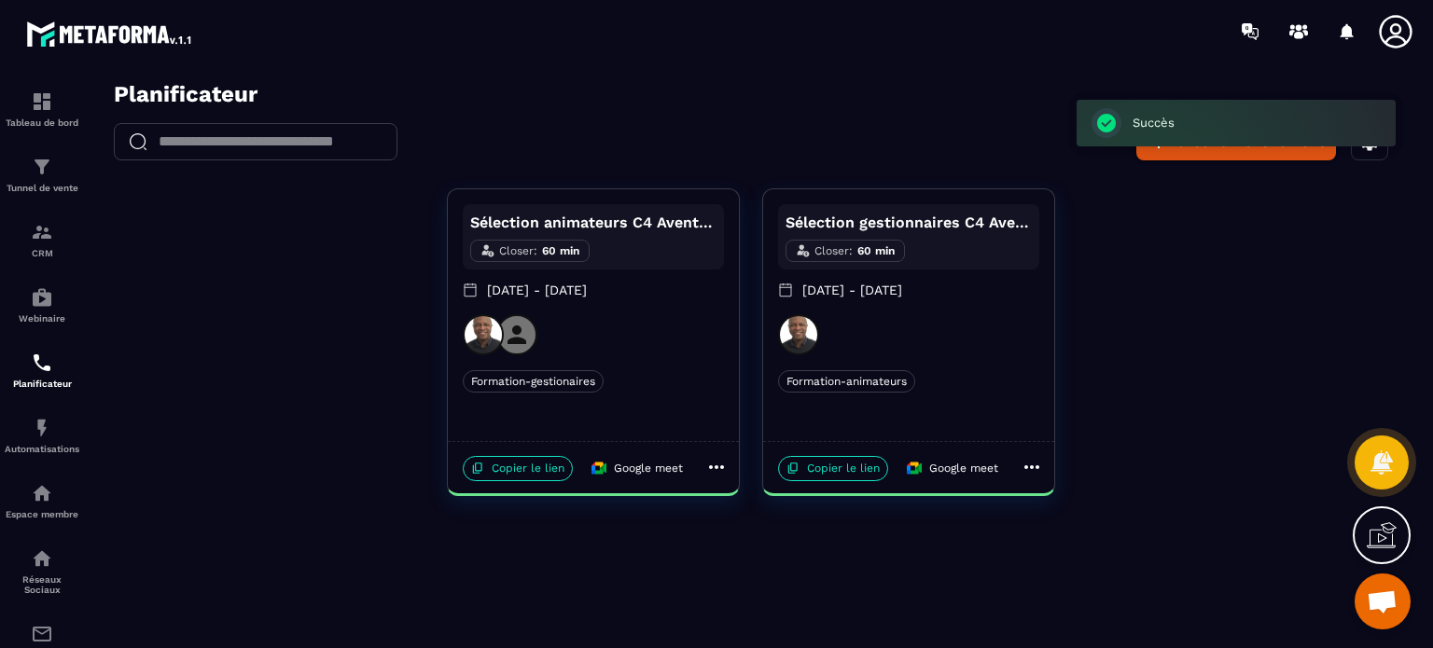
click at [940, 374] on div "Formation-animateurs" at bounding box center [908, 381] width 261 height 22
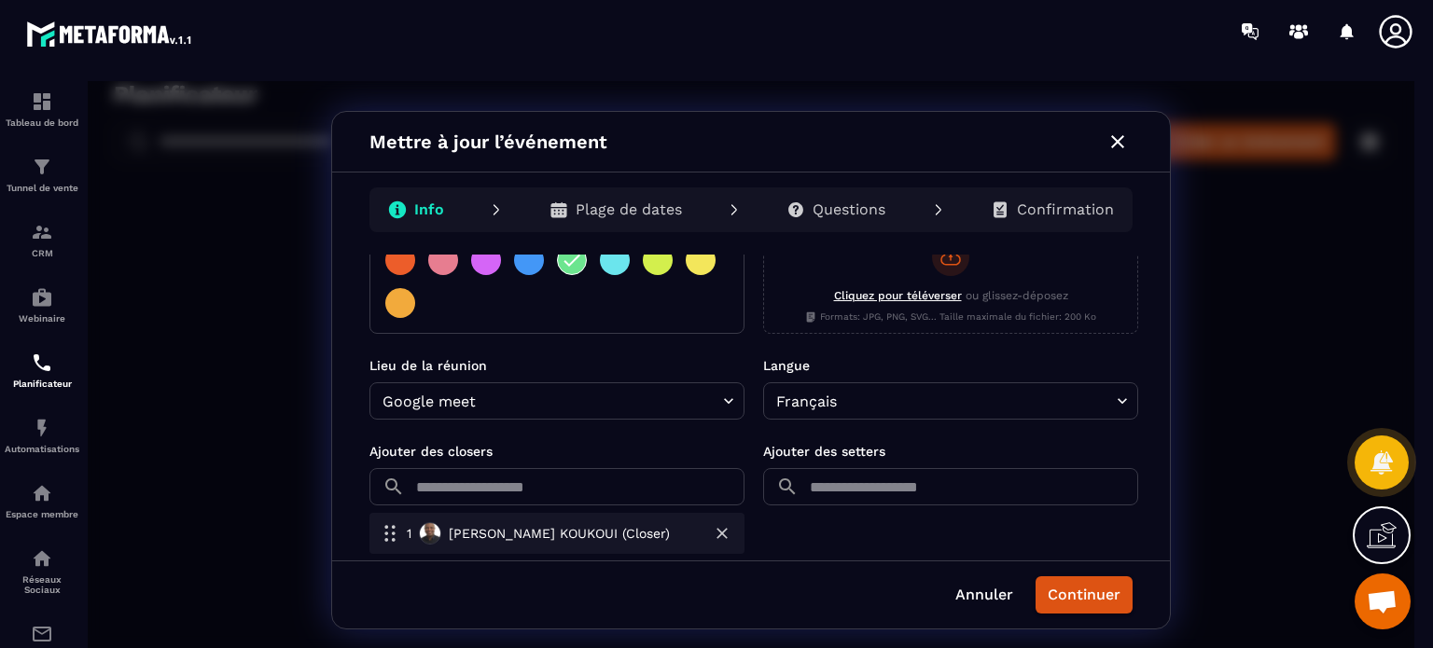
scroll to position [562, 0]
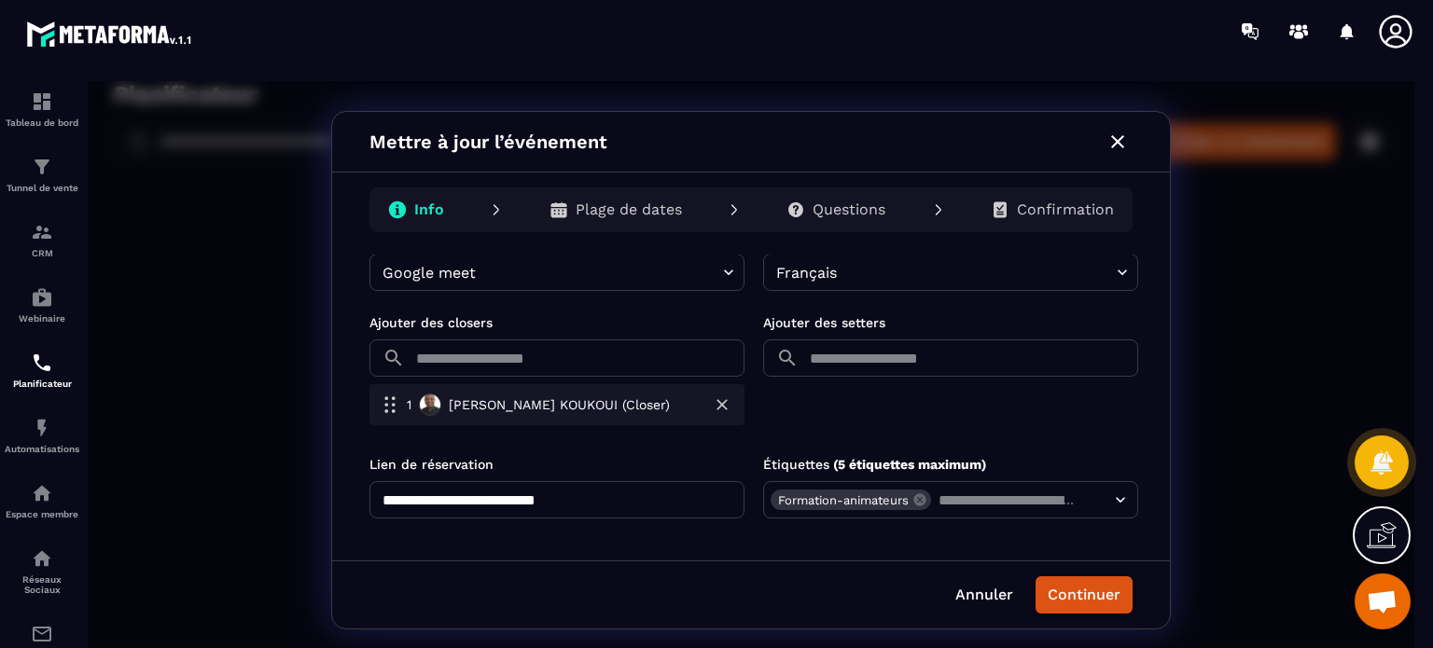
click at [581, 404] on p "[PERSON_NAME] (Closer)" at bounding box center [559, 406] width 221 height 20
click at [588, 361] on input "text" at bounding box center [578, 358] width 332 height 37
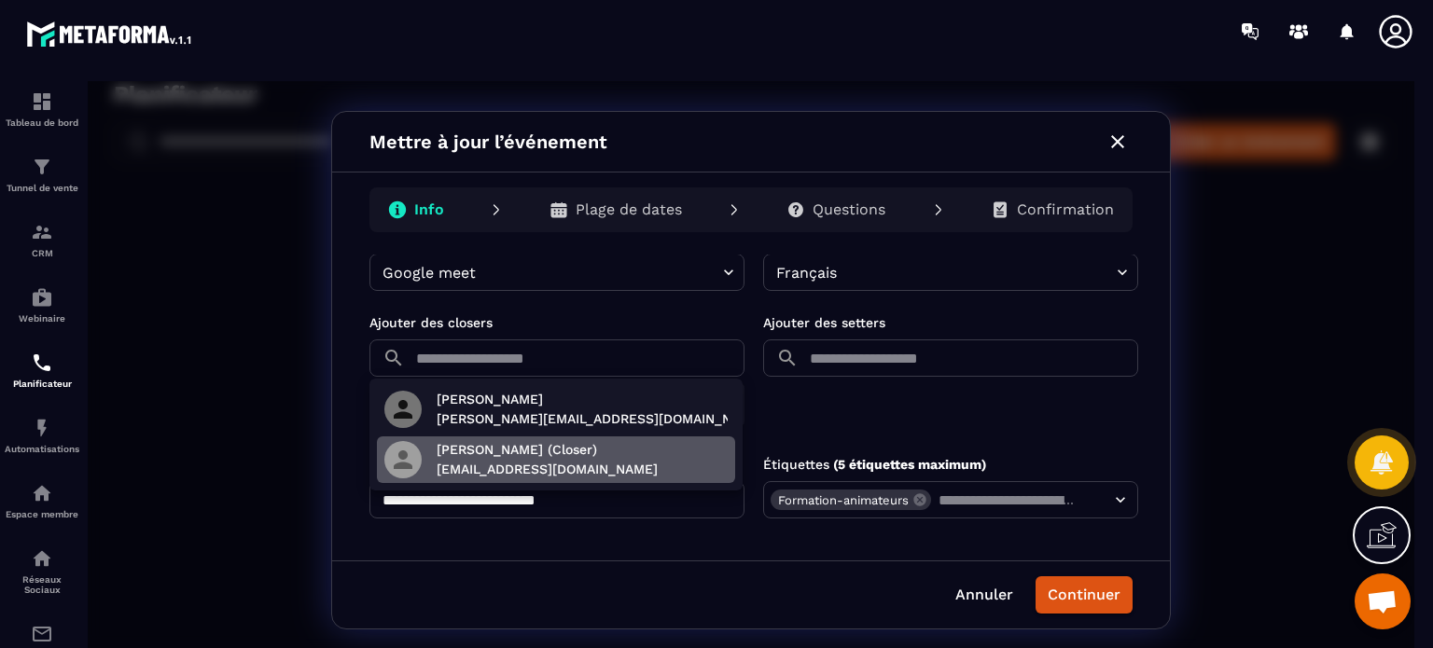
click at [541, 458] on p "[PERSON_NAME] (Closer)" at bounding box center [547, 450] width 221 height 20
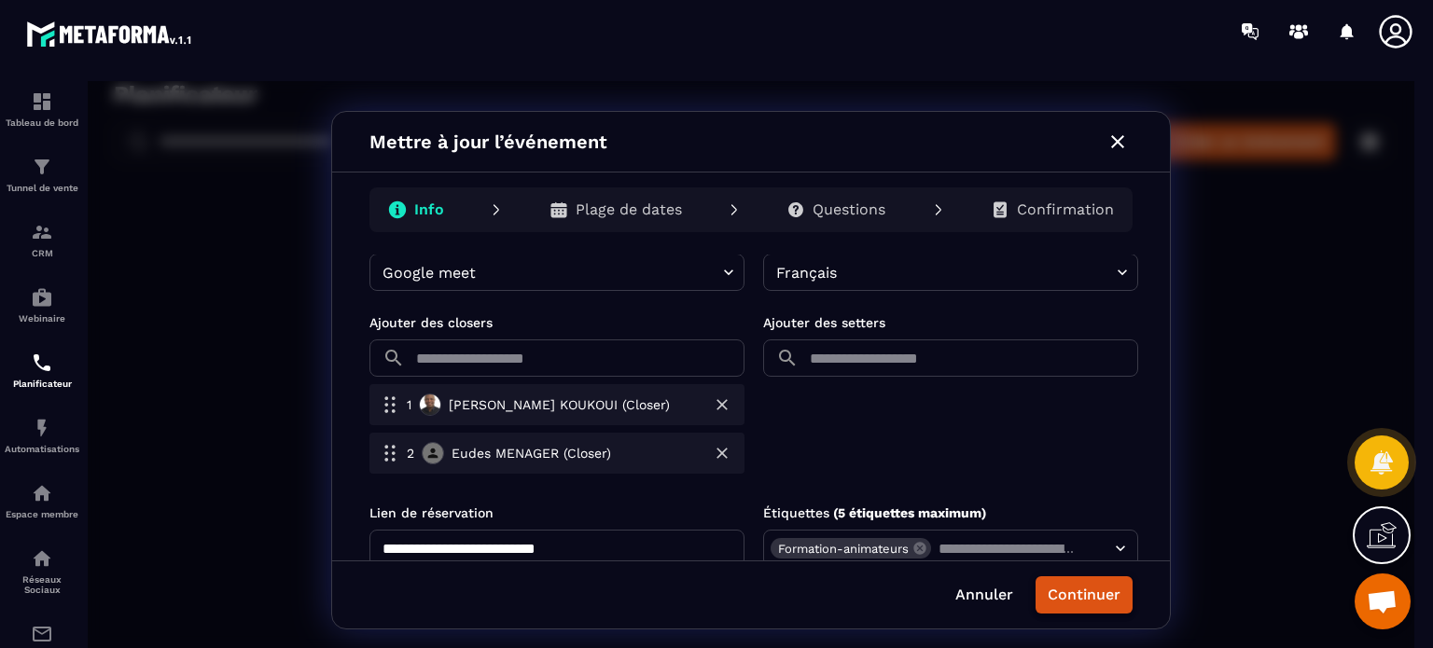
click at [1075, 600] on button "Continuer" at bounding box center [1084, 595] width 97 height 37
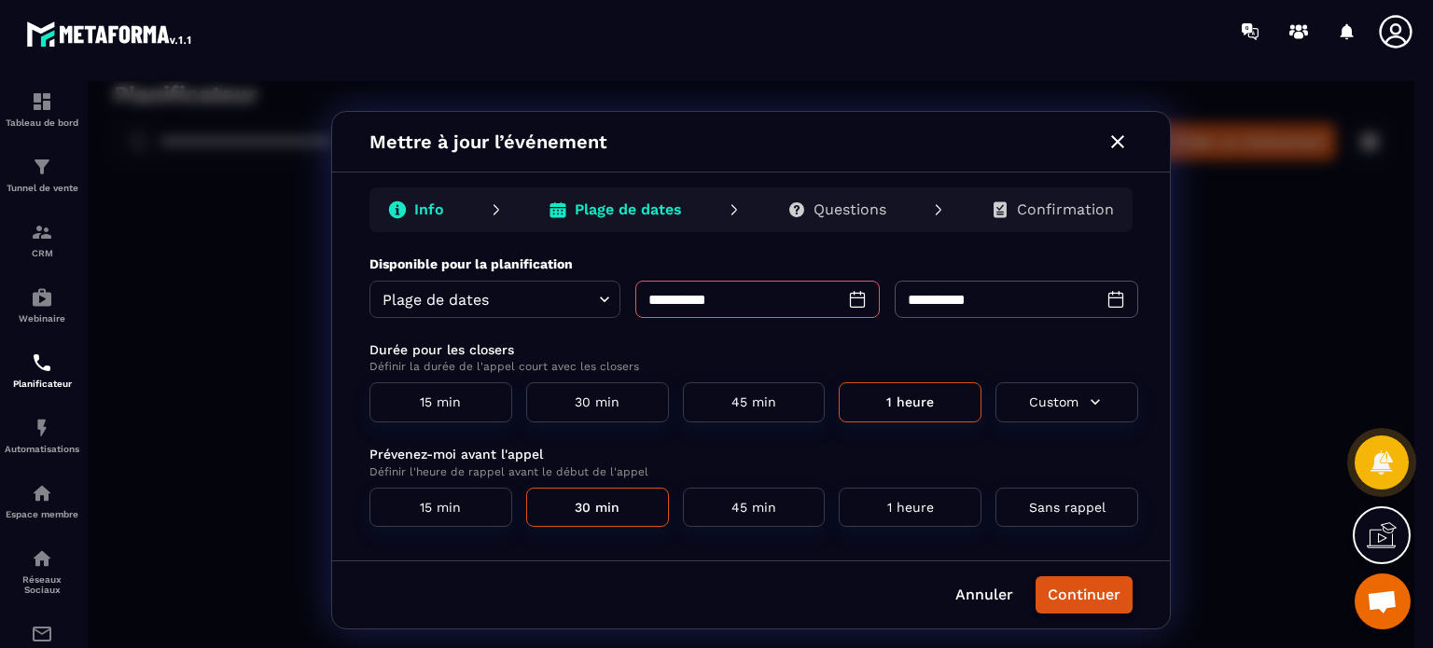
click at [1076, 599] on button "Continuer" at bounding box center [1084, 595] width 97 height 37
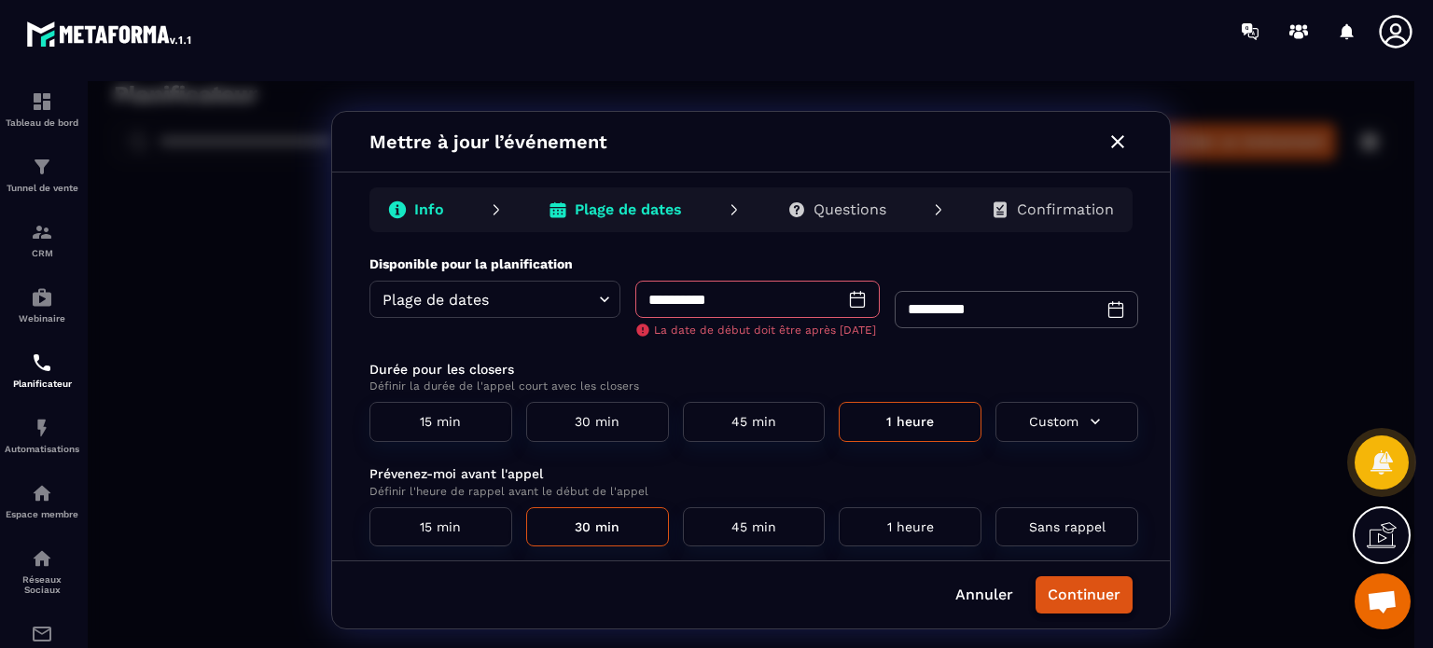
click at [1076, 599] on button "Continuer" at bounding box center [1084, 595] width 97 height 37
click at [662, 294] on input "**********" at bounding box center [737, 299] width 204 height 37
click at [855, 300] on icon at bounding box center [857, 299] width 19 height 19
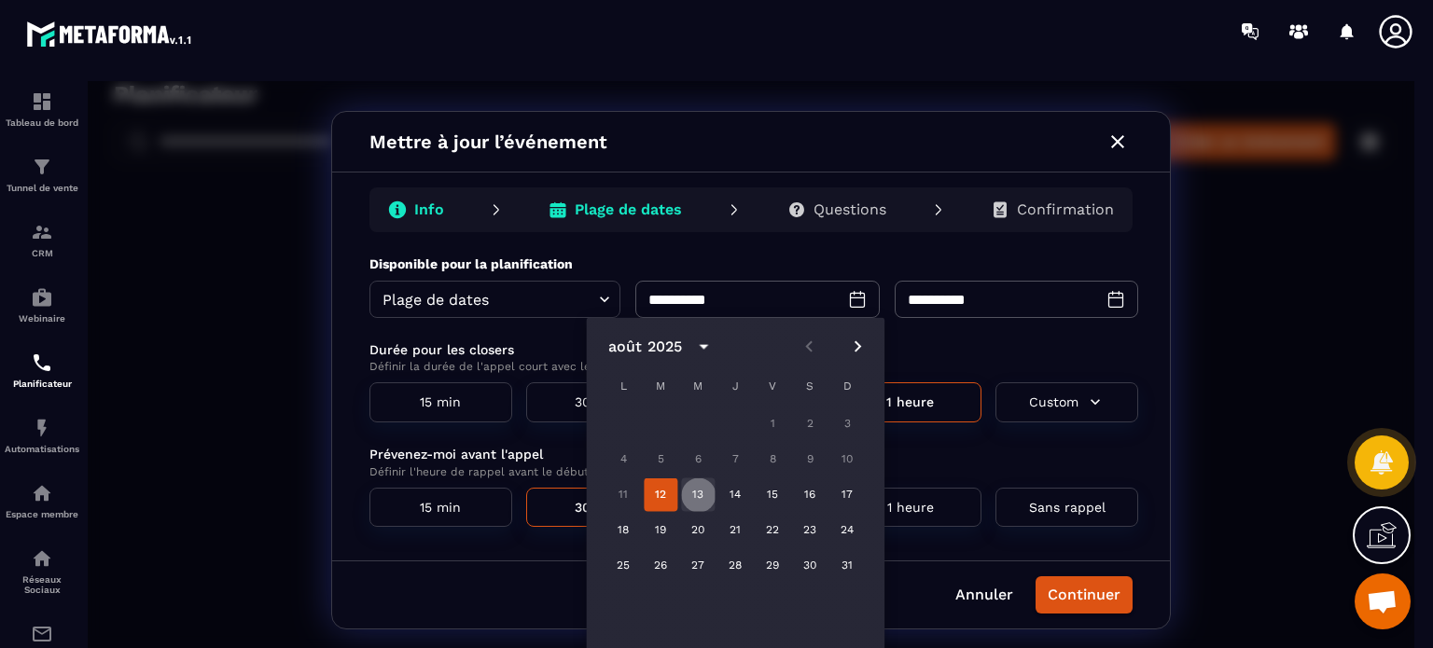
click at [690, 493] on button "13" at bounding box center [698, 496] width 34 height 34
type input "**********"
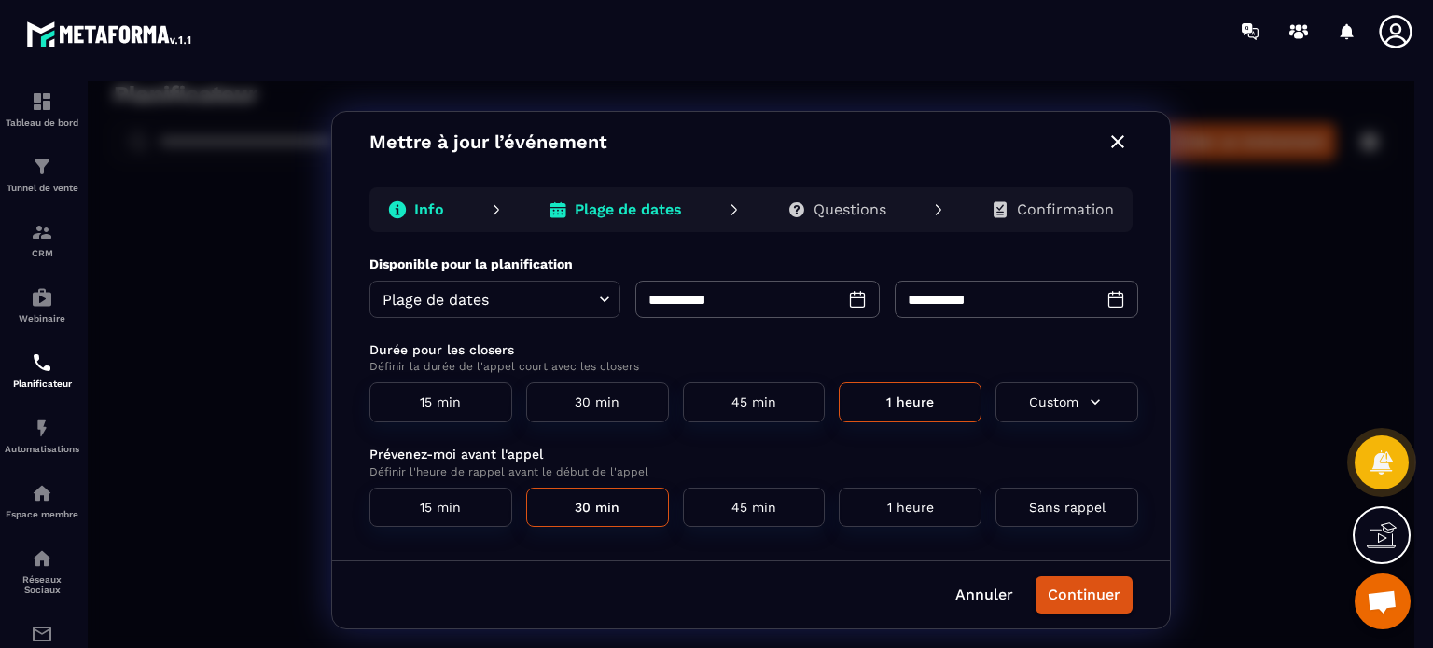
click at [1095, 597] on button "Continuer" at bounding box center [1084, 595] width 97 height 37
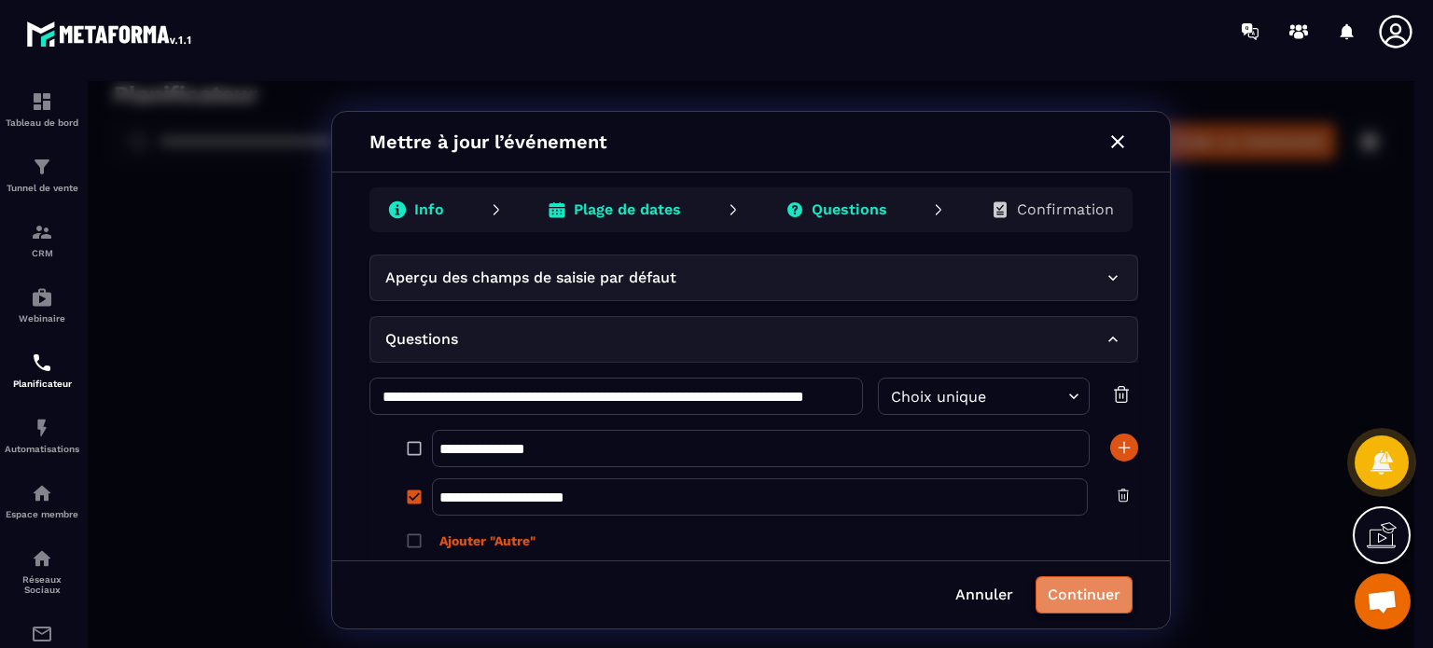
click at [1091, 596] on button "Continuer" at bounding box center [1084, 595] width 97 height 37
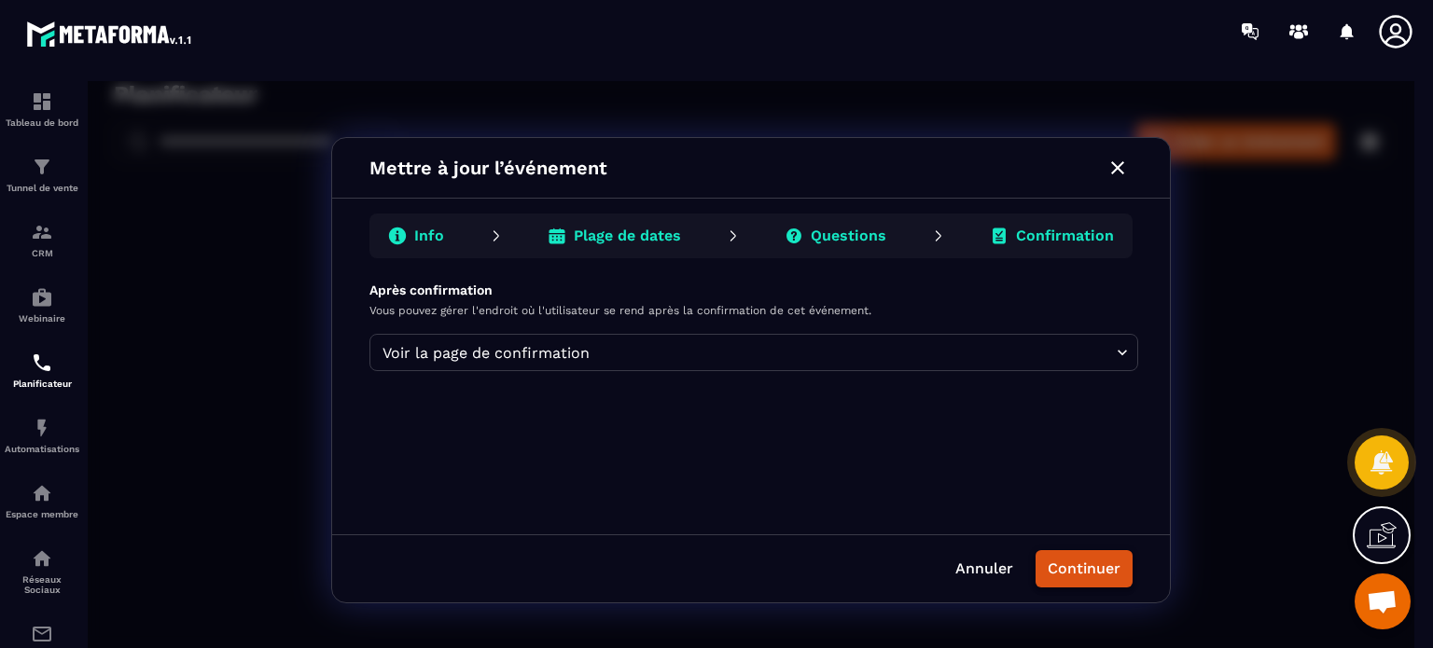
click at [1089, 576] on button "Continuer" at bounding box center [1084, 569] width 97 height 37
